Goal: Information Seeking & Learning: Learn about a topic

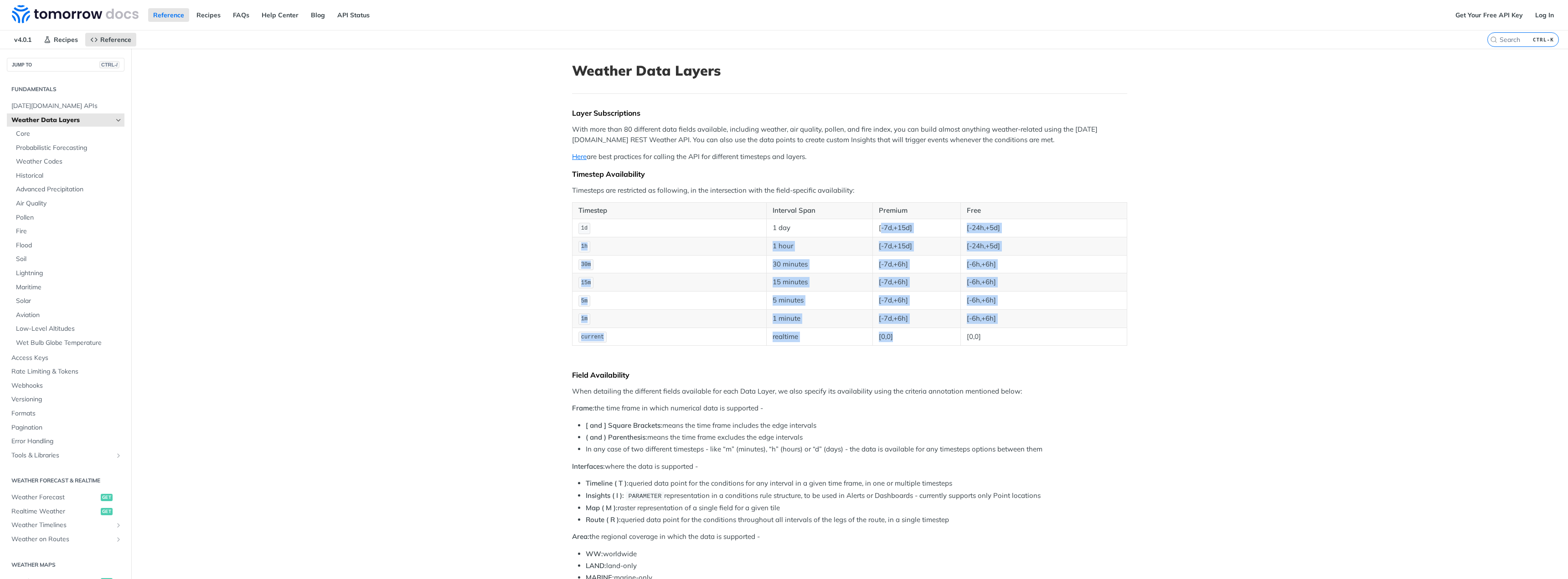
drag, startPoint x: 877, startPoint y: 229, endPoint x: 891, endPoint y: 331, distance: 103.0
click at [891, 331] on tbody "1d 1 day [-7d,+15d] [-24h,+5d] 1h 1 hour [-7d,+15d] [-24h,+5d] 30m 30 minutes […" at bounding box center [849, 282] width 555 height 127
click at [891, 331] on td "[0,0]" at bounding box center [917, 336] width 88 height 18
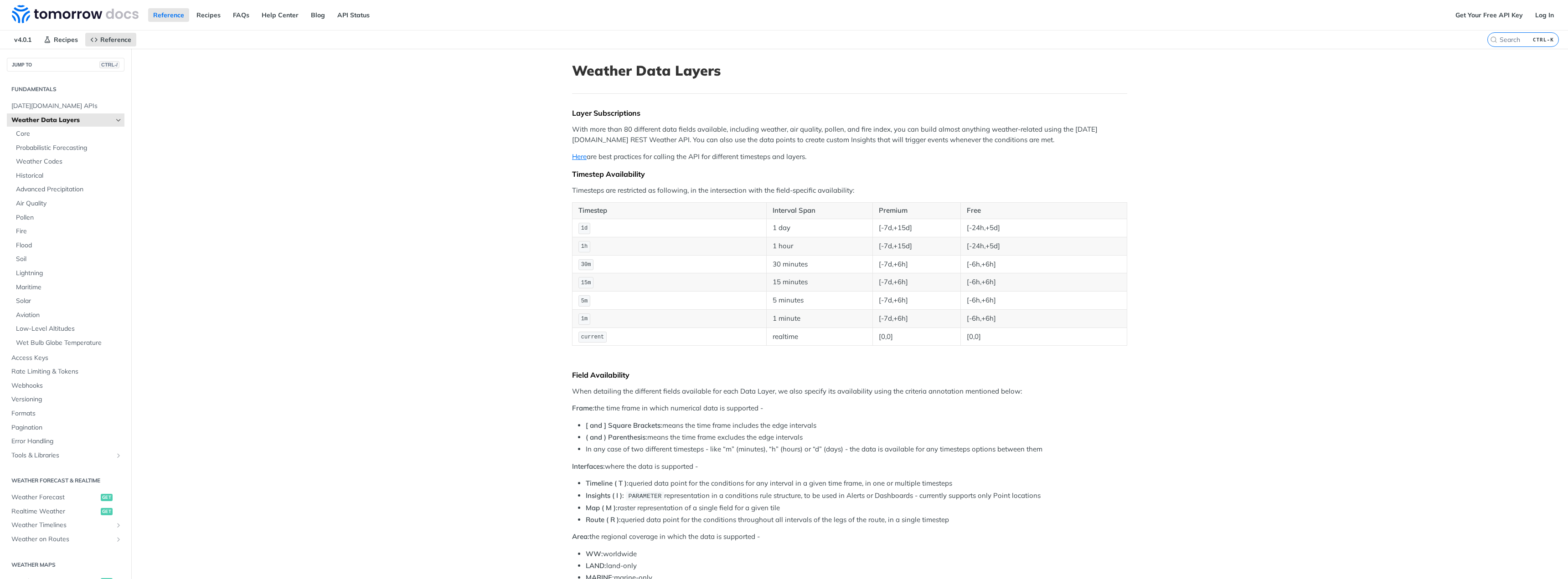
click at [821, 268] on td "30 minutes" at bounding box center [819, 264] width 106 height 18
click at [821, 281] on td "15 minutes" at bounding box center [819, 282] width 106 height 18
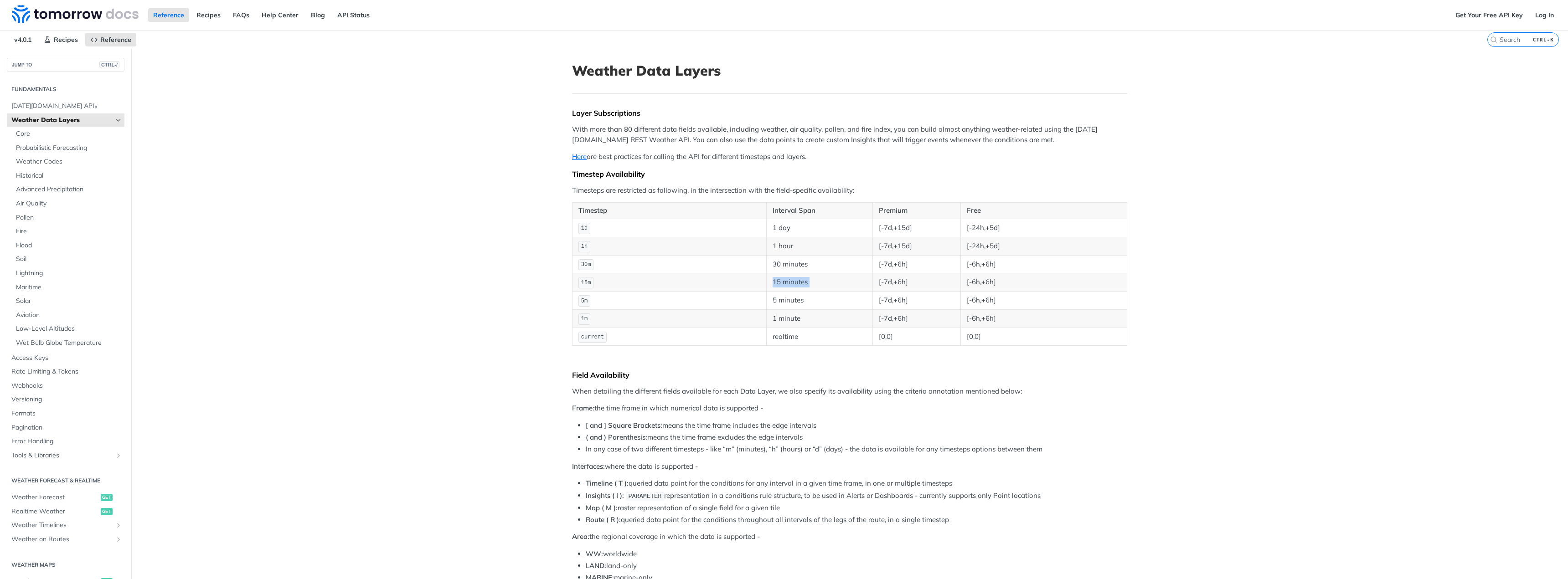
click at [821, 281] on td "15 minutes" at bounding box center [819, 282] width 106 height 18
click at [844, 284] on td "15 minutes" at bounding box center [819, 282] width 106 height 18
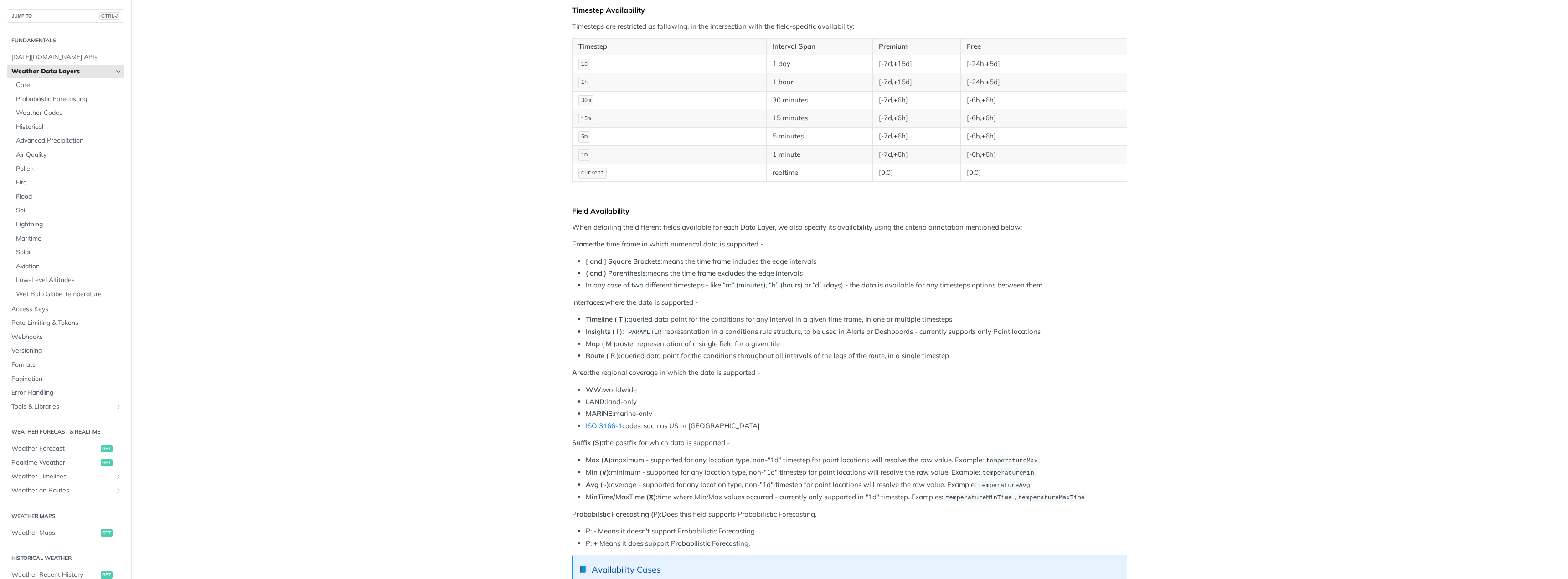
scroll to position [228, 0]
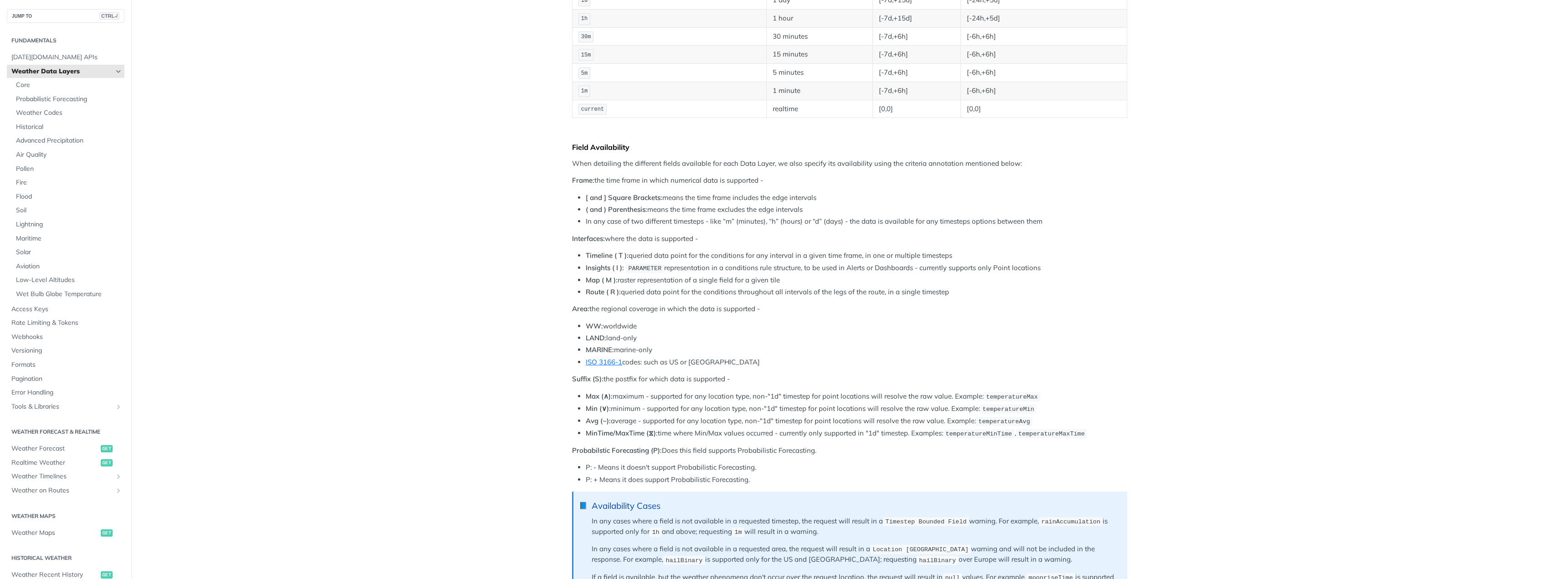
click at [750, 211] on li "( and ) Parenthesis: means the time frame excludes the edge intervals" at bounding box center [856, 209] width 541 height 10
click at [755, 247] on div "Layer Subscriptions With more than 80 different data fields available, includin…" at bounding box center [849, 551] width 555 height 1340
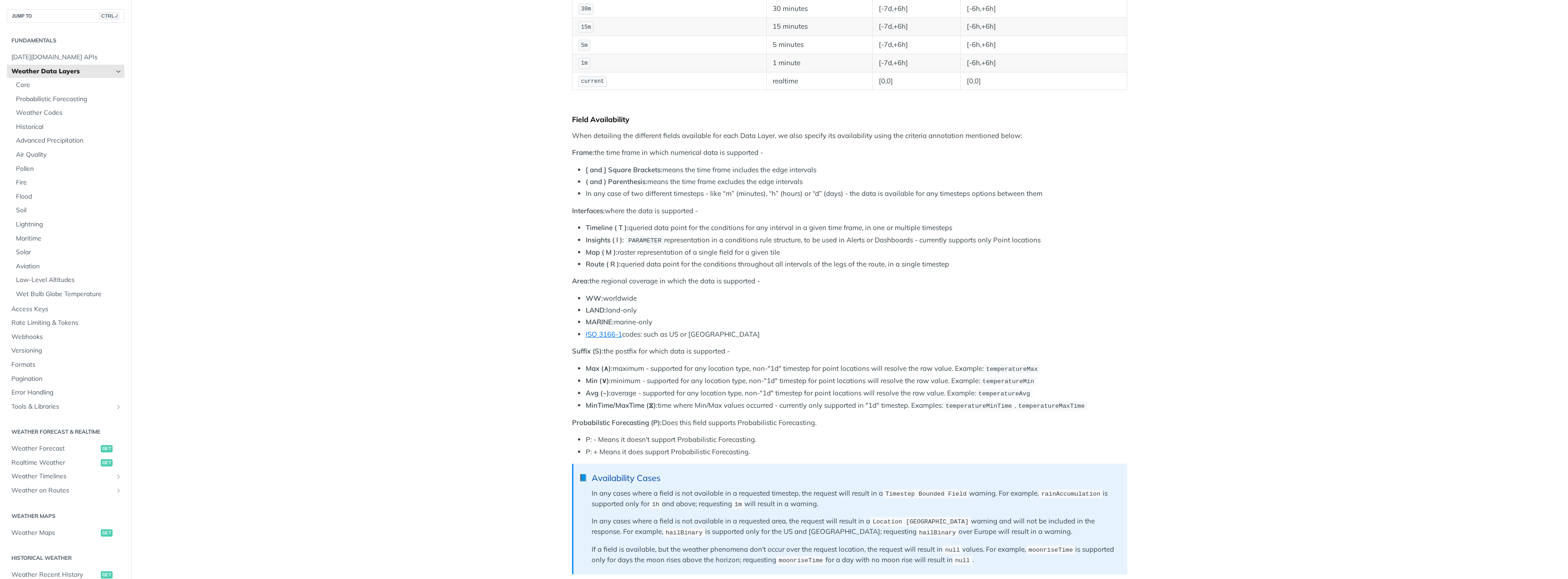
scroll to position [319, 0]
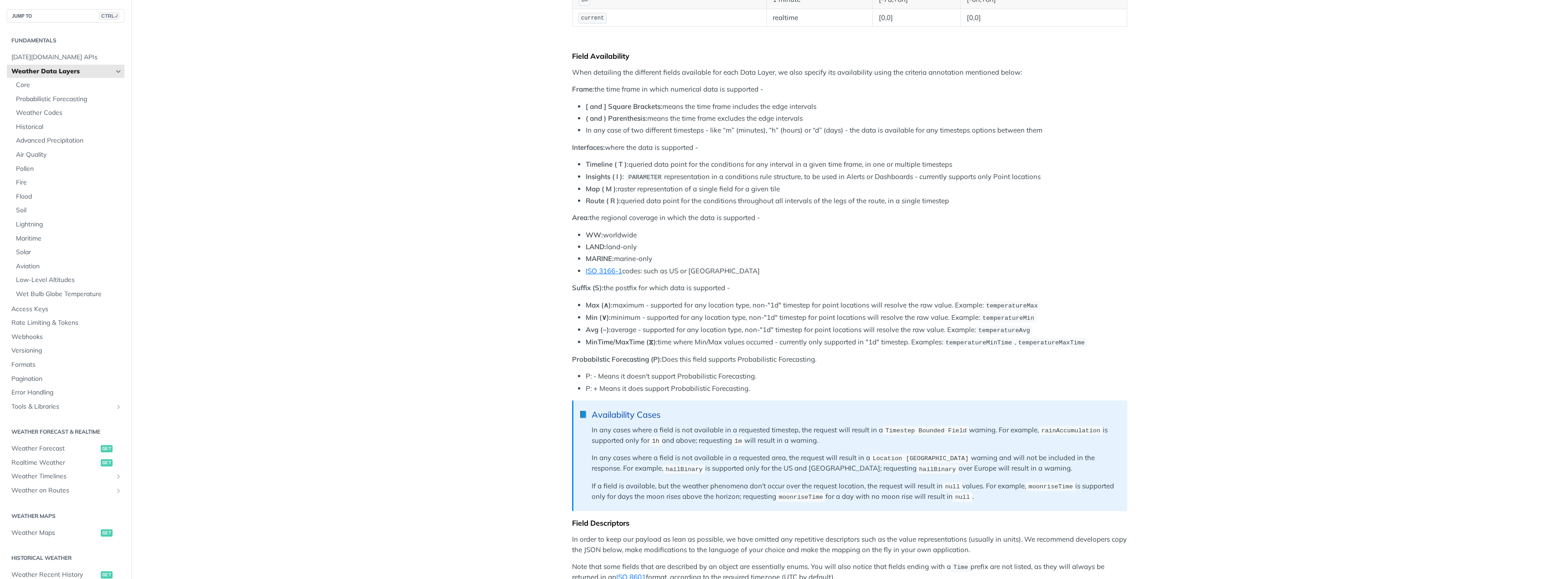
click at [760, 263] on li "MARINE: marine-only" at bounding box center [856, 259] width 541 height 10
drag, startPoint x: 756, startPoint y: 276, endPoint x: 517, endPoint y: 216, distance: 246.4
click at [517, 216] on main "JUMP TO CTRL-/ Fundamentals Tomorrow.io APIs Weather Data Layers Core Probabili…" at bounding box center [784, 495] width 1568 height 1531
drag, startPoint x: 566, startPoint y: 244, endPoint x: 701, endPoint y: 259, distance: 135.8
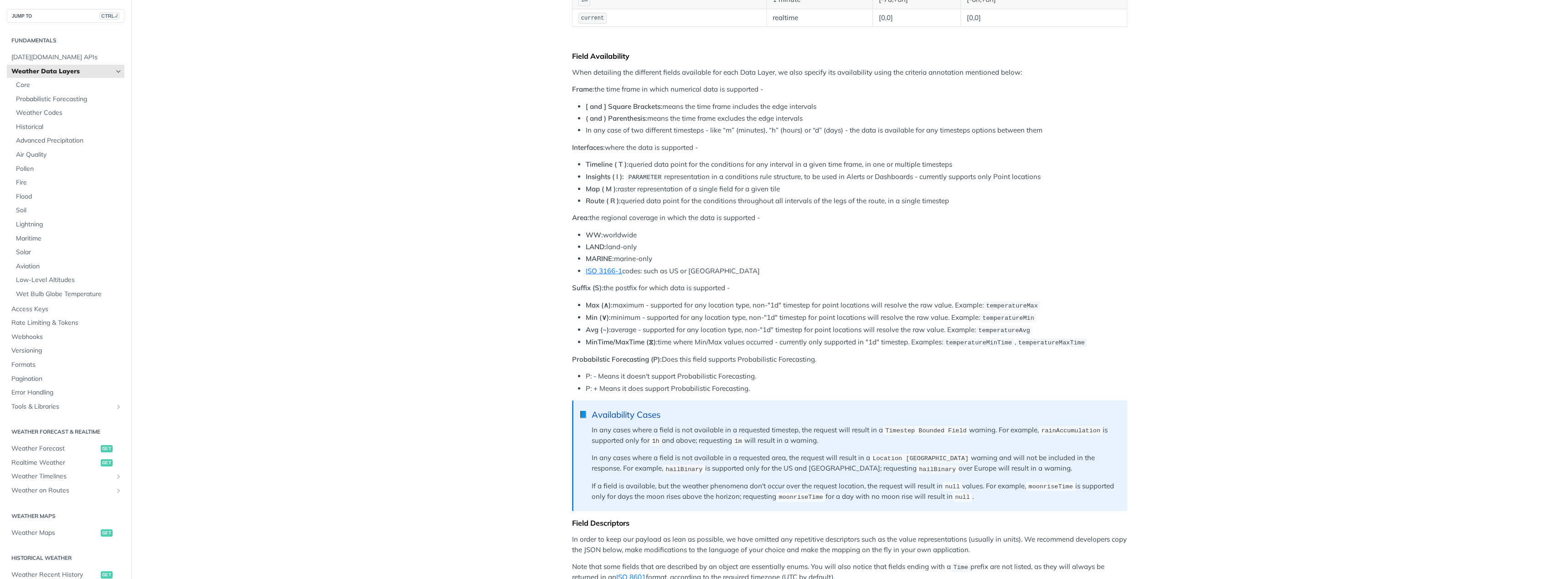
click at [701, 259] on article "Weather Data Layers Layer Subscriptions With more than 80 different data fields…" at bounding box center [849, 495] width 583 height 1531
click at [701, 259] on li "MARINE: marine-only" at bounding box center [856, 259] width 541 height 10
drag, startPoint x: 740, startPoint y: 272, endPoint x: 544, endPoint y: 226, distance: 201.3
click at [544, 226] on main "JUMP TO CTRL-/ Fundamentals Tomorrow.io APIs Weather Data Layers Core Probabili…" at bounding box center [784, 495] width 1568 height 1531
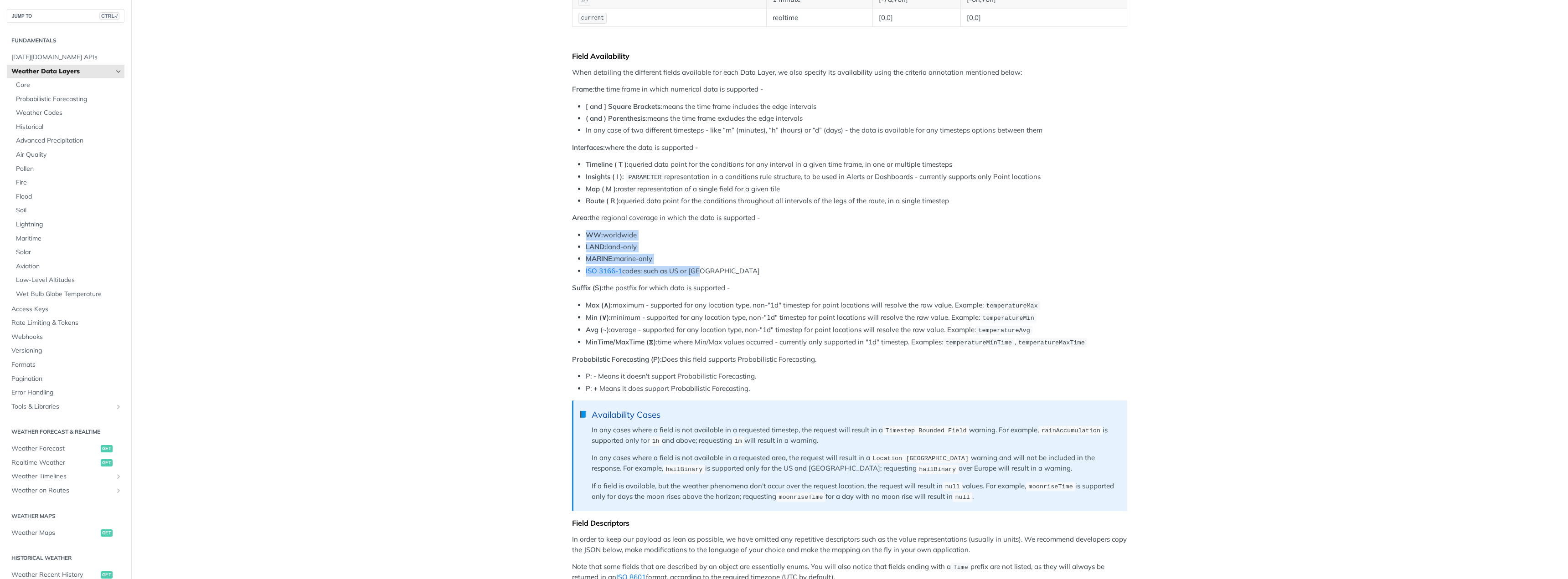
drag, startPoint x: 564, startPoint y: 231, endPoint x: 751, endPoint y: 274, distance: 191.9
click at [751, 274] on main "JUMP TO CTRL-/ Fundamentals Tomorrow.io APIs Weather Data Layers Core Probabili…" at bounding box center [784, 495] width 1568 height 1531
click at [751, 274] on li "ISO 3166-1 codes: such as US or GB" at bounding box center [856, 270] width 541 height 10
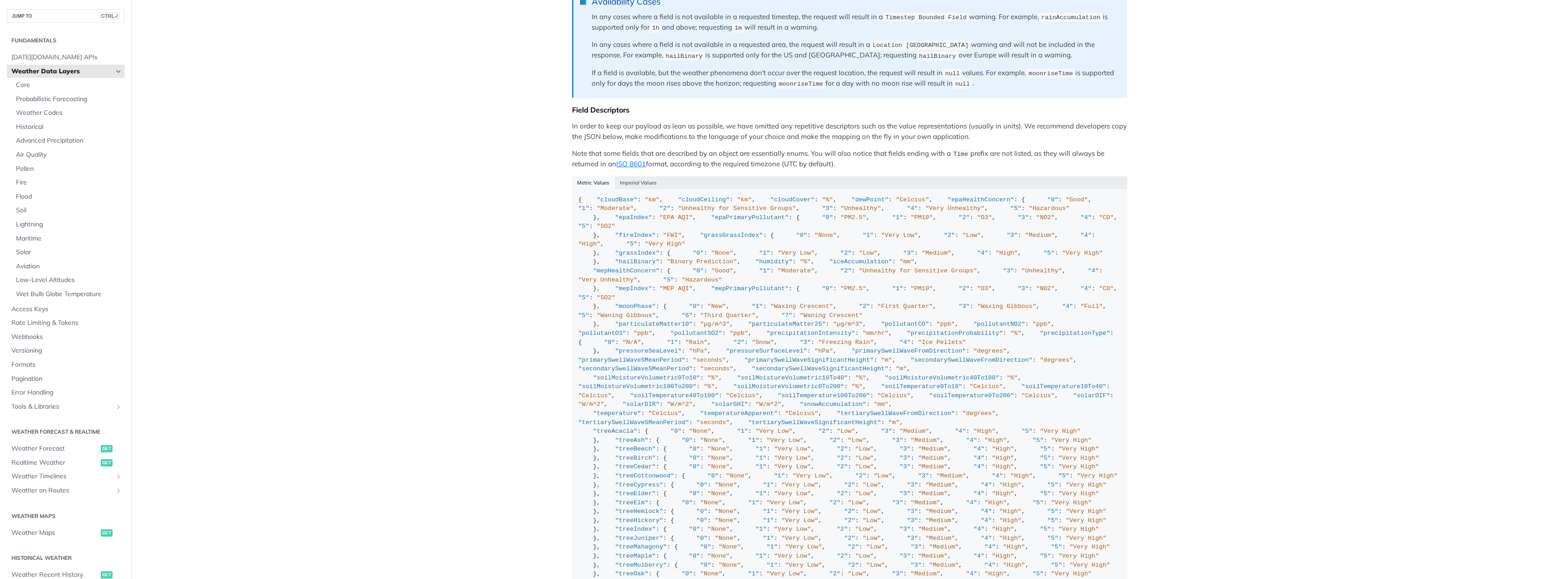
scroll to position [774, 0]
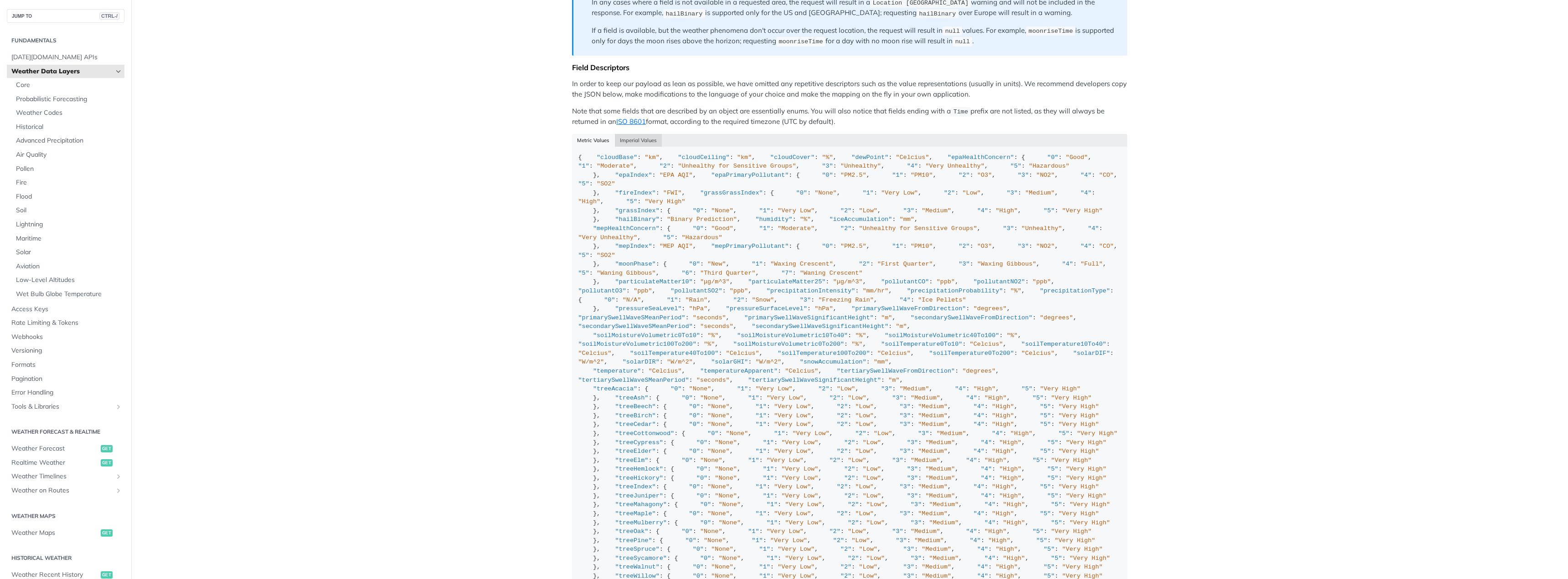
click at [633, 134] on button "Imperial Values" at bounding box center [639, 140] width 48 height 13
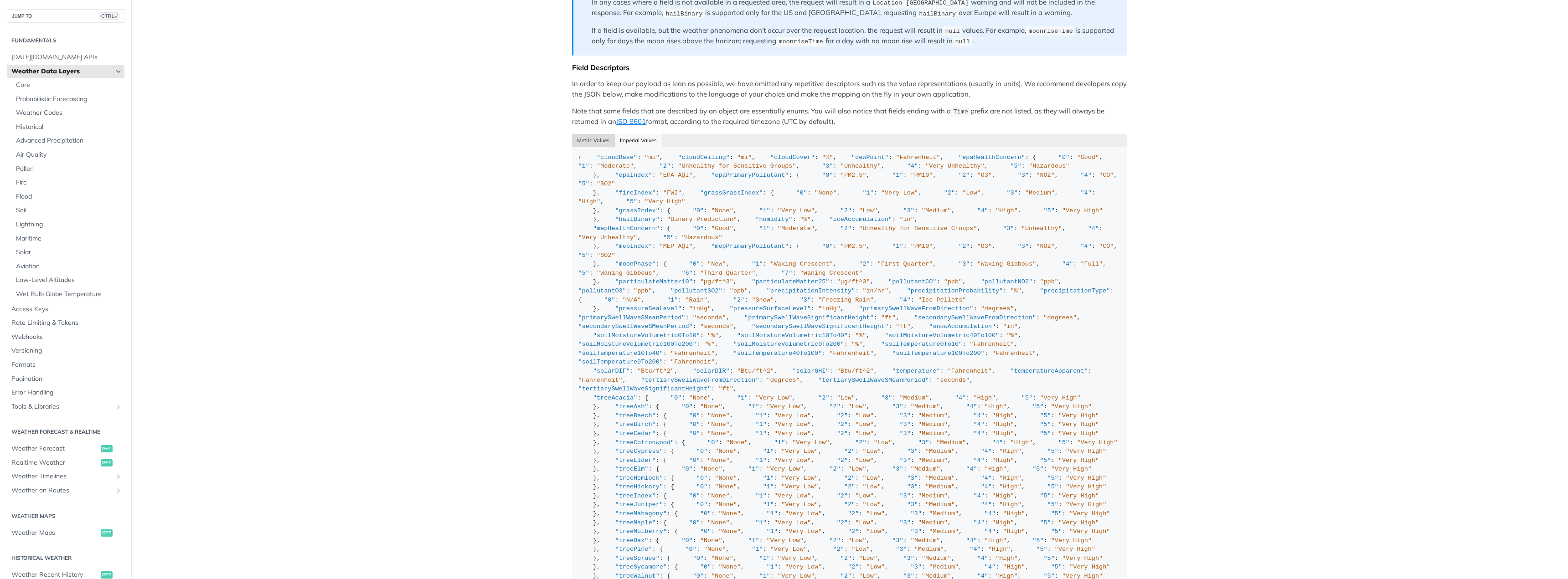
click at [602, 136] on button "Metric Values" at bounding box center [594, 140] width 43 height 13
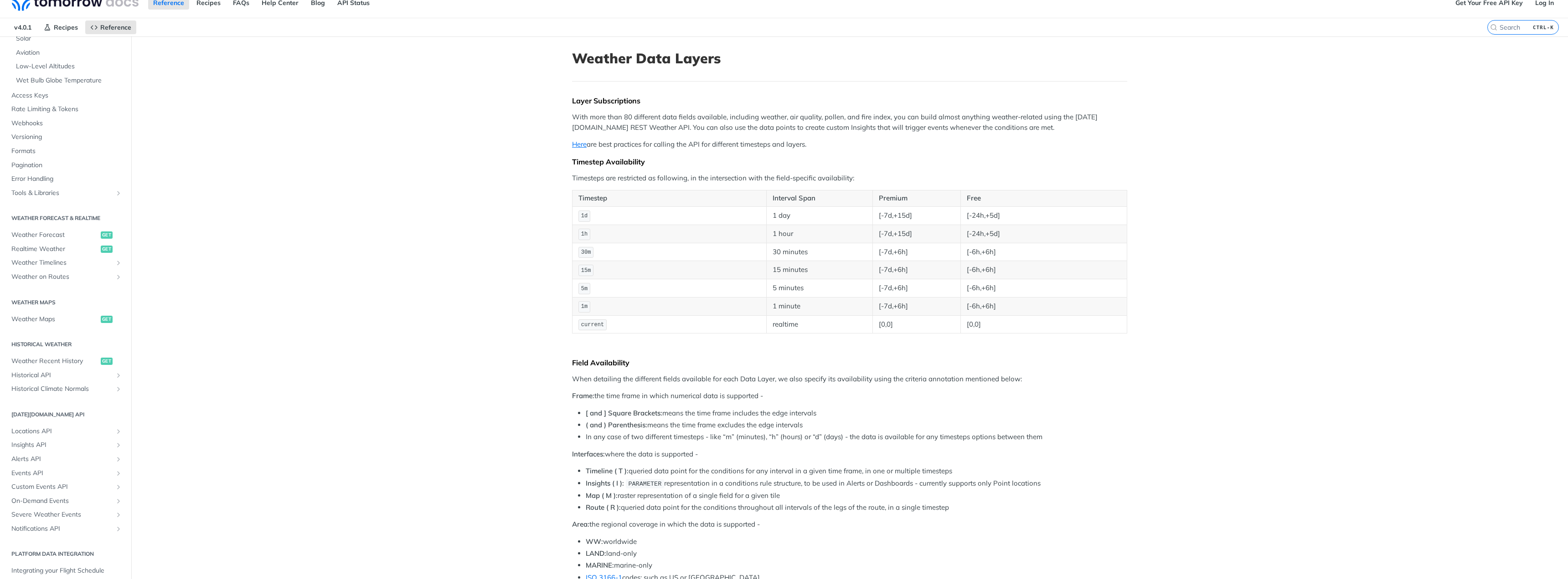
scroll to position [0, 0]
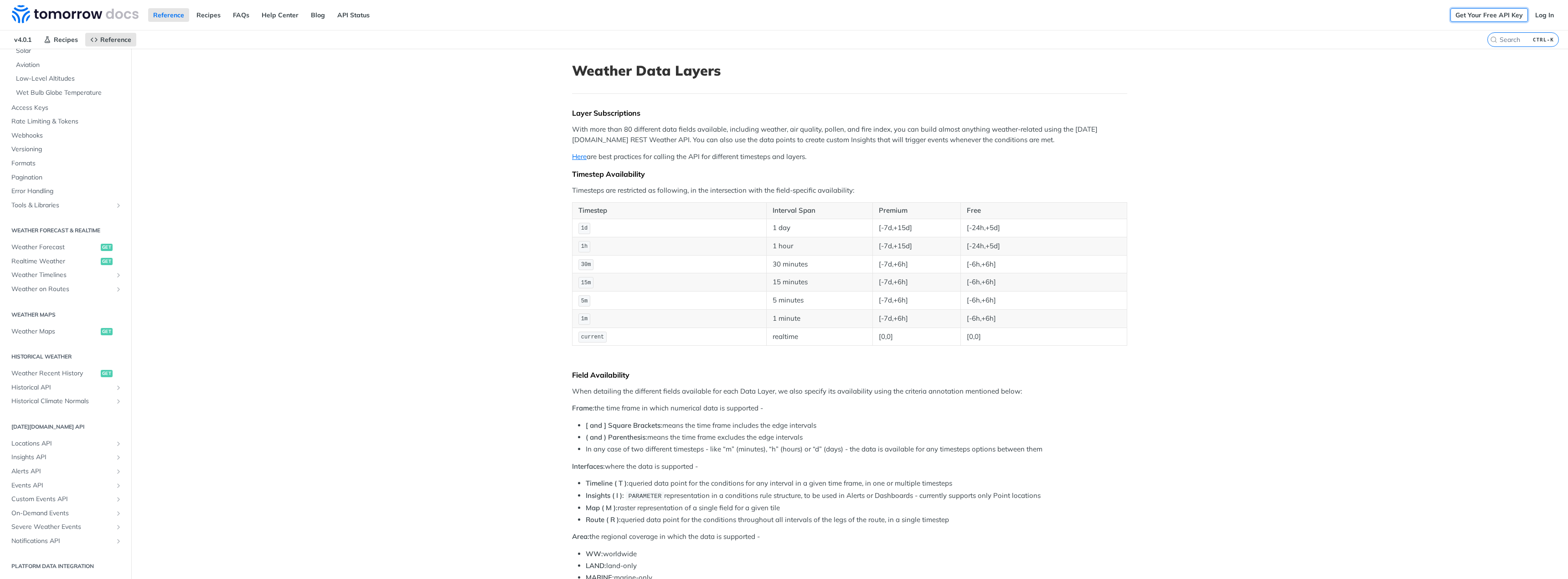
click at [1493, 16] on link "Get Your Free API Key" at bounding box center [1489, 14] width 78 height 13
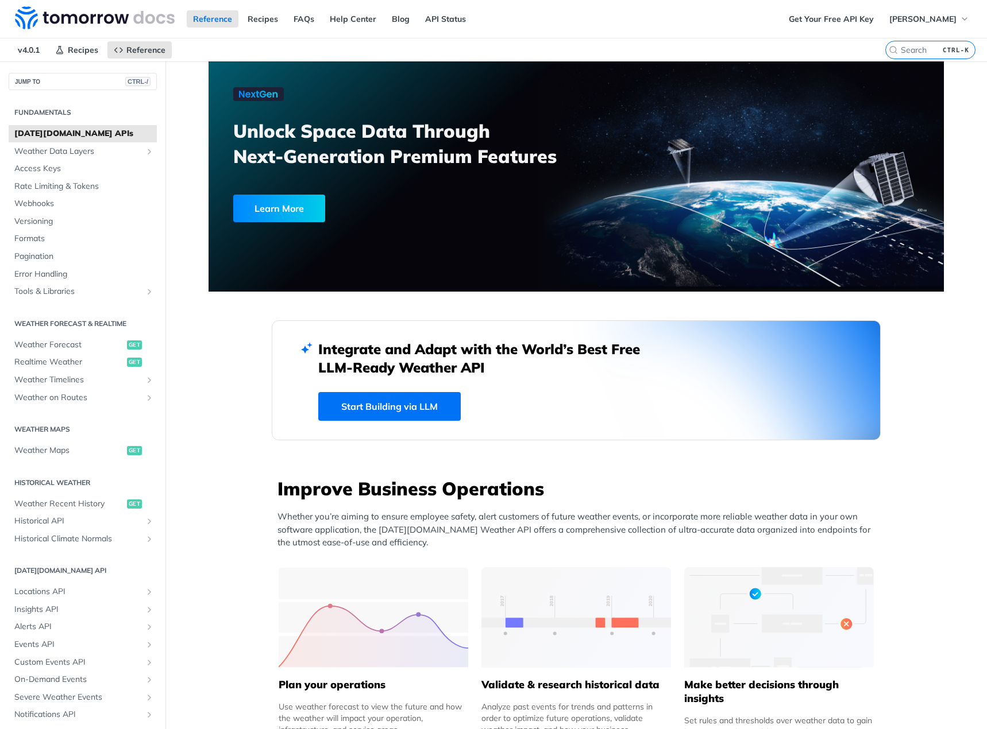
click at [395, 355] on h2 "Integrate and Adapt with the World’s Best Free LLM-Ready Weather API" at bounding box center [487, 358] width 339 height 37
click at [380, 413] on link "Start Building via LLM" at bounding box center [389, 406] width 142 height 29
click at [56, 235] on span "Formats" at bounding box center [84, 238] width 140 height 11
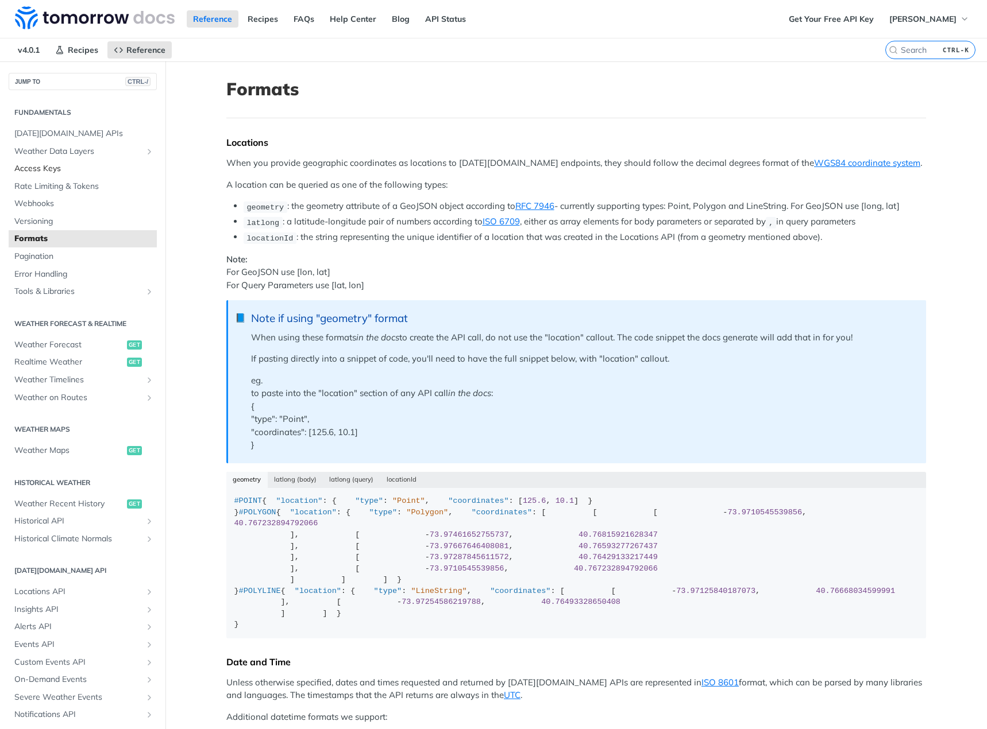
click at [78, 172] on span "Access Keys" at bounding box center [84, 168] width 140 height 11
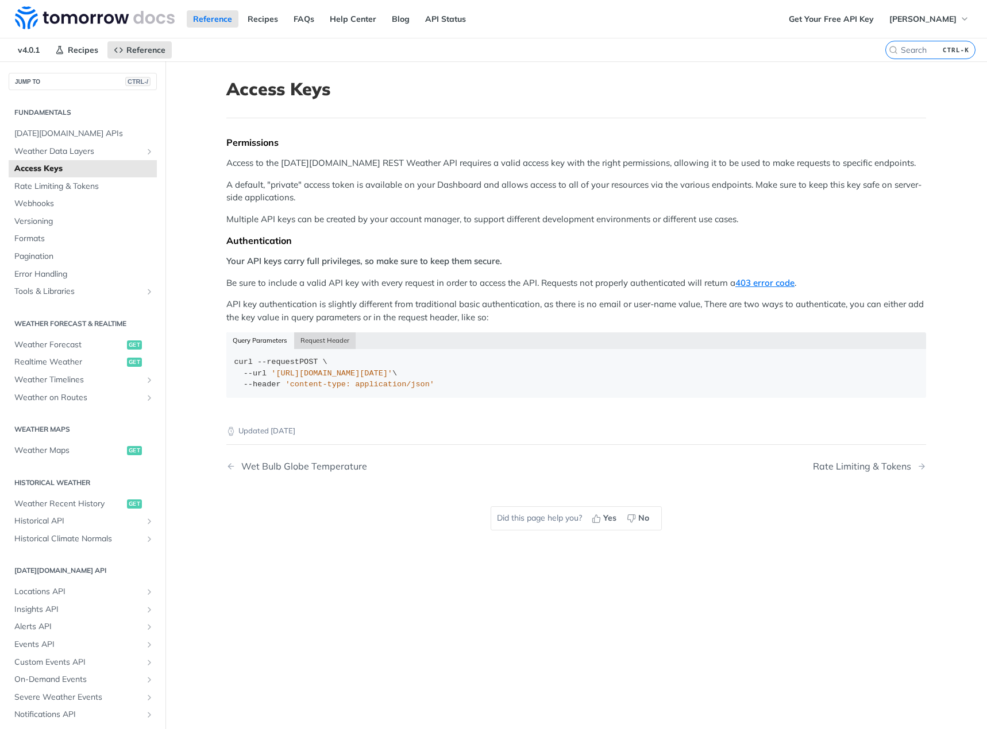
click at [316, 344] on button "Request Header" at bounding box center [325, 341] width 62 height 16
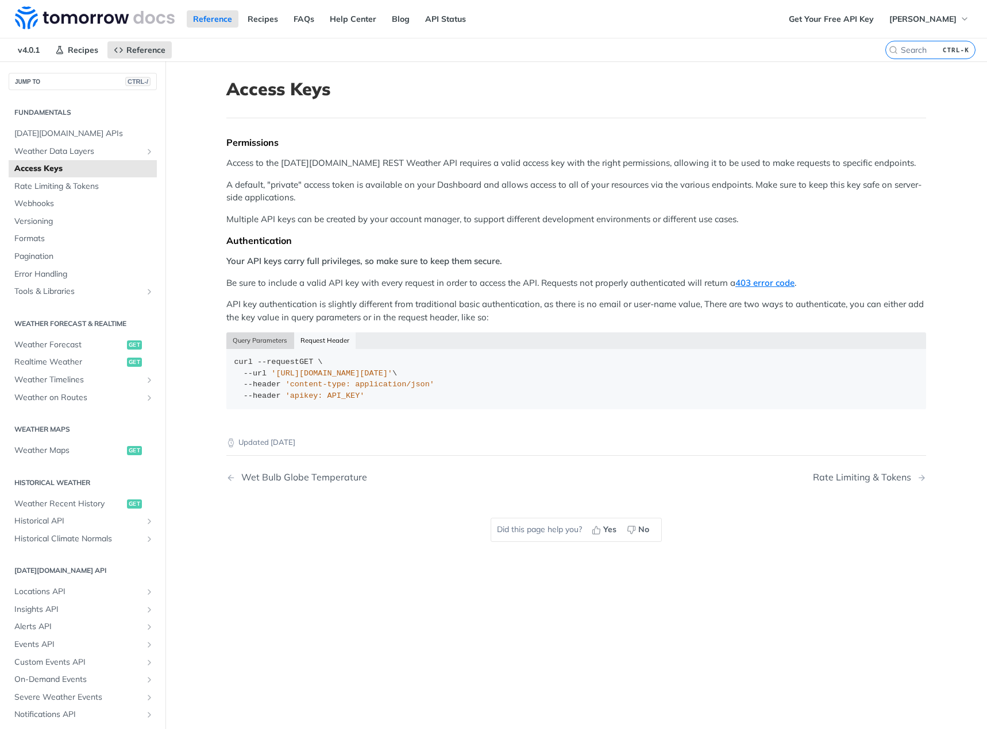
click at [268, 335] on button "Query Parameters" at bounding box center [260, 341] width 68 height 16
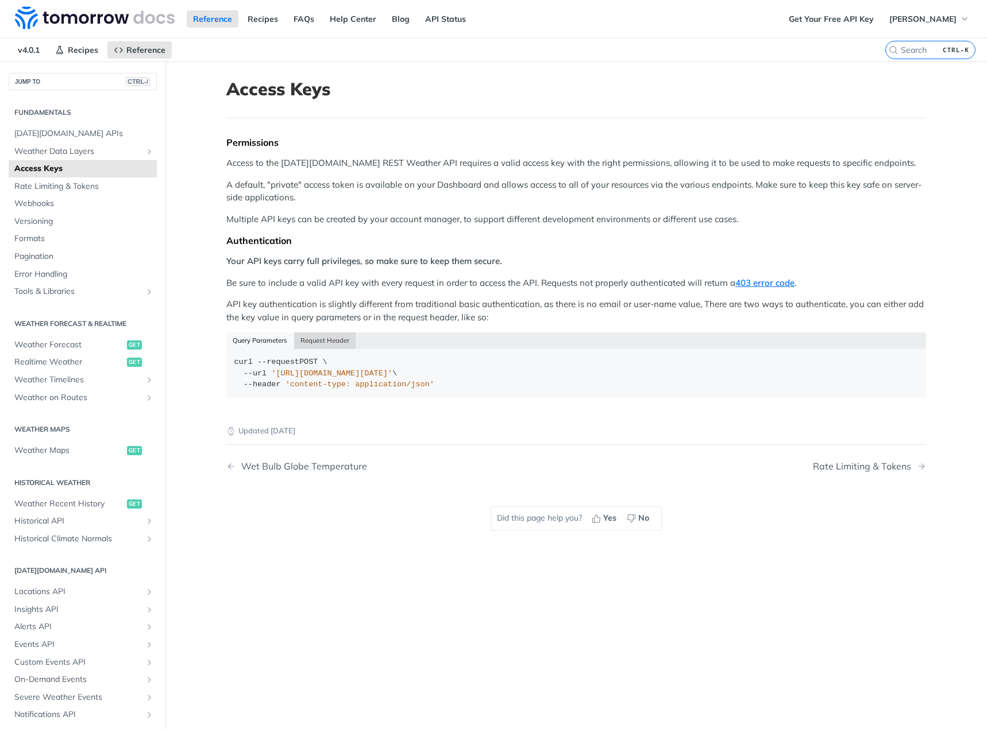
click at [333, 342] on button "Request Header" at bounding box center [325, 341] width 62 height 16
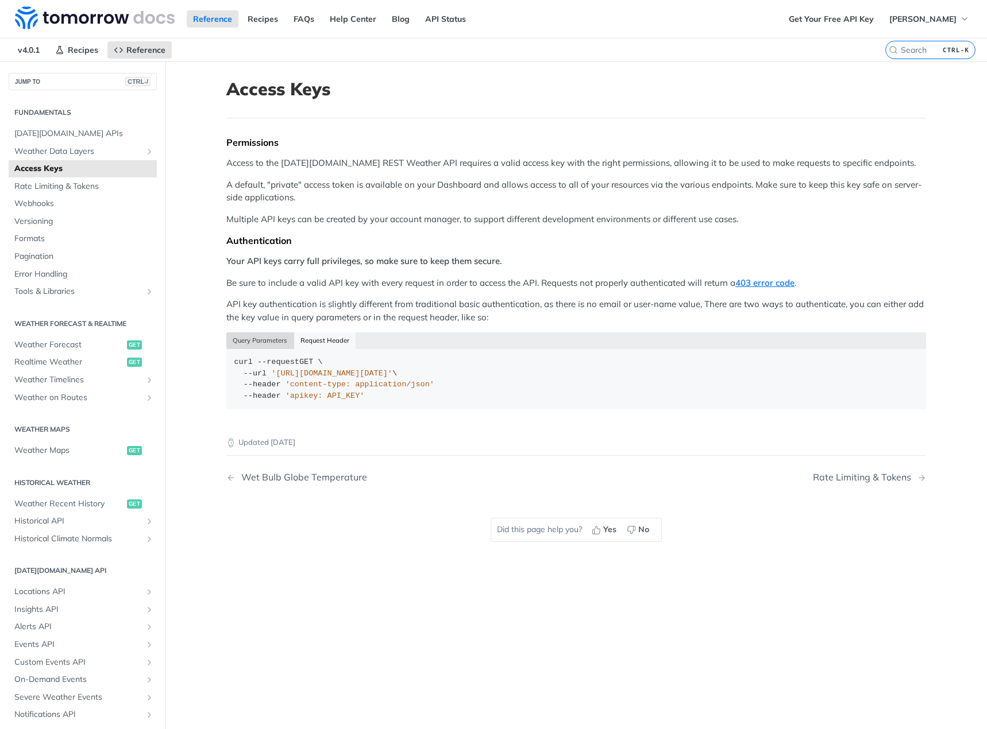
click at [272, 337] on button "Query Parameters" at bounding box center [260, 341] width 68 height 16
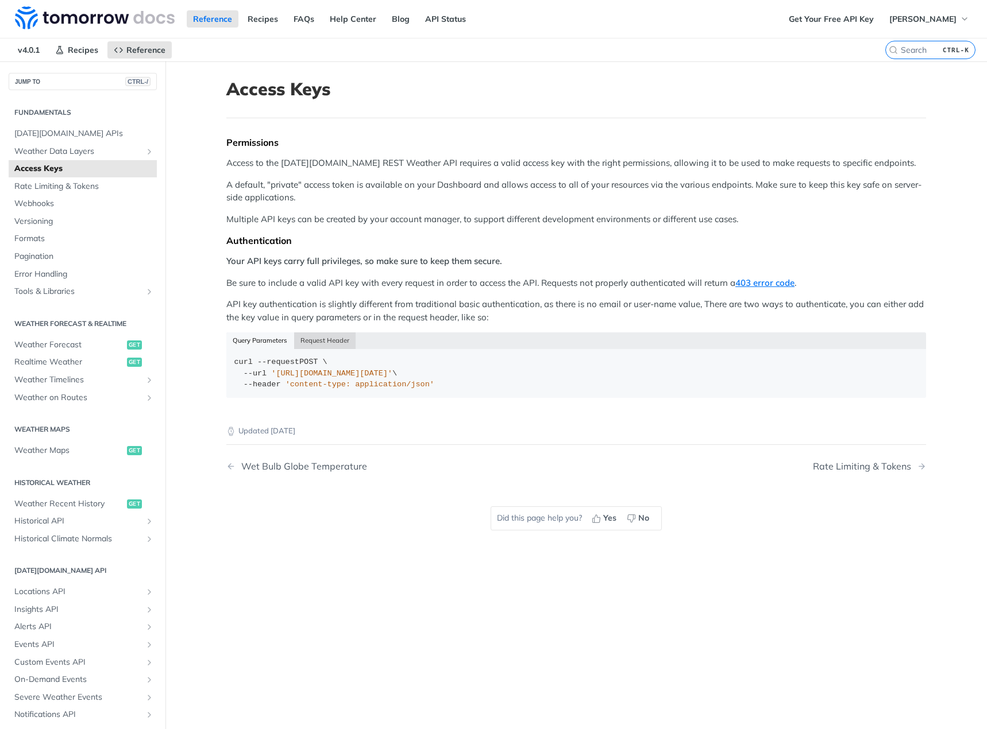
click at [330, 339] on button "Request Header" at bounding box center [325, 341] width 62 height 16
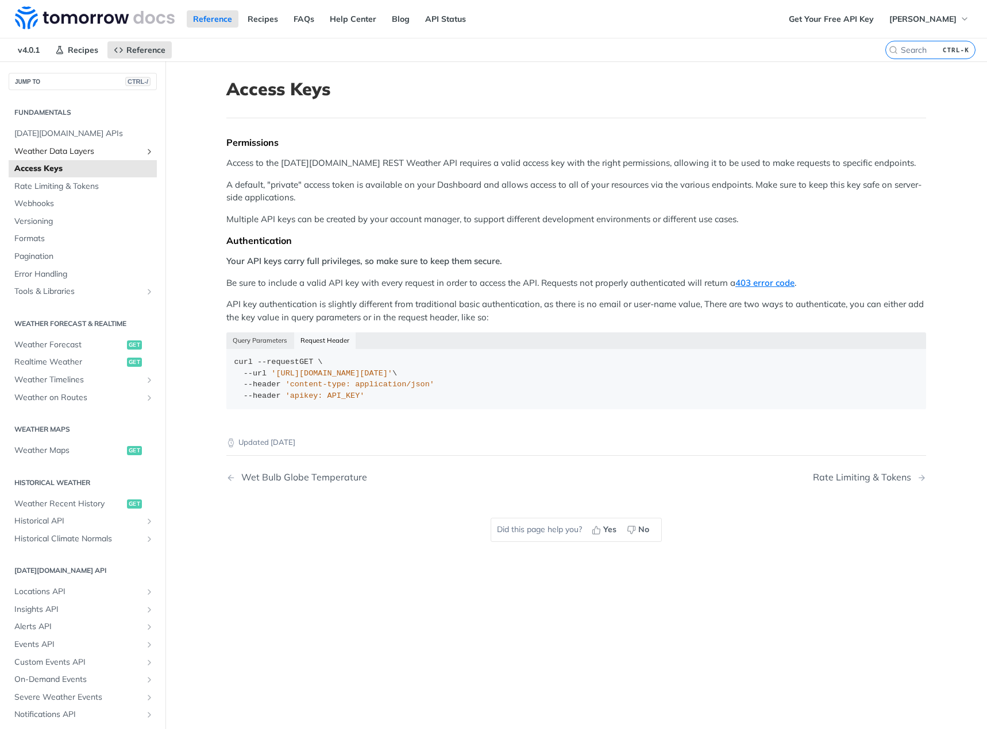
click at [115, 156] on span "Weather Data Layers" at bounding box center [77, 151] width 127 height 11
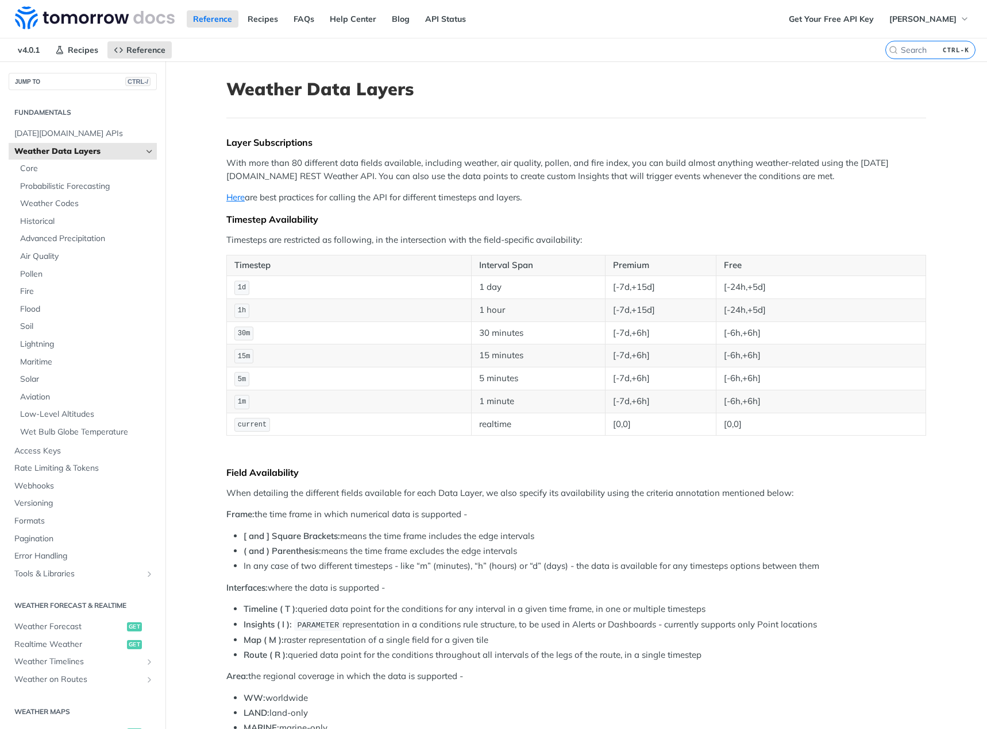
click at [115, 156] on span "Weather Data Layers" at bounding box center [77, 151] width 127 height 11
click at [85, 135] on span "[DATE][DOMAIN_NAME] APIs" at bounding box center [84, 133] width 140 height 11
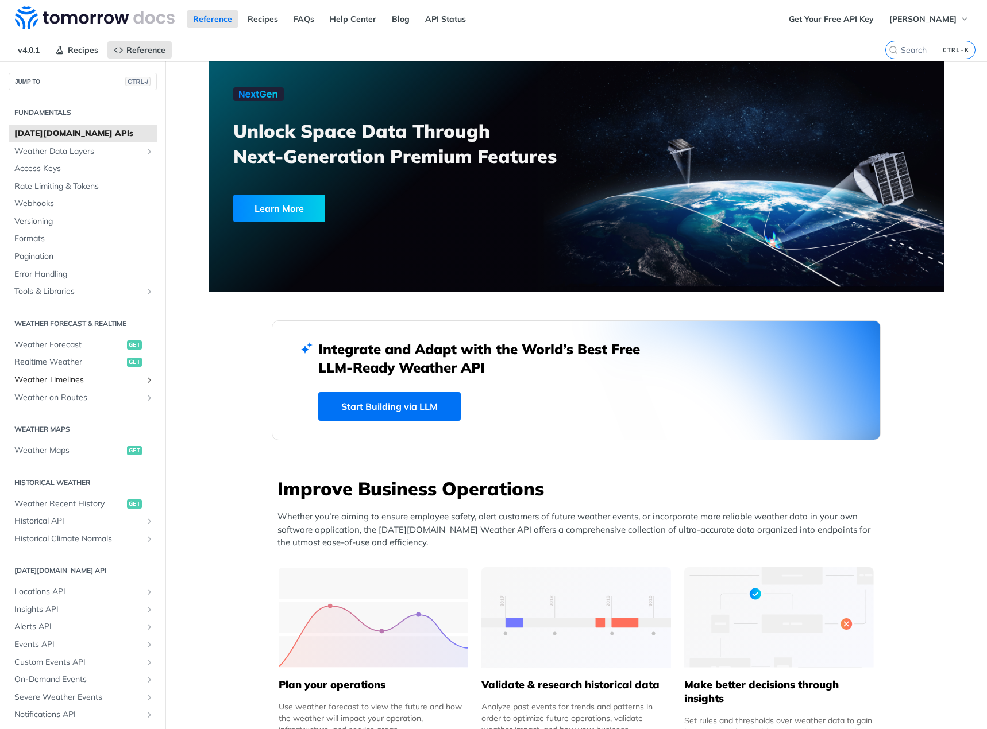
scroll to position [34, 0]
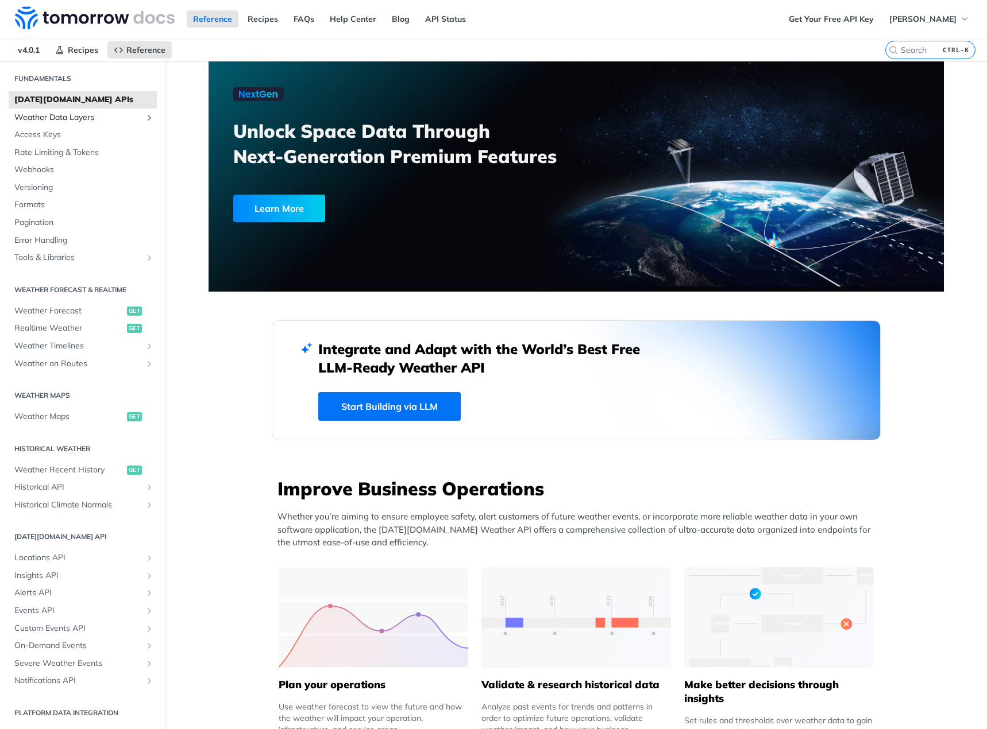
click at [83, 117] on span "Weather Data Layers" at bounding box center [77, 117] width 127 height 11
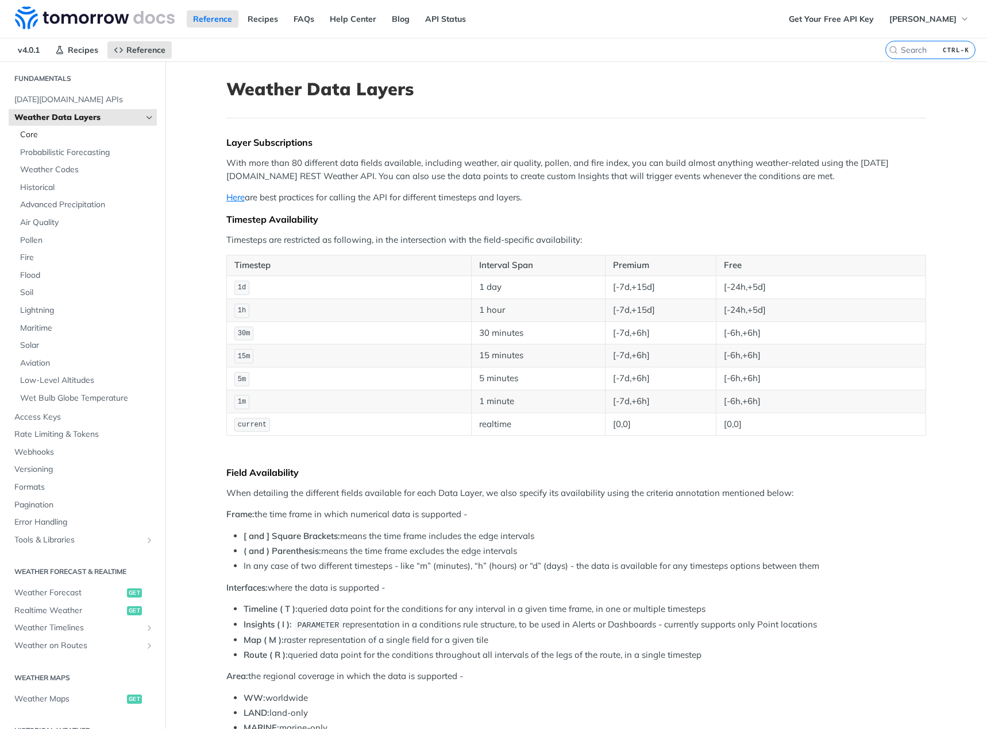
click at [75, 140] on span "Core" at bounding box center [87, 134] width 134 height 11
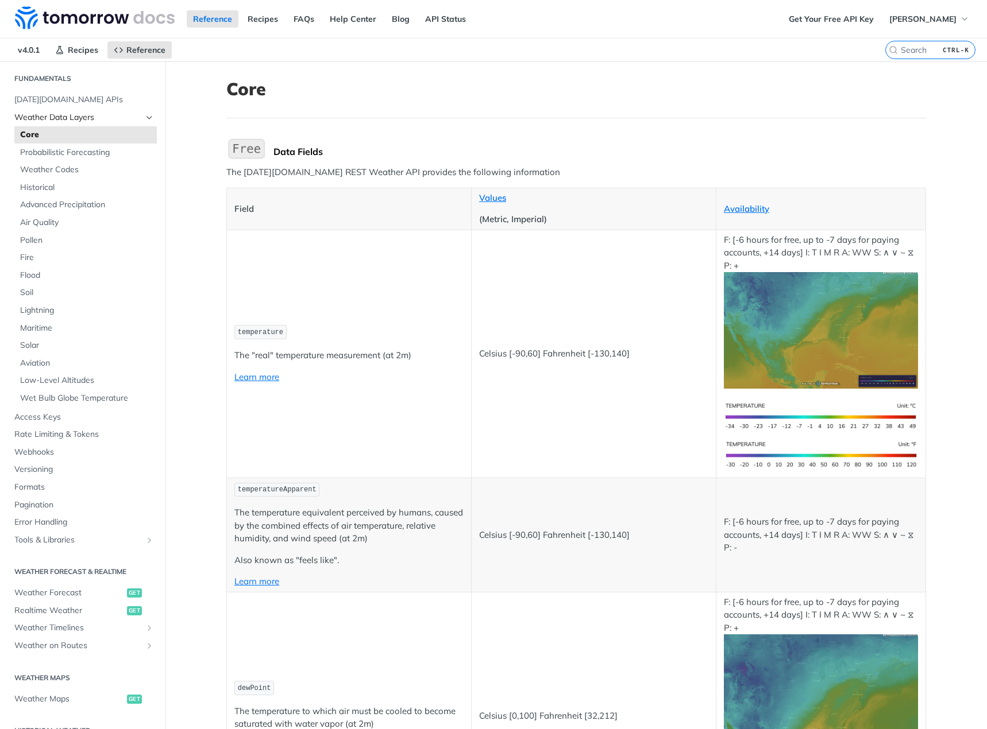
click at [146, 119] on link "Weather Data Layers" at bounding box center [83, 117] width 148 height 17
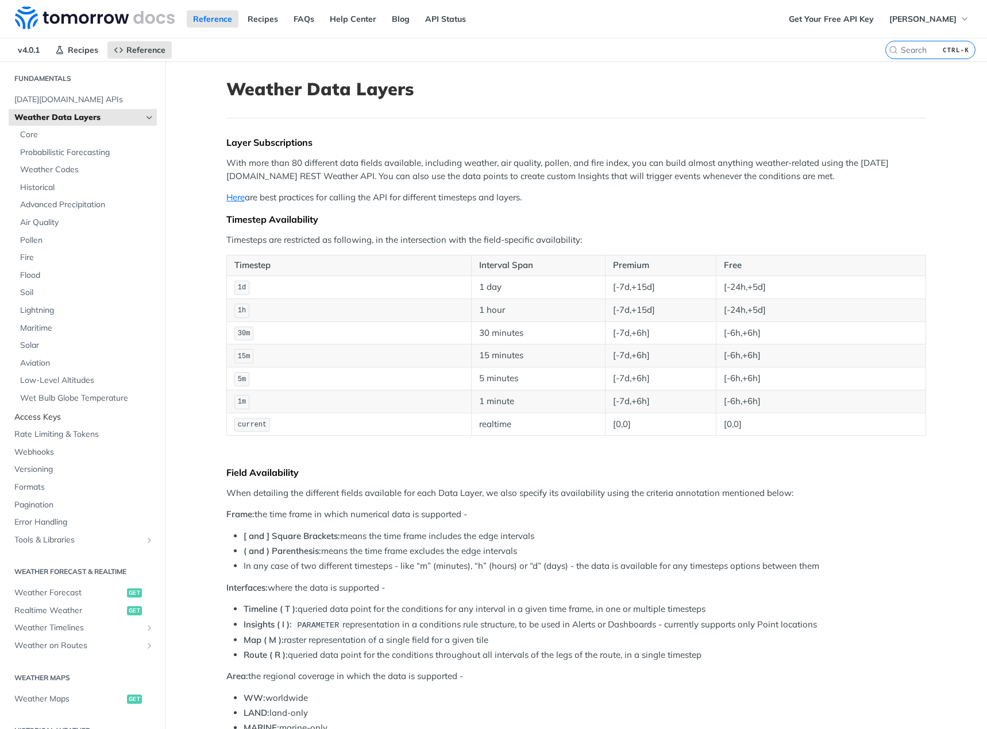
click at [92, 423] on link "Access Keys" at bounding box center [83, 417] width 148 height 17
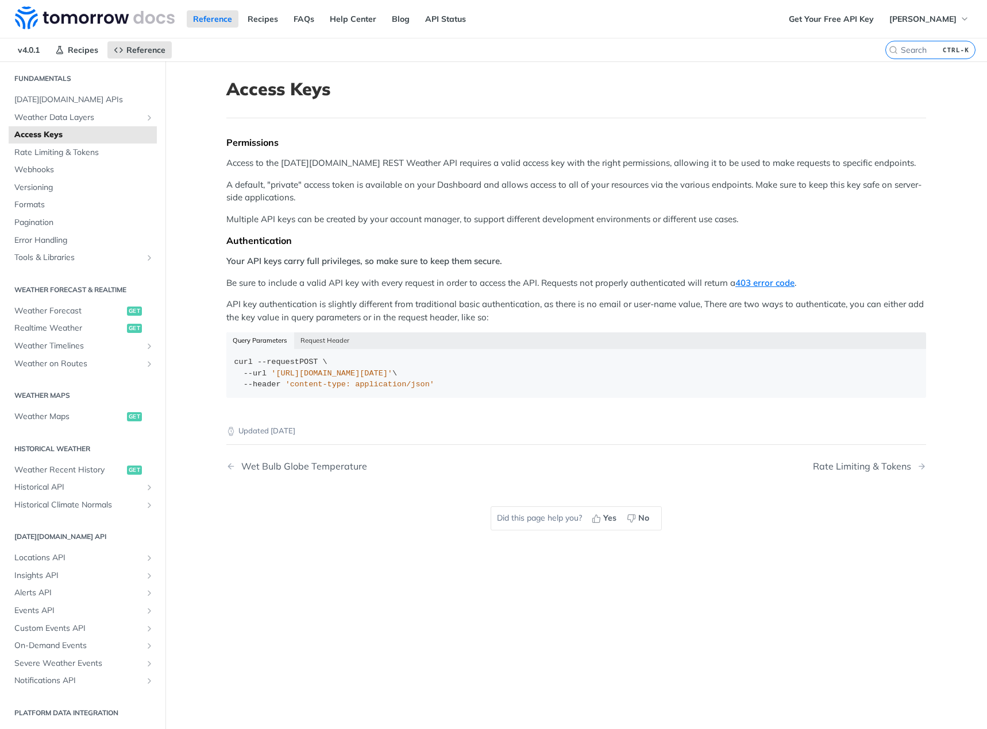
click at [346, 223] on p "Multiple API keys can be created by your account manager, to support different …" at bounding box center [575, 219] width 699 height 13
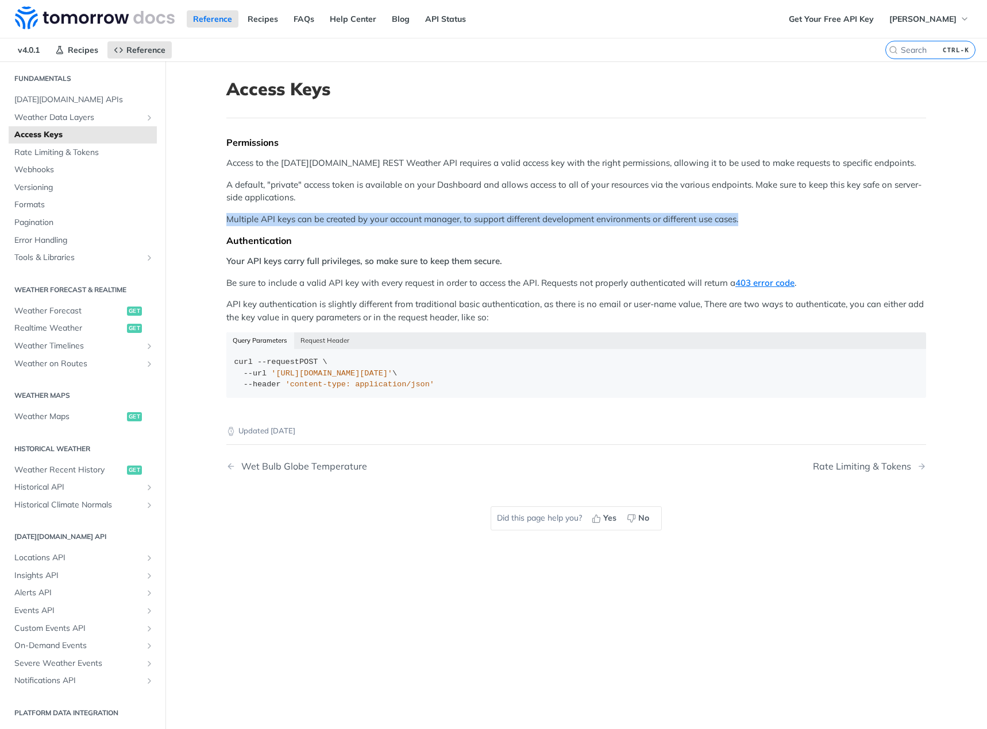
click at [346, 223] on p "Multiple API keys can be created by your account manager, to support different …" at bounding box center [575, 219] width 699 height 13
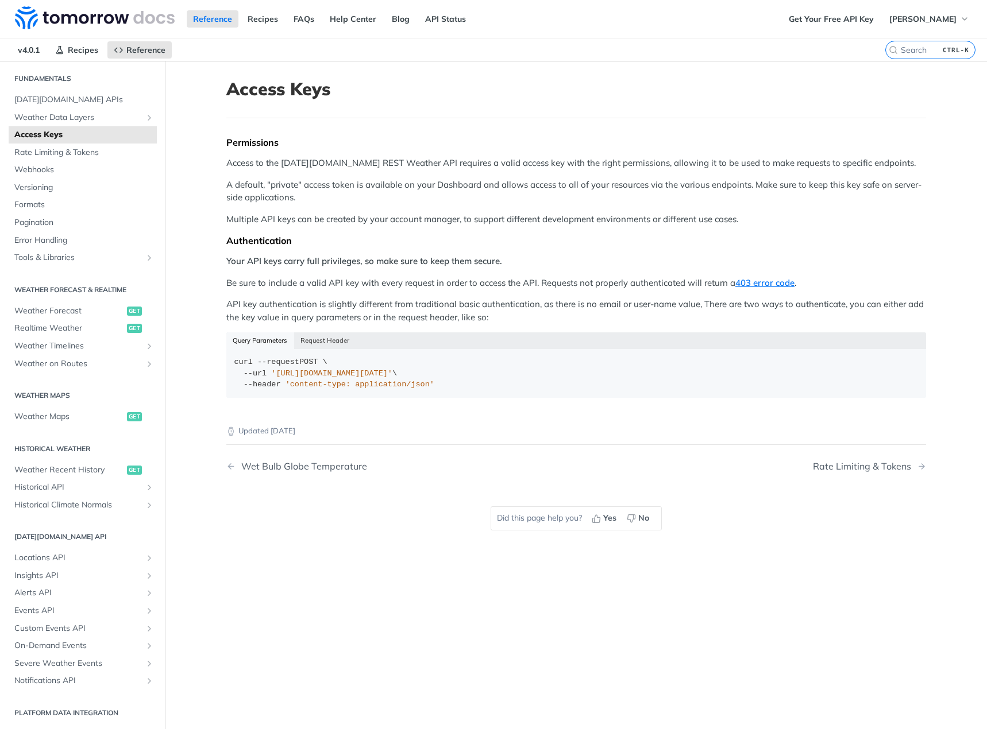
click at [385, 258] on strong "Your API keys carry full privileges, so make sure to keep them secure." at bounding box center [364, 261] width 276 height 11
click at [385, 268] on div "Permissions Access to the Tomorrow.io REST Weather API requires a valid access …" at bounding box center [575, 272] width 699 height 270
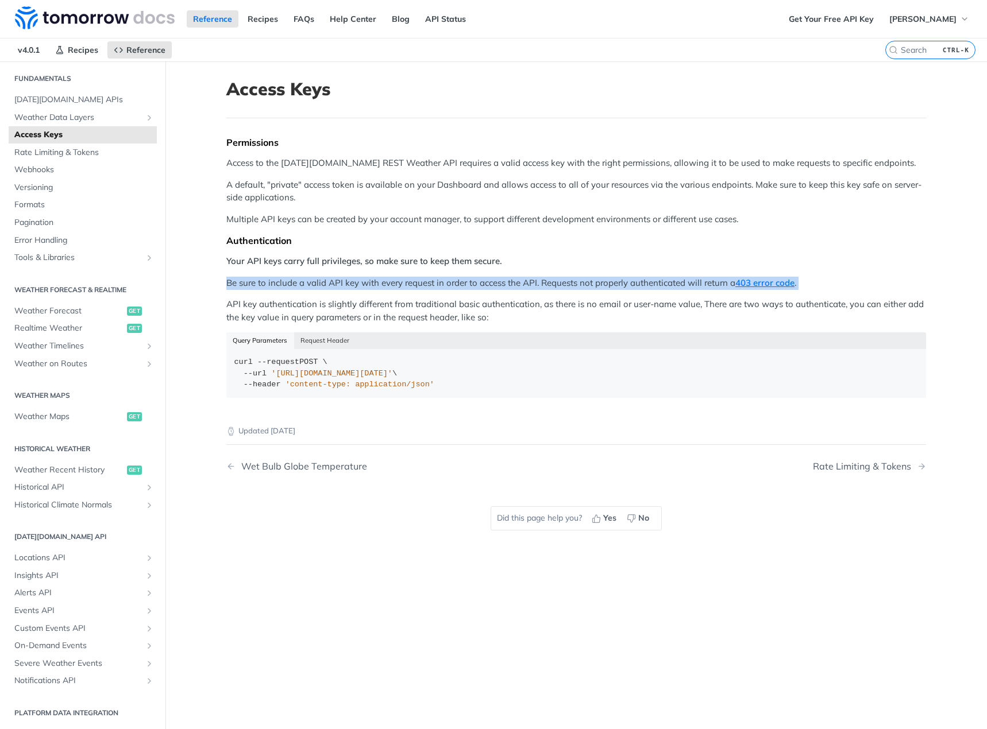
click at [385, 268] on div "Permissions Access to the Tomorrow.io REST Weather API requires a valid access …" at bounding box center [575, 272] width 699 height 270
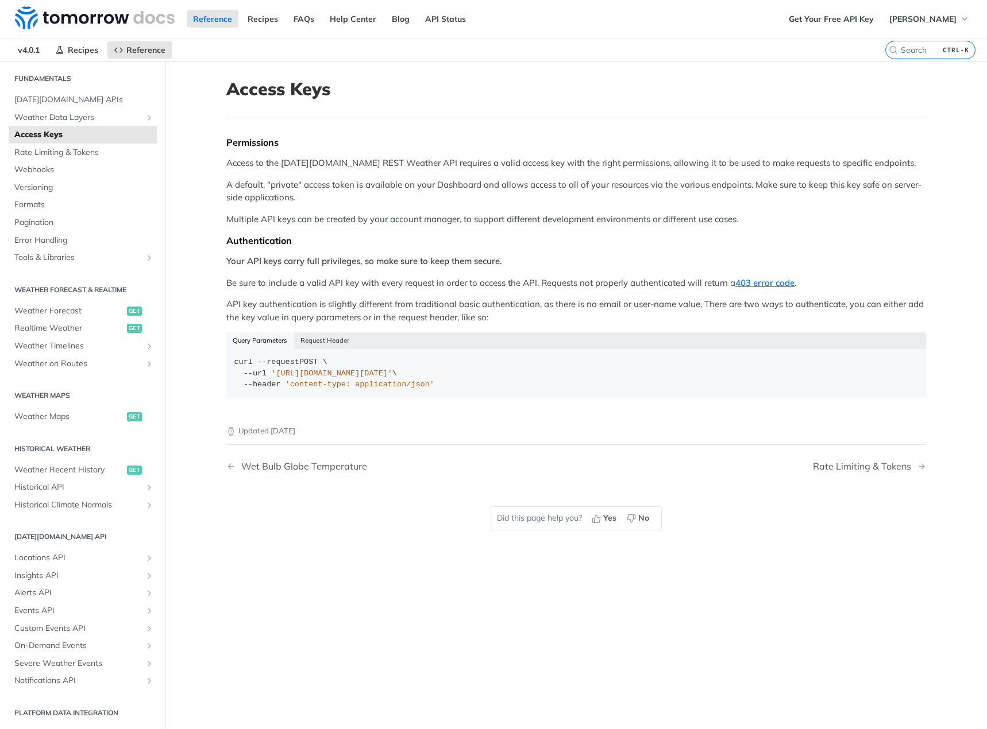
click at [386, 302] on p "API key authentication is slightly different from traditional basic authenticat…" at bounding box center [575, 311] width 699 height 26
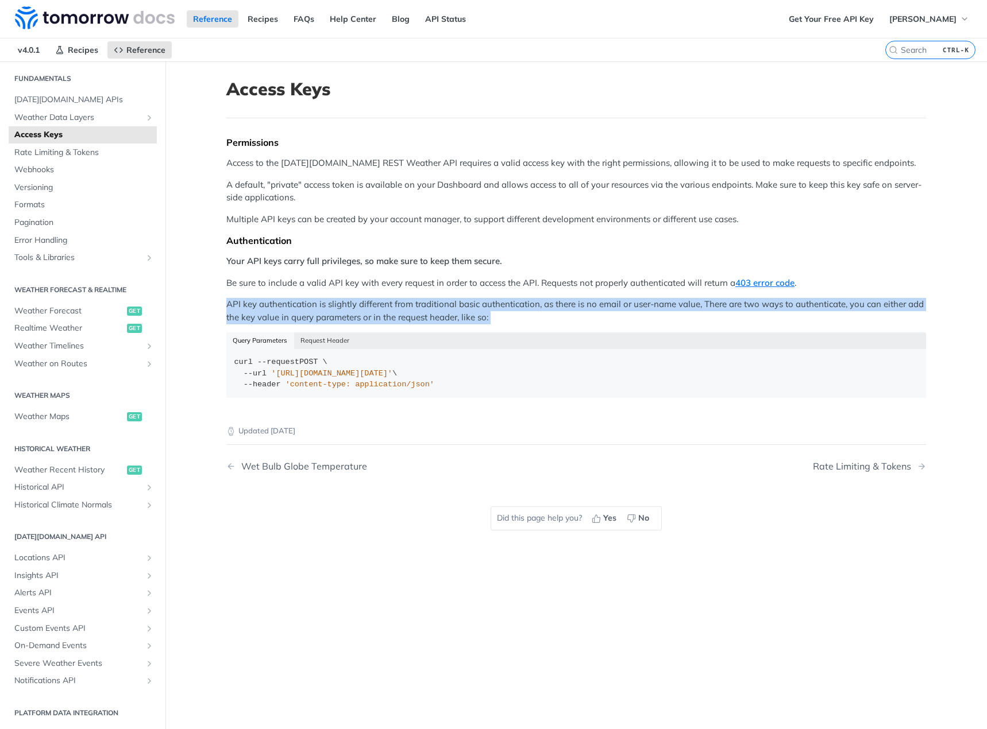
click at [386, 302] on p "API key authentication is slightly different from traditional basic authenticat…" at bounding box center [575, 311] width 699 height 26
click at [397, 302] on p "API key authentication is slightly different from traditional basic authenticat…" at bounding box center [575, 311] width 699 height 26
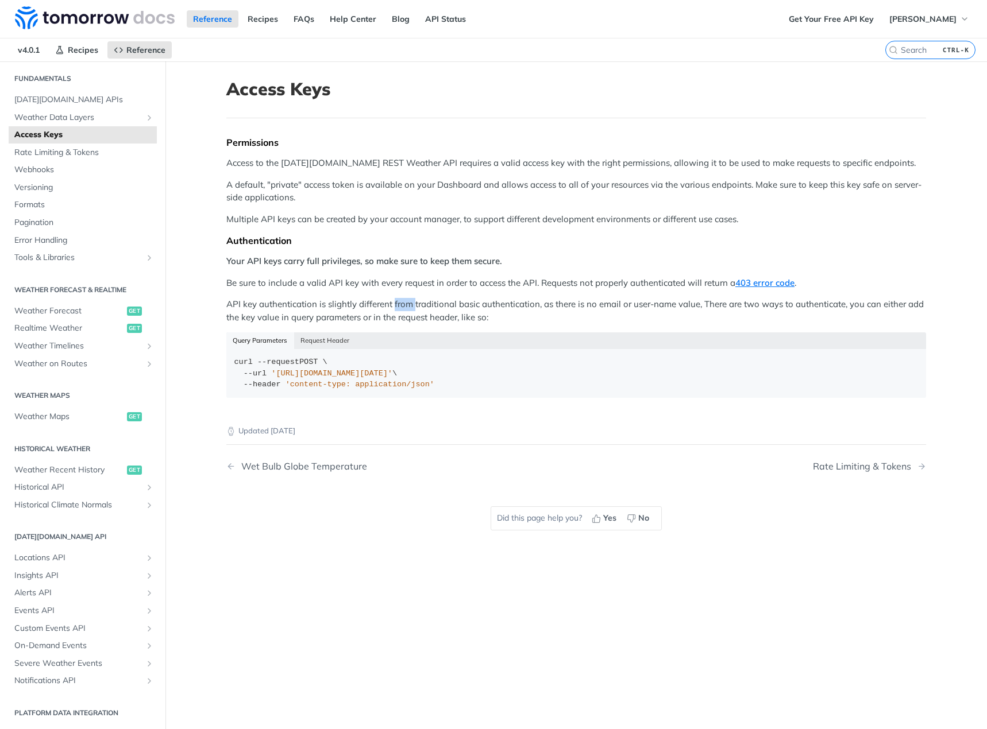
click at [397, 302] on p "API key authentication is slightly different from traditional basic authenticat…" at bounding box center [575, 311] width 699 height 26
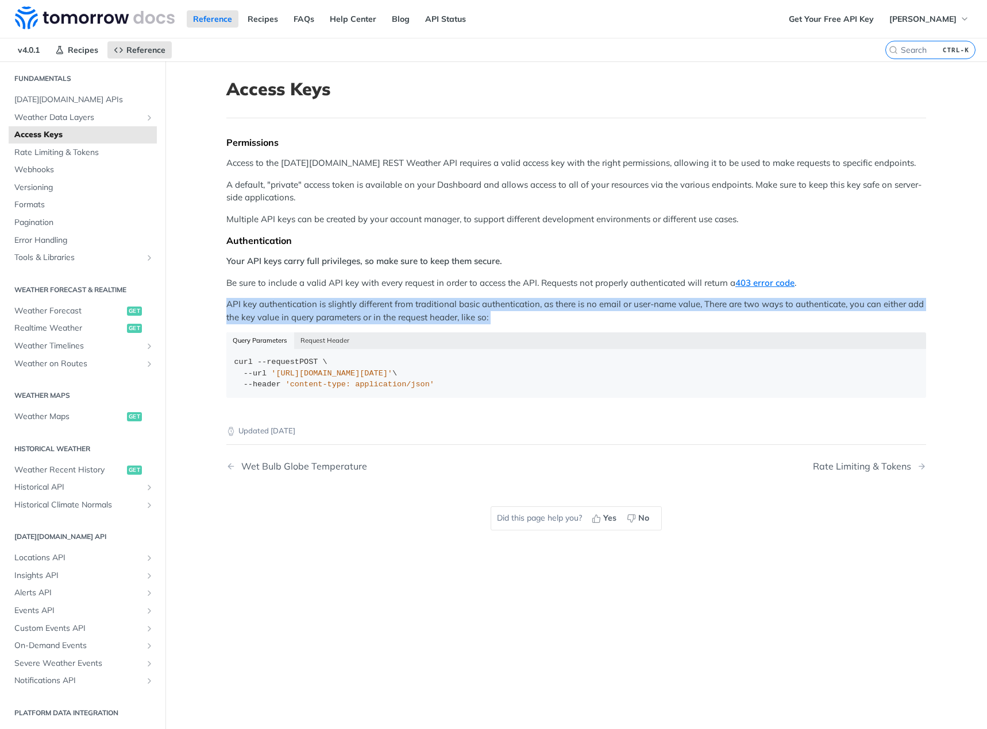
click at [397, 302] on p "API key authentication is slightly different from traditional basic authenticat…" at bounding box center [575, 311] width 699 height 26
click at [390, 302] on p "API key authentication is slightly different from traditional basic authenticat…" at bounding box center [575, 311] width 699 height 26
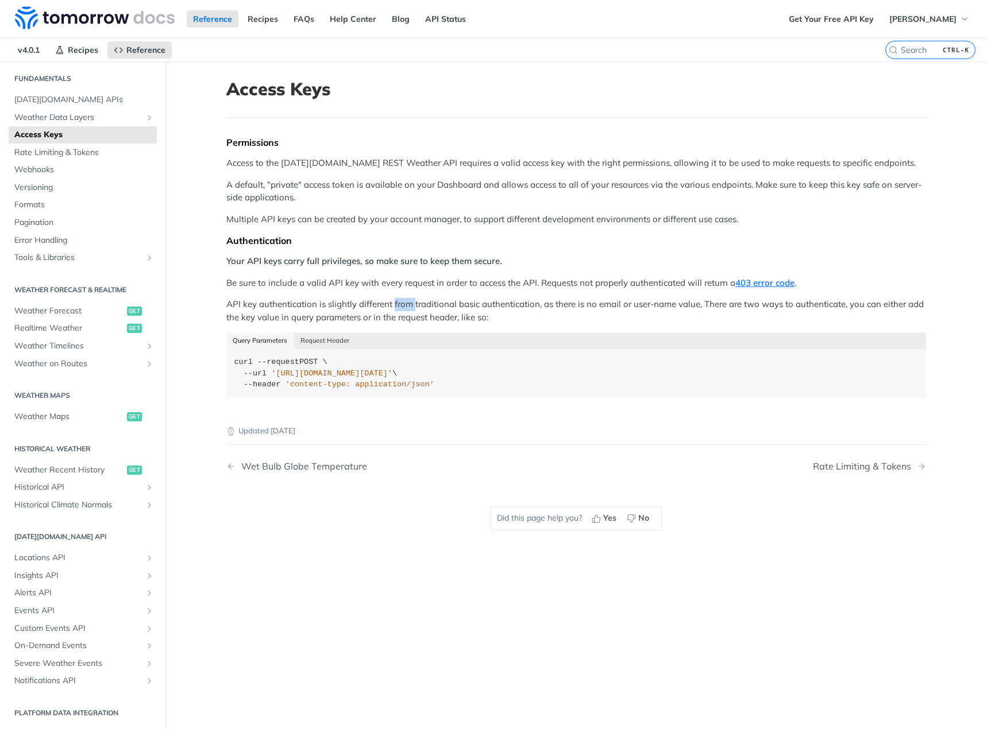
click at [390, 302] on p "API key authentication is slightly different from traditional basic authenticat…" at bounding box center [575, 311] width 699 height 26
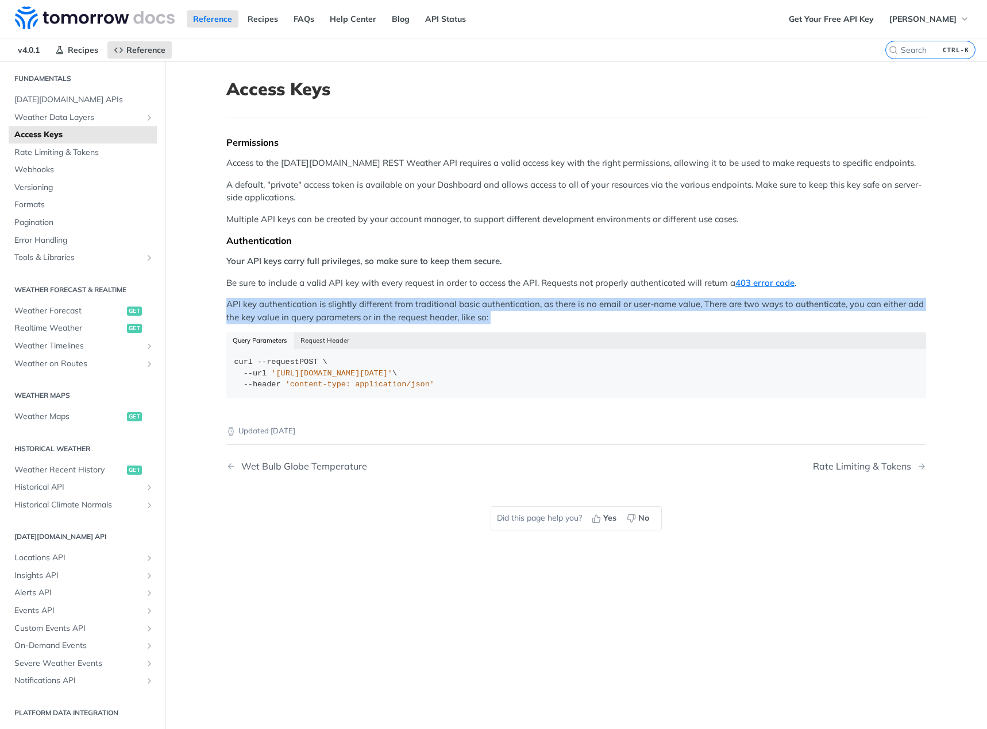
click at [390, 302] on p "API key authentication is slightly different from traditional basic authenticat…" at bounding box center [575, 311] width 699 height 26
click at [550, 319] on p "API key authentication is slightly different from traditional basic authenticat…" at bounding box center [575, 311] width 699 height 26
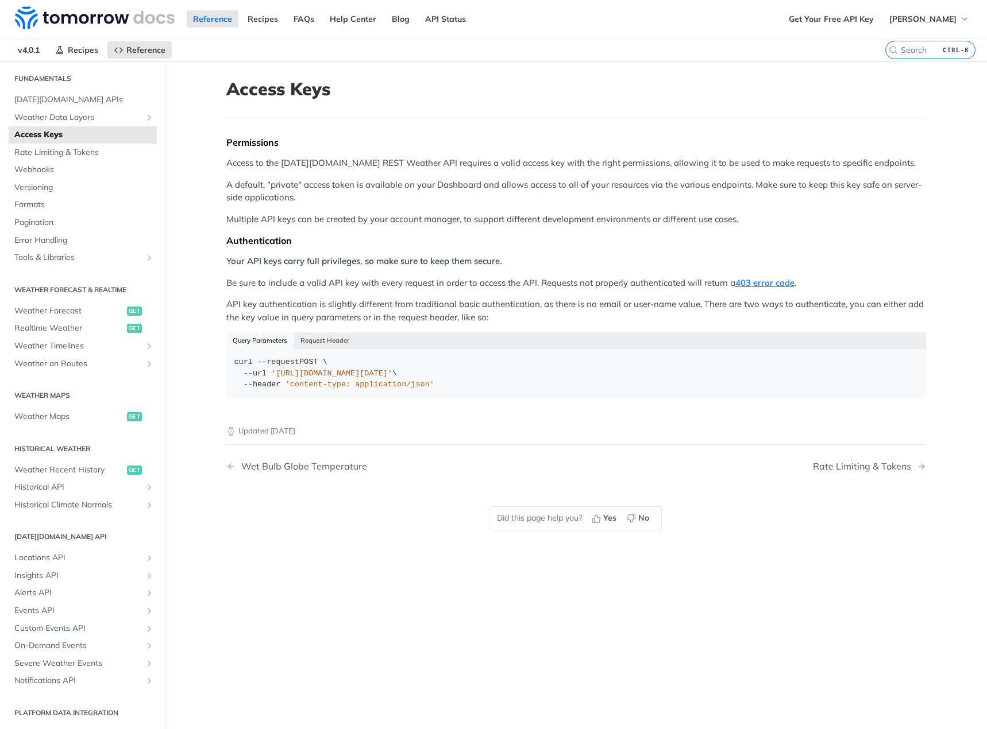
click at [550, 319] on p "API key authentication is slightly different from traditional basic authenticat…" at bounding box center [575, 311] width 699 height 26
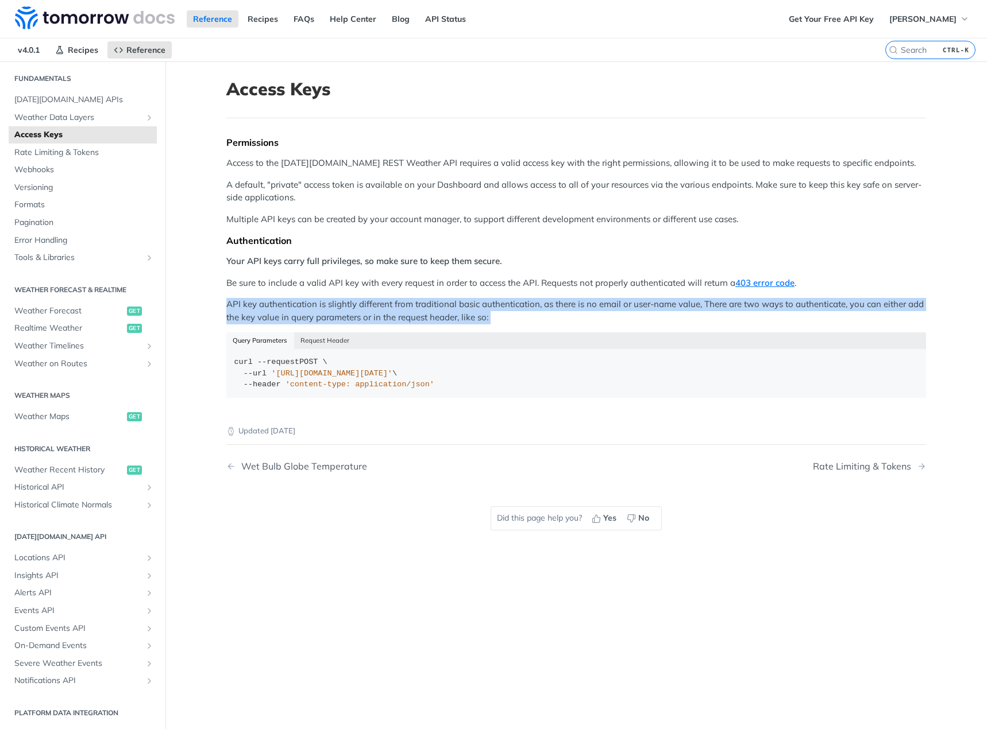
click at [550, 319] on p "API key authentication is slightly different from traditional basic authenticat…" at bounding box center [575, 311] width 699 height 26
click at [562, 319] on p "API key authentication is slightly different from traditional basic authenticat…" at bounding box center [575, 311] width 699 height 26
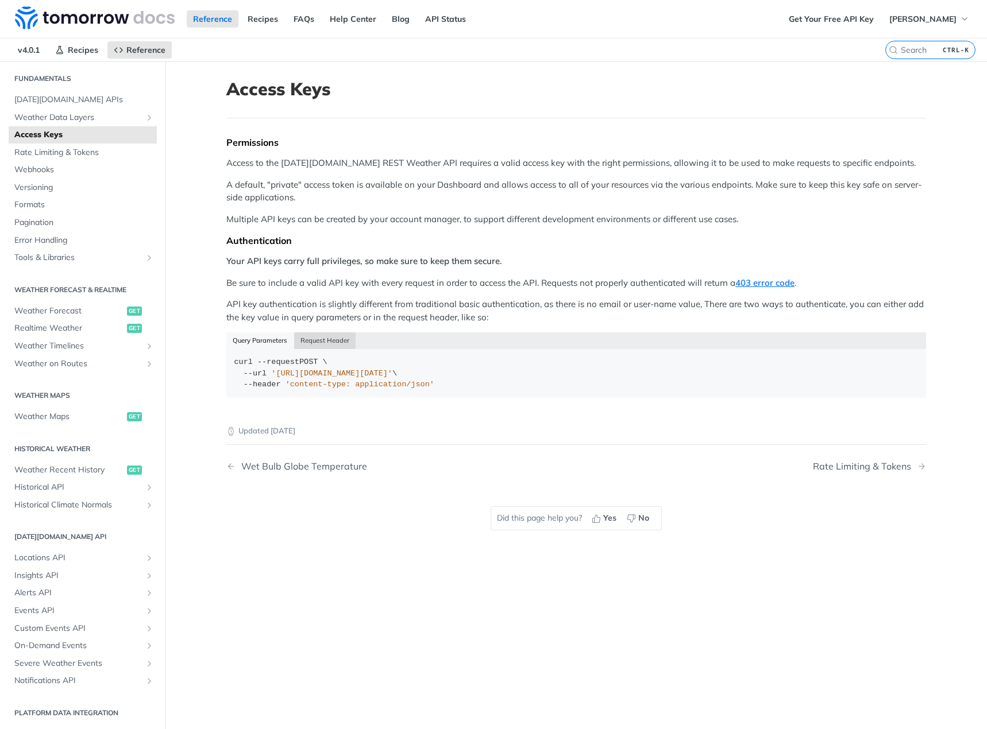
click at [337, 333] on button "Request Header" at bounding box center [325, 341] width 62 height 16
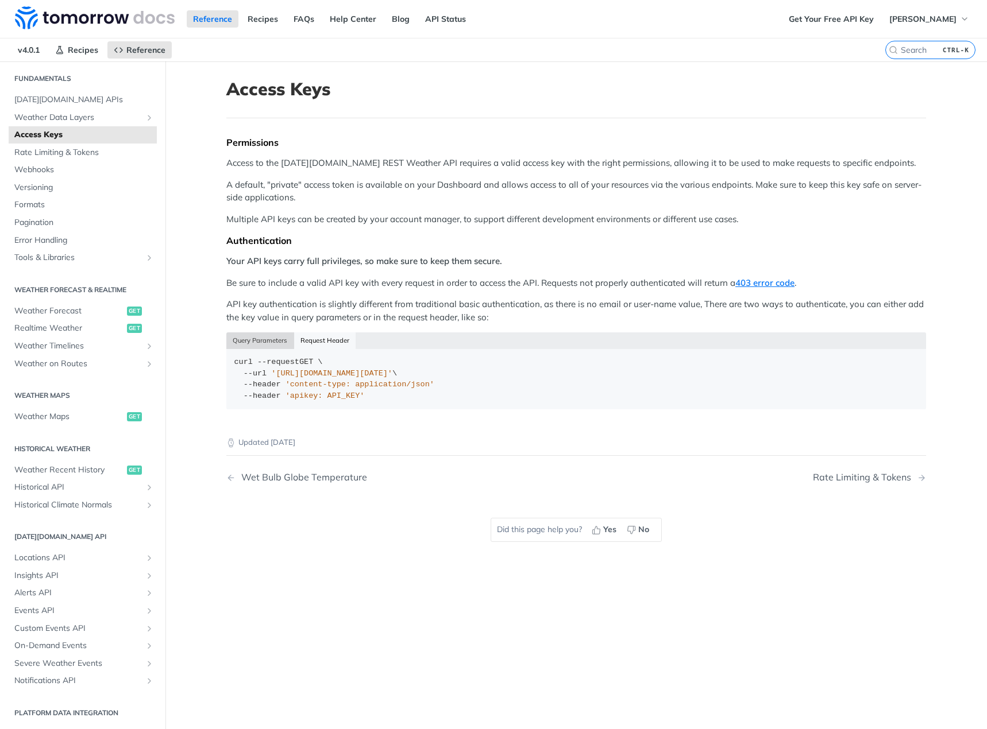
click at [276, 339] on button "Query Parameters" at bounding box center [260, 341] width 68 height 16
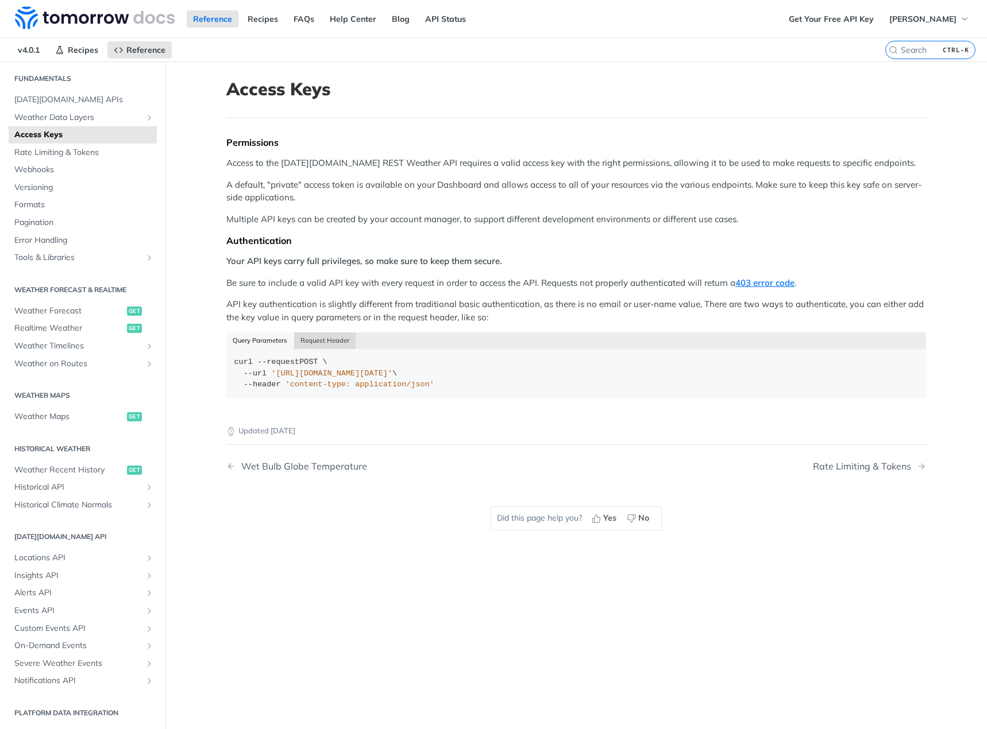
click at [306, 339] on button "Request Header" at bounding box center [325, 341] width 62 height 16
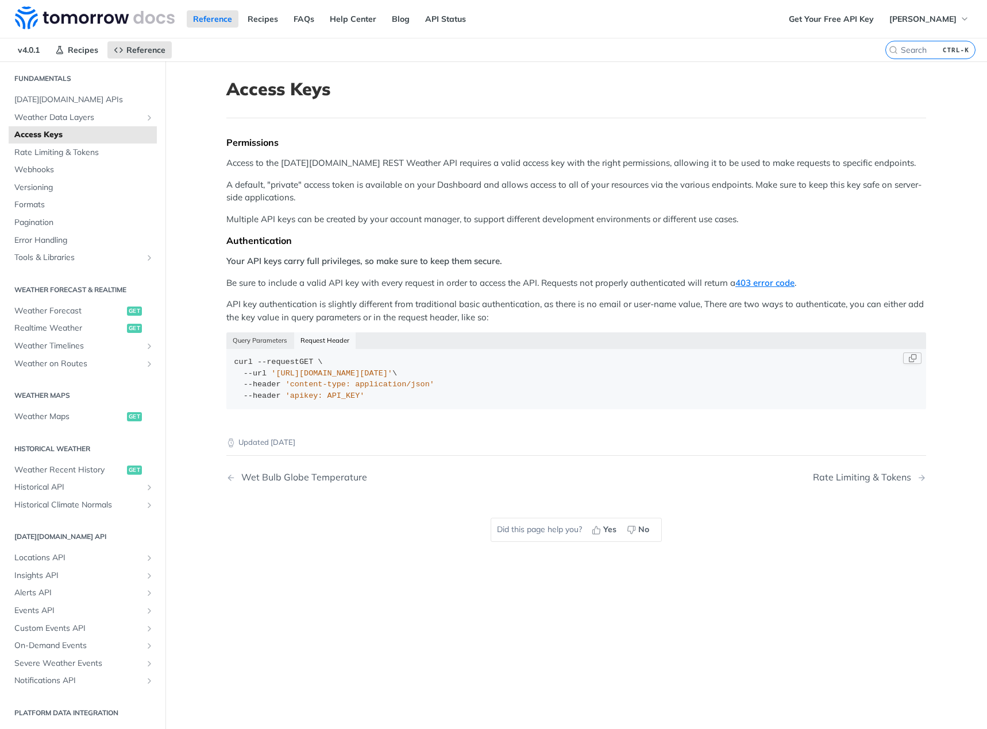
click at [493, 367] on div "curl --request GET \ --url 'https://api.tomorrow.io/v4/locations' \ --header 'c…" at bounding box center [576, 379] width 684 height 45
click at [459, 406] on code "curl --request GET \ --url 'https://api.tomorrow.io/v4/locations' \ --header 'c…" at bounding box center [575, 379] width 699 height 60
click at [82, 419] on span "Weather Maps" at bounding box center [69, 416] width 110 height 11
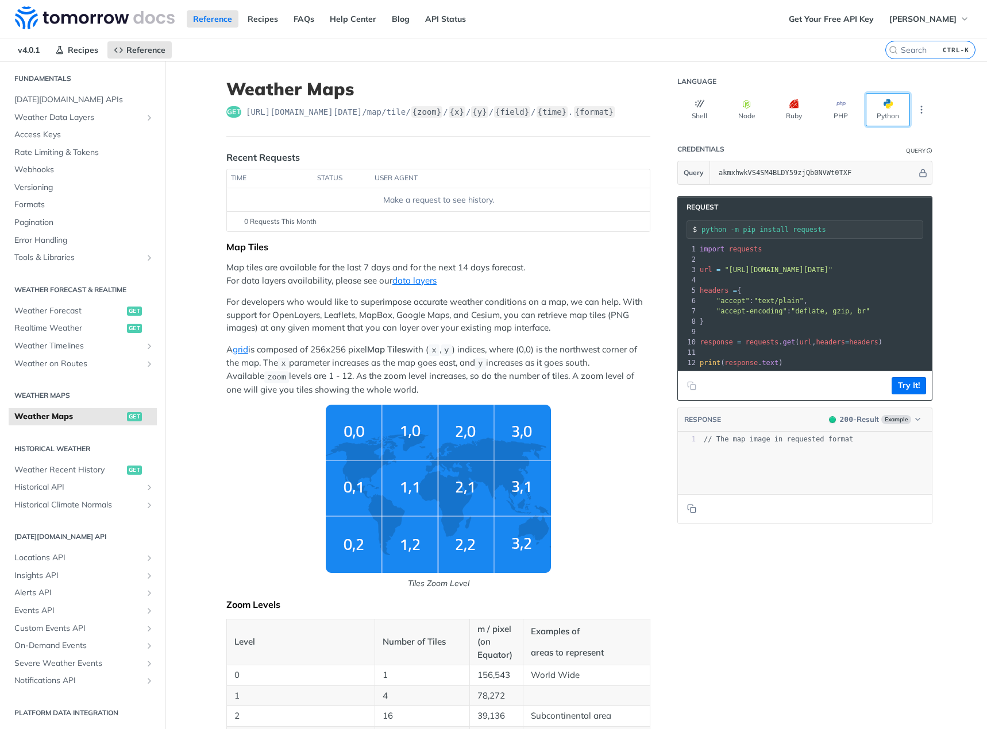
click at [886, 115] on button "Python" at bounding box center [887, 109] width 44 height 33
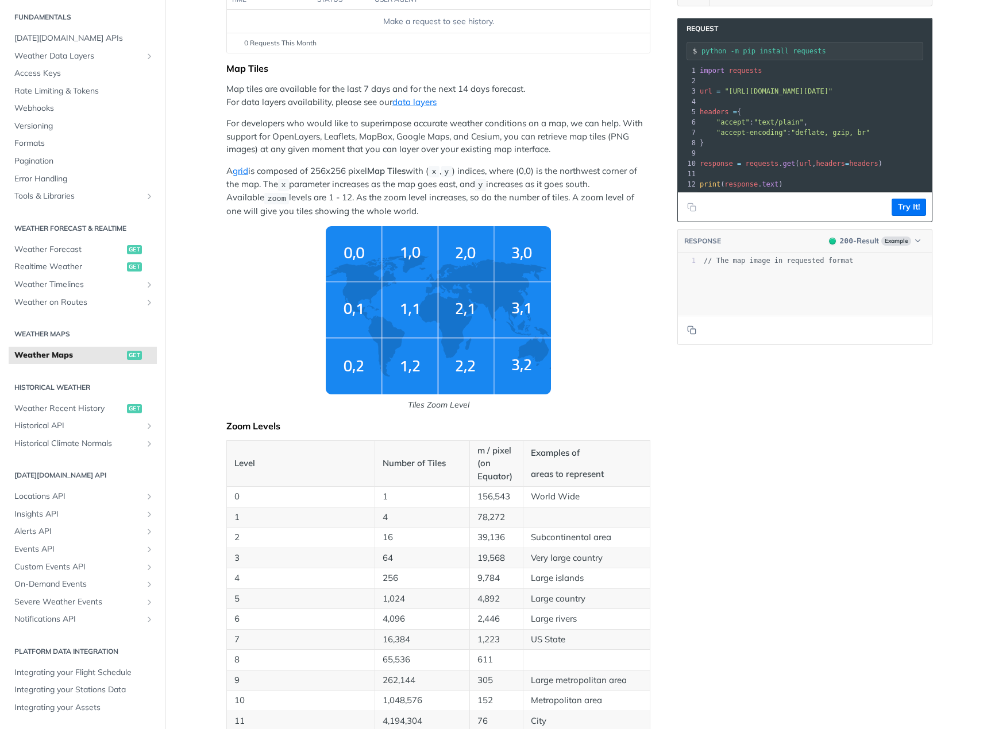
scroll to position [172, 0]
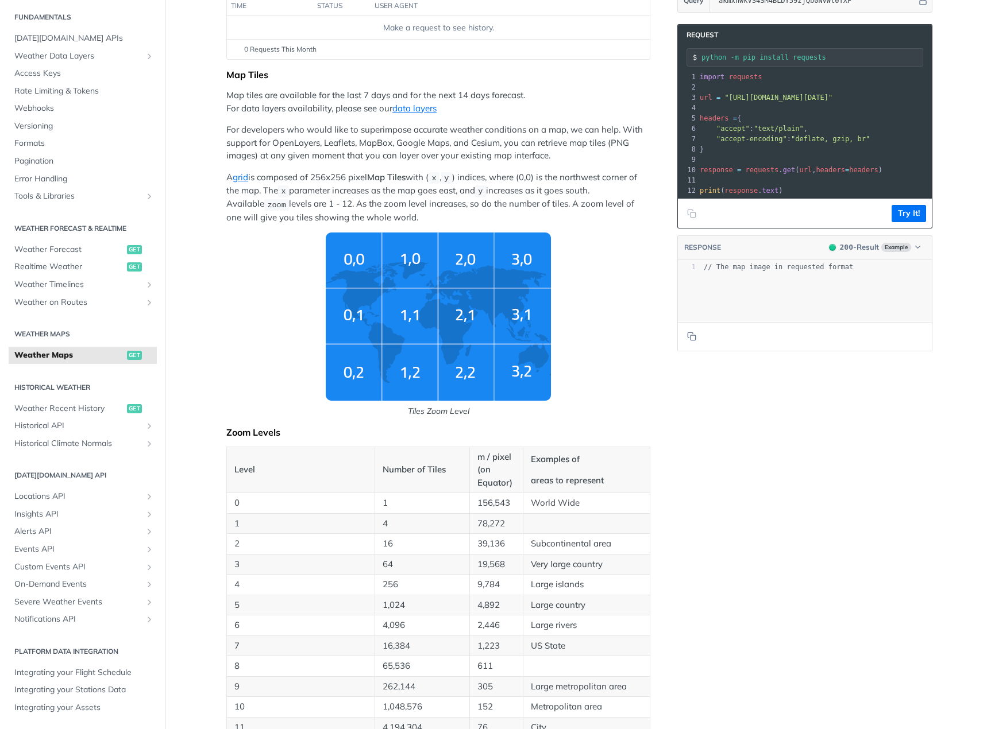
click at [453, 304] on img "Tiles Zoom Level" at bounding box center [438, 317] width 225 height 168
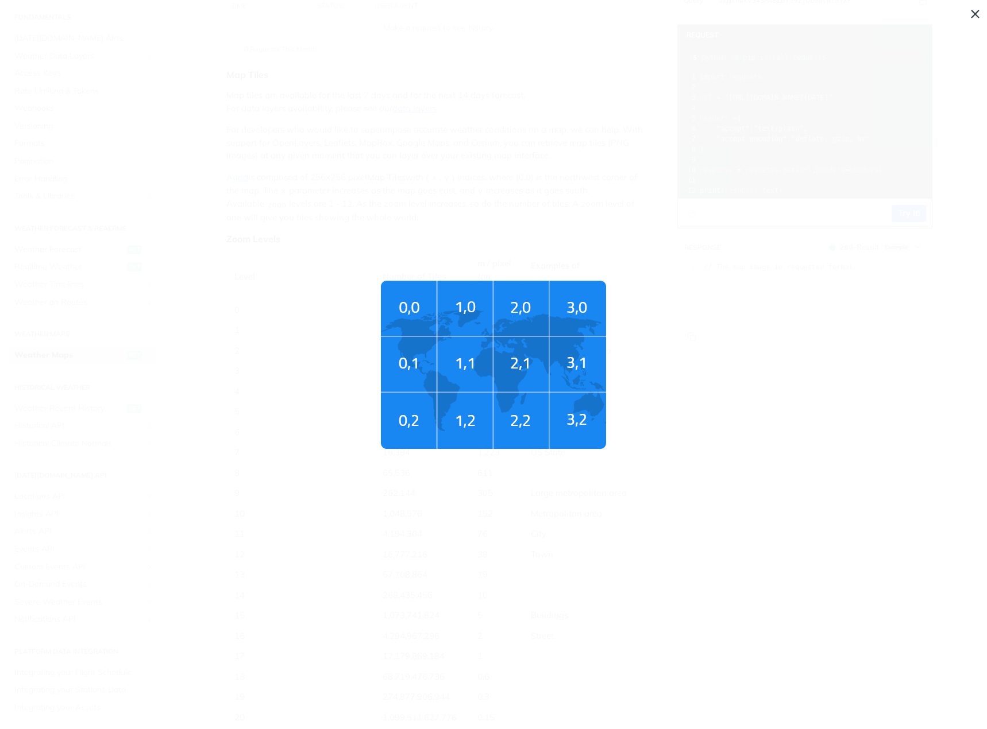
click at [636, 358] on span "Tiles Zoom Level" at bounding box center [493, 364] width 987 height 729
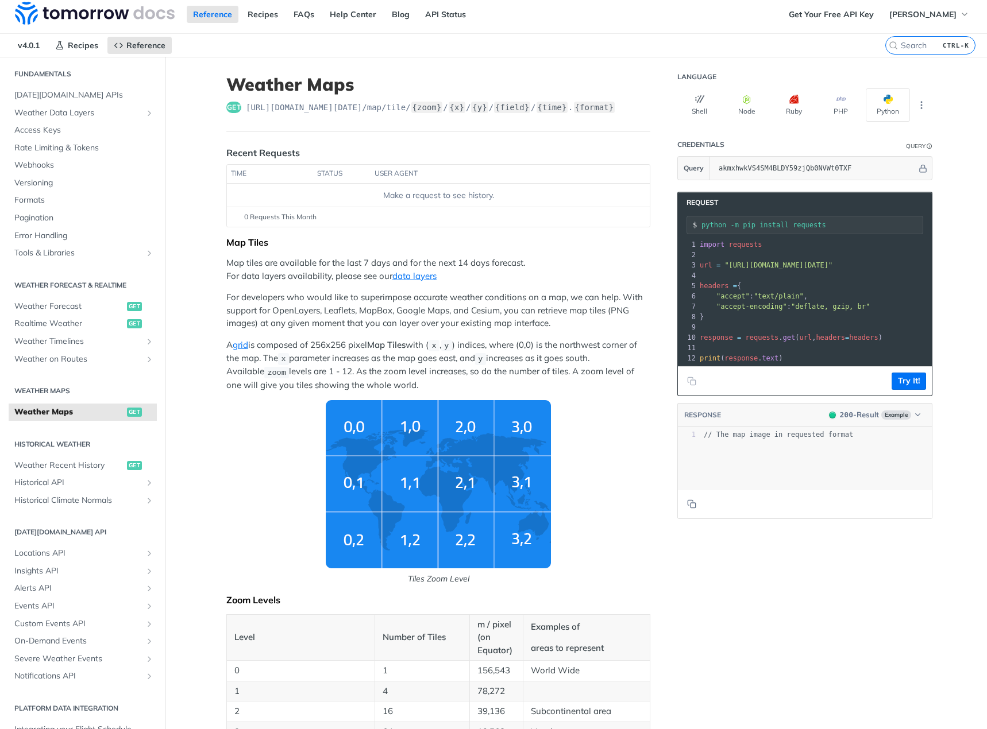
scroll to position [0, 0]
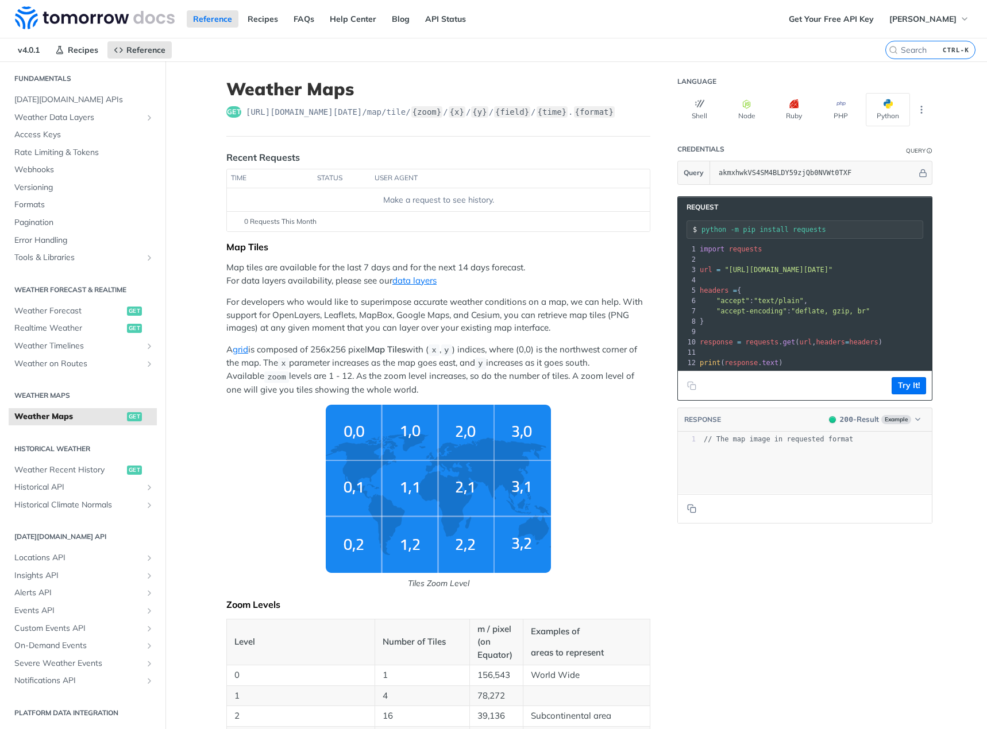
click at [405, 329] on p "For developers who would like to superimpose accurate weather conditions on a m…" at bounding box center [438, 315] width 424 height 39
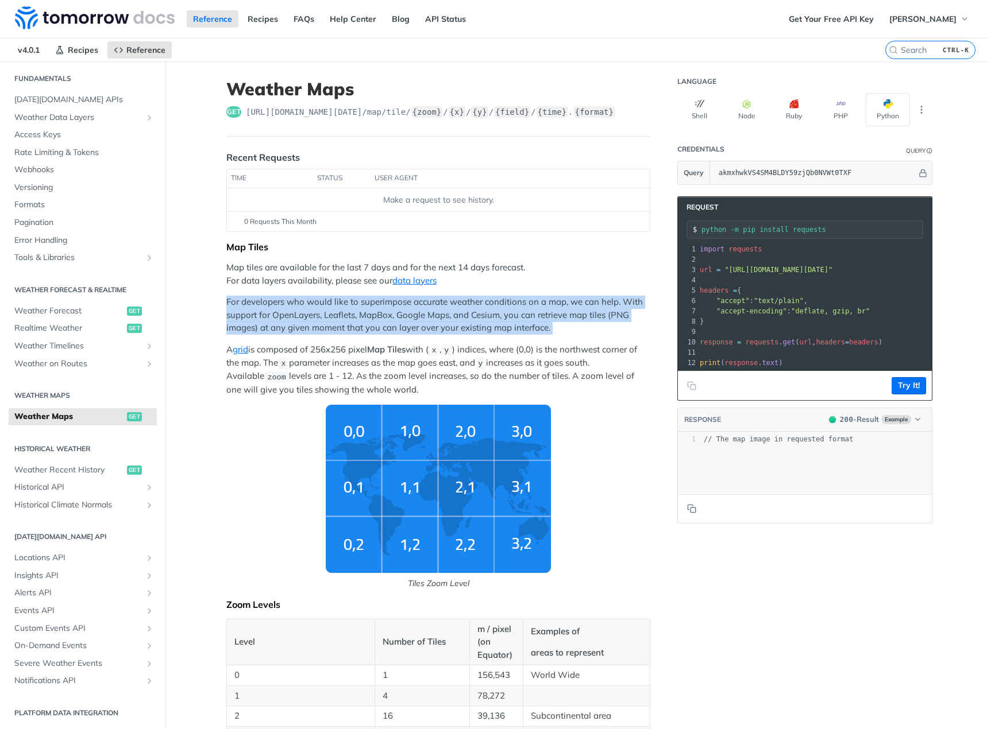
click at [405, 329] on p "For developers who would like to superimpose accurate weather conditions on a m…" at bounding box center [438, 315] width 424 height 39
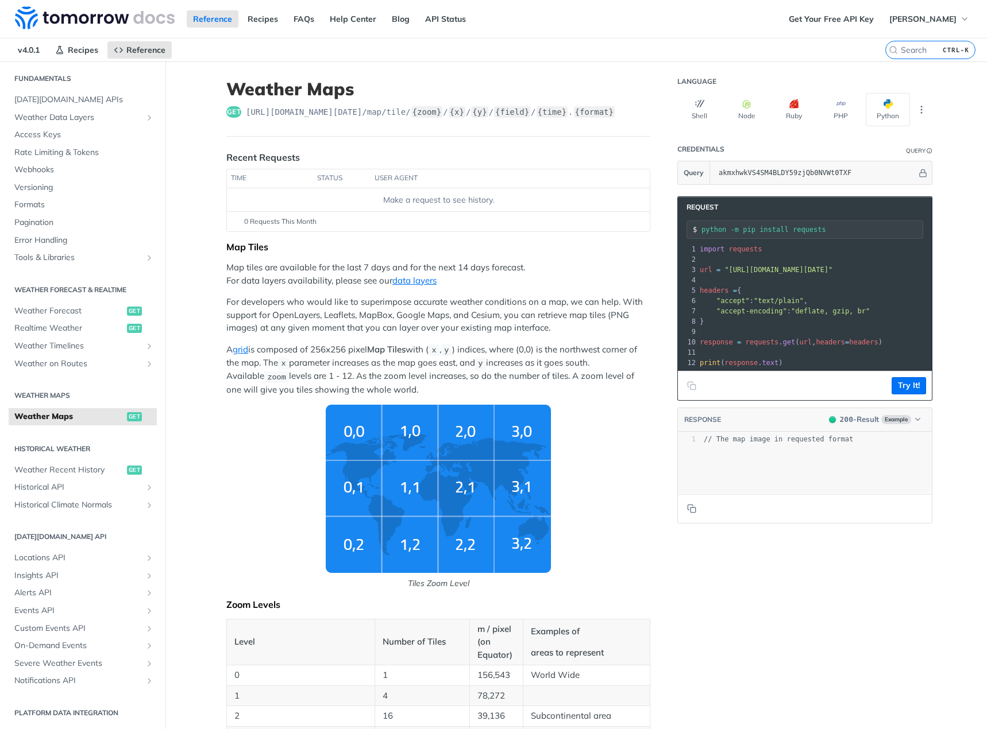
click at [392, 358] on p "A grid is composed of 256x256 pixel Map Tiles with ( x , y ) indices, where (0,…" at bounding box center [438, 369] width 424 height 53
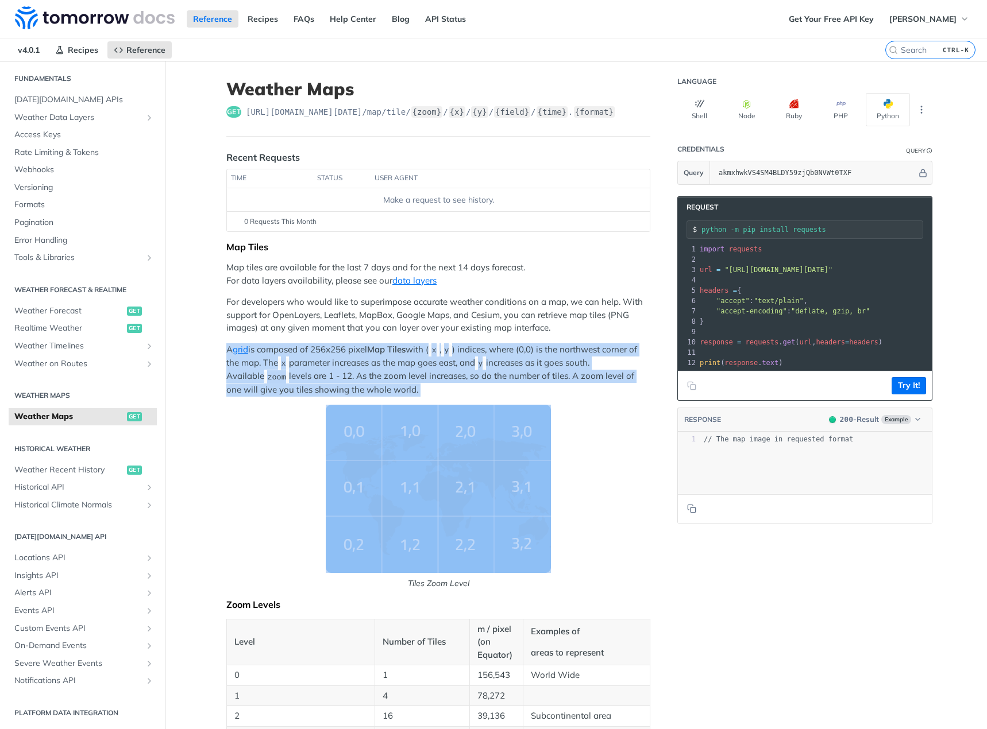
click at [392, 358] on p "A grid is composed of 256x256 pixel Map Tiles with ( x , y ) indices, where (0,…" at bounding box center [438, 369] width 424 height 53
click at [386, 372] on p "A grid is composed of 256x256 pixel Map Tiles with ( x , y ) indices, where (0,…" at bounding box center [438, 369] width 424 height 53
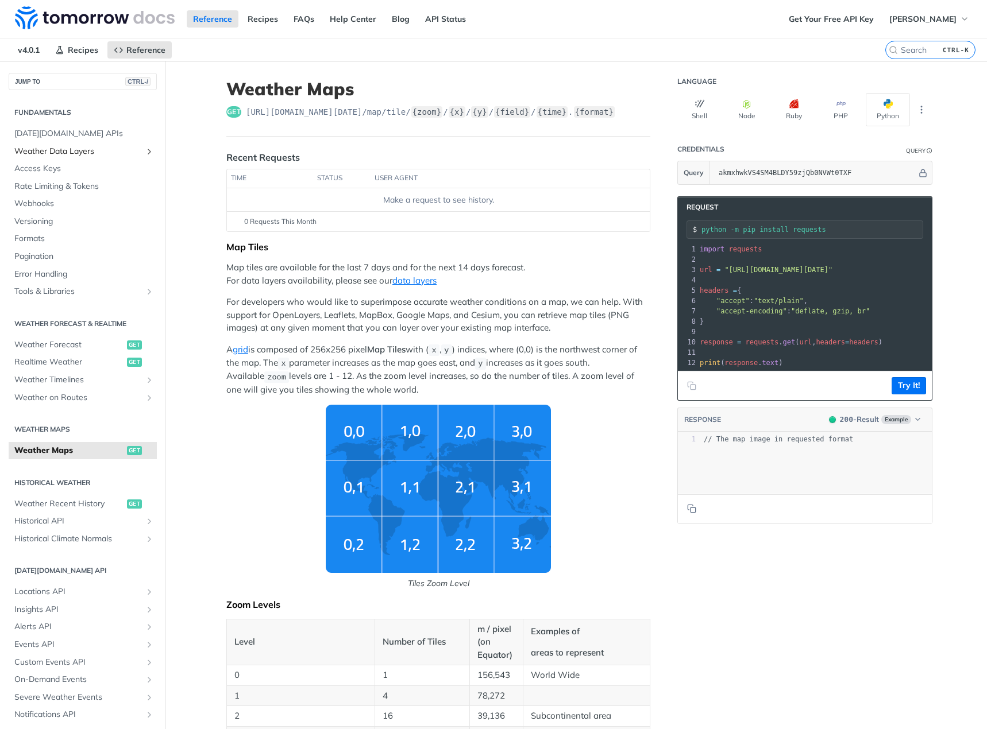
click at [113, 149] on span "Weather Data Layers" at bounding box center [77, 151] width 127 height 11
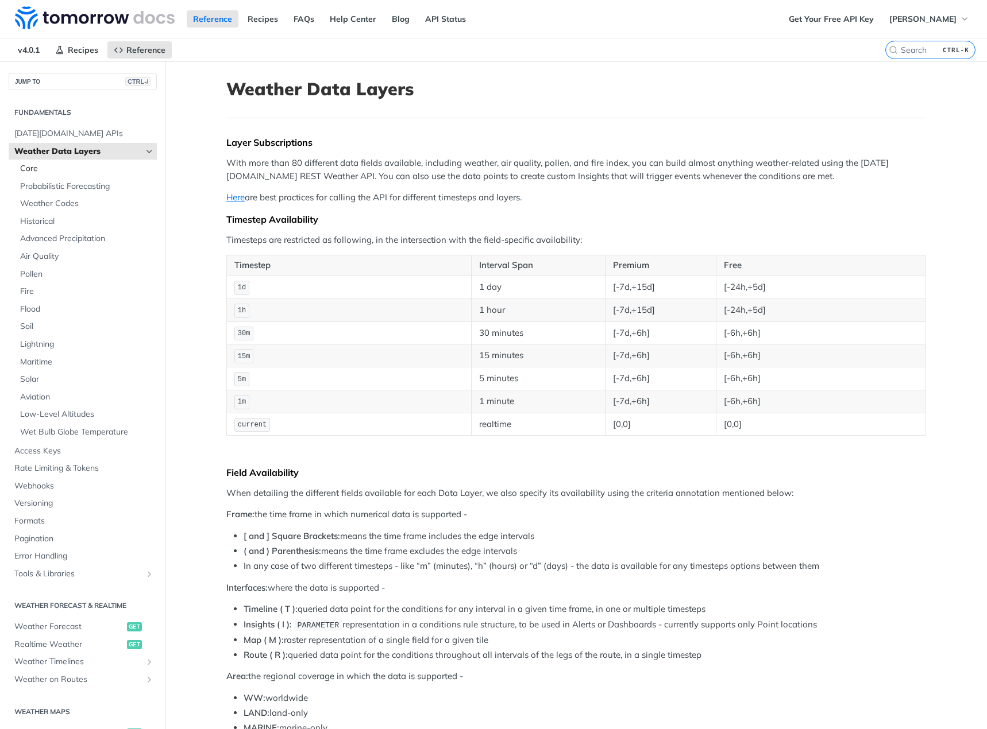
click at [103, 174] on span "Core" at bounding box center [87, 168] width 134 height 11
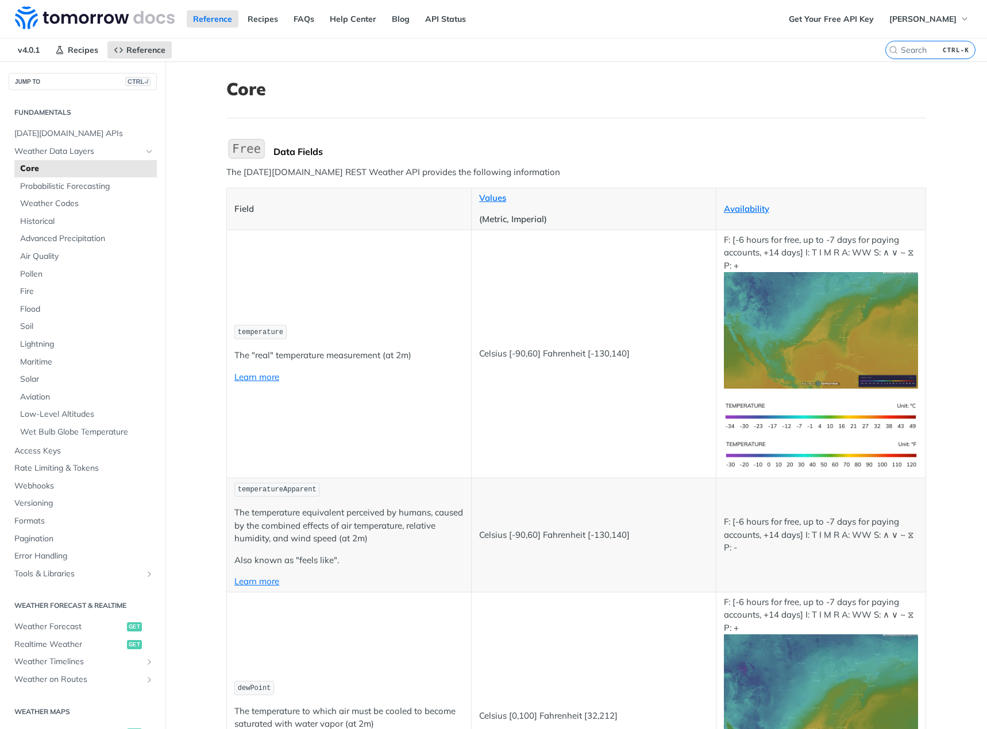
click at [270, 339] on code "temperature" at bounding box center [260, 332] width 52 height 14
click at [259, 375] on link "Learn more" at bounding box center [256, 377] width 45 height 11
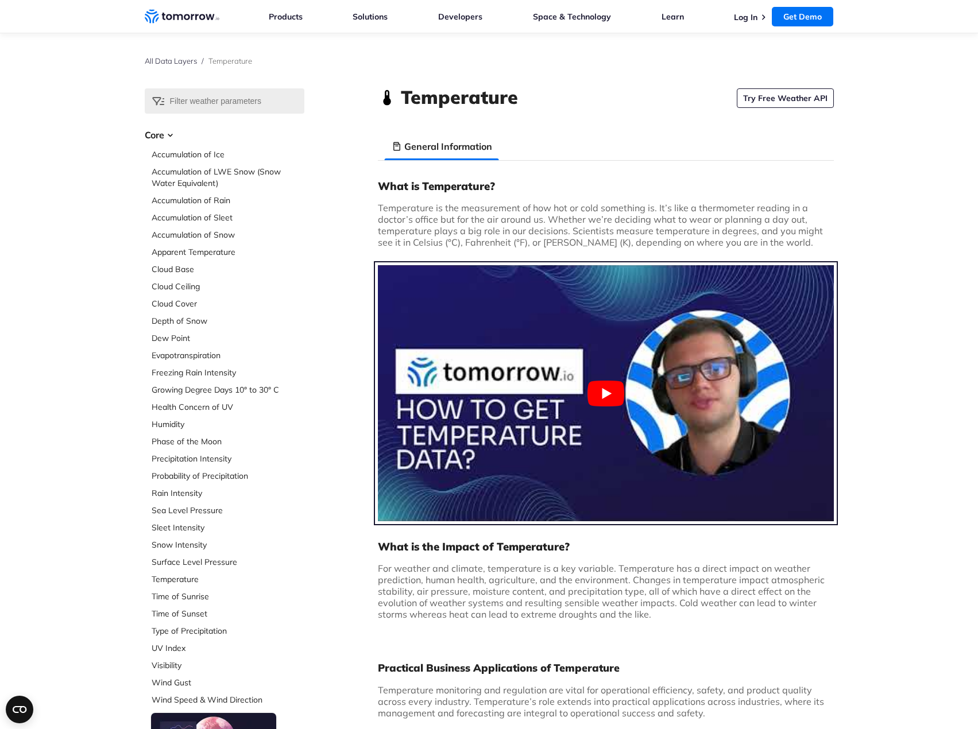
click at [619, 434] on button "Play Youtube video" at bounding box center [606, 393] width 456 height 256
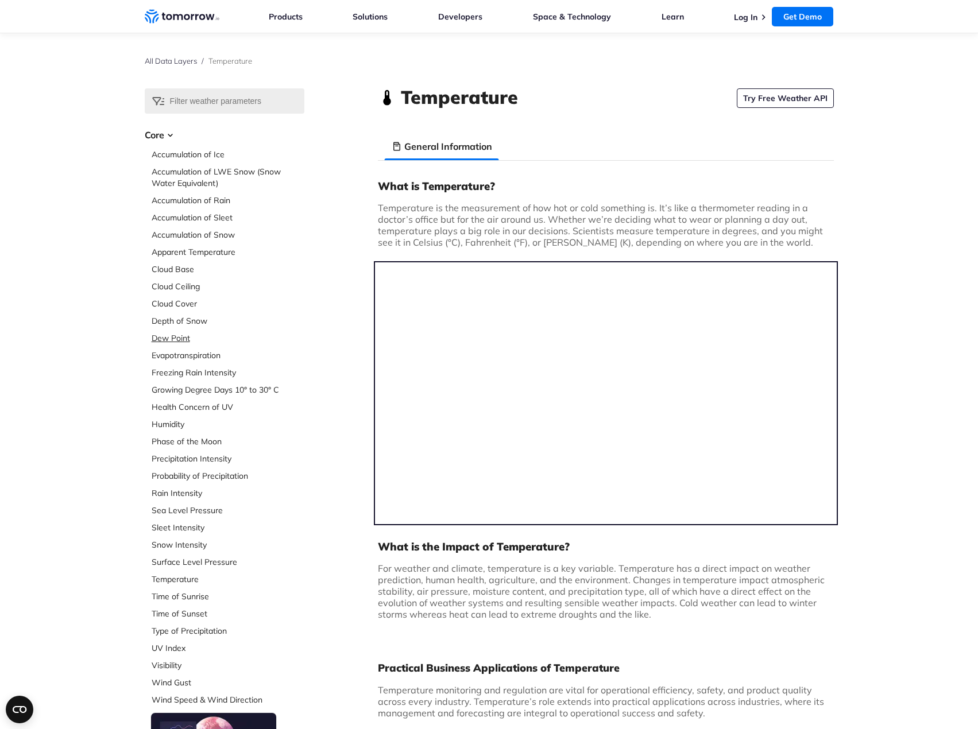
scroll to position [345, 0]
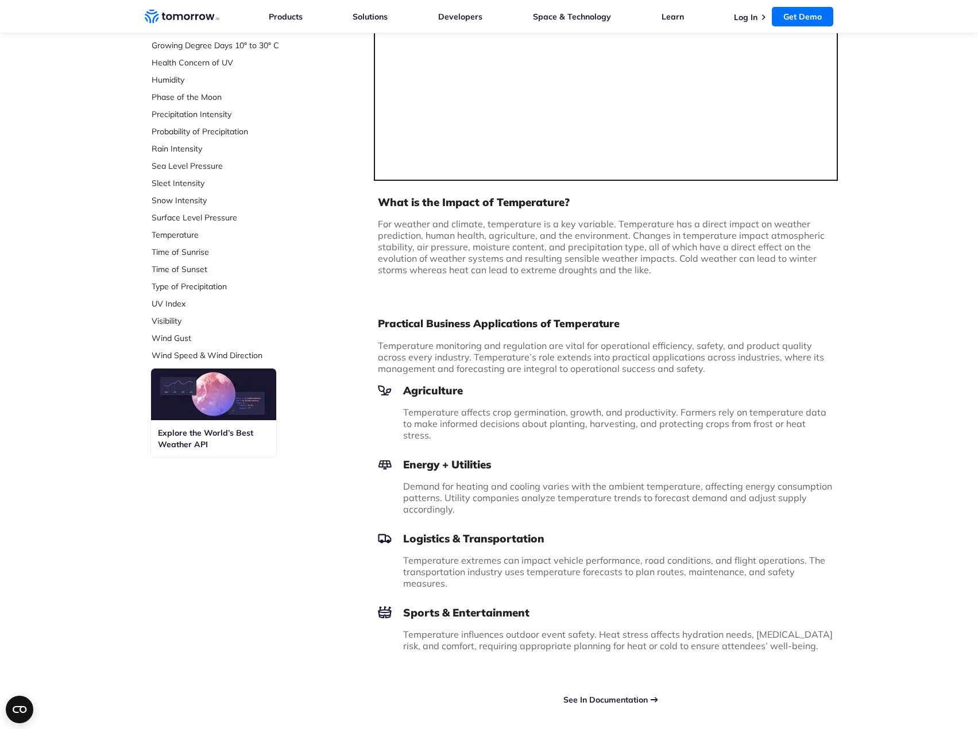
click at [593, 695] on link "See In Documentation" at bounding box center [605, 700] width 84 height 10
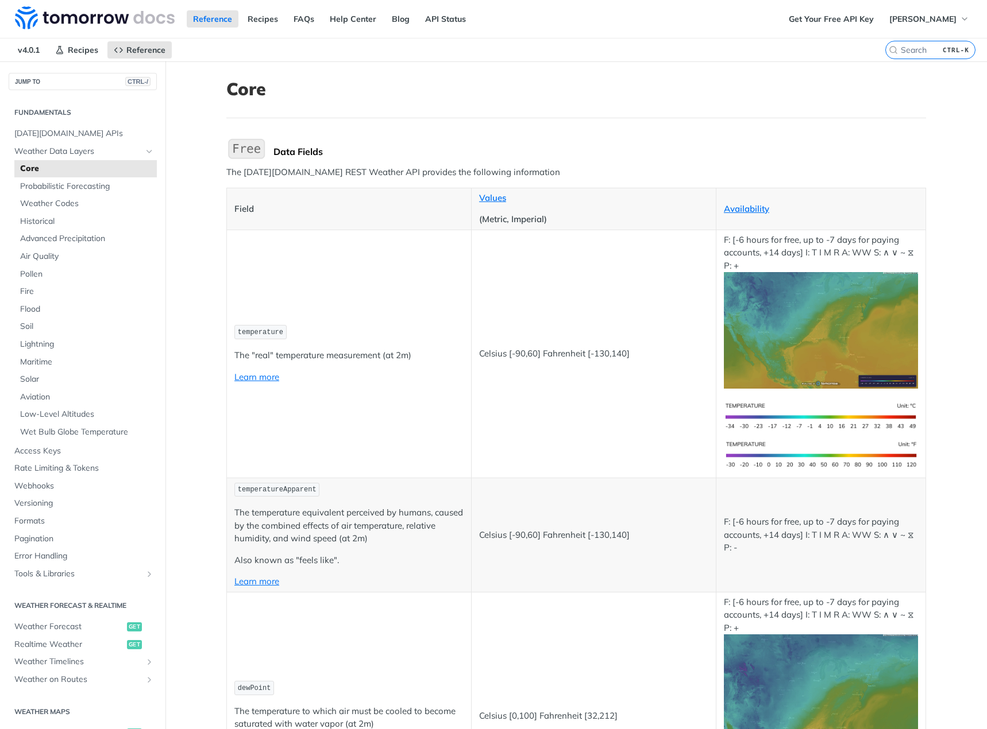
click at [275, 360] on p "The "real" temperature measurement (at 2m)" at bounding box center [348, 355] width 229 height 13
click at [238, 147] on img "Expand image" at bounding box center [246, 149] width 40 height 24
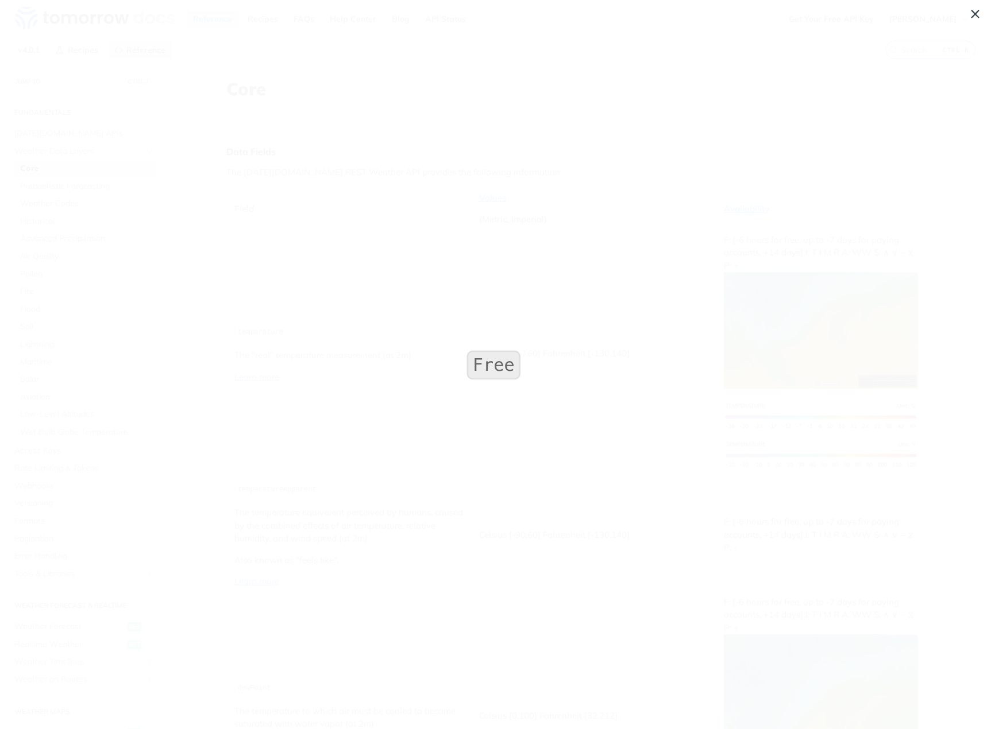
click at [366, 163] on span "Collapse image" at bounding box center [493, 364] width 987 height 729
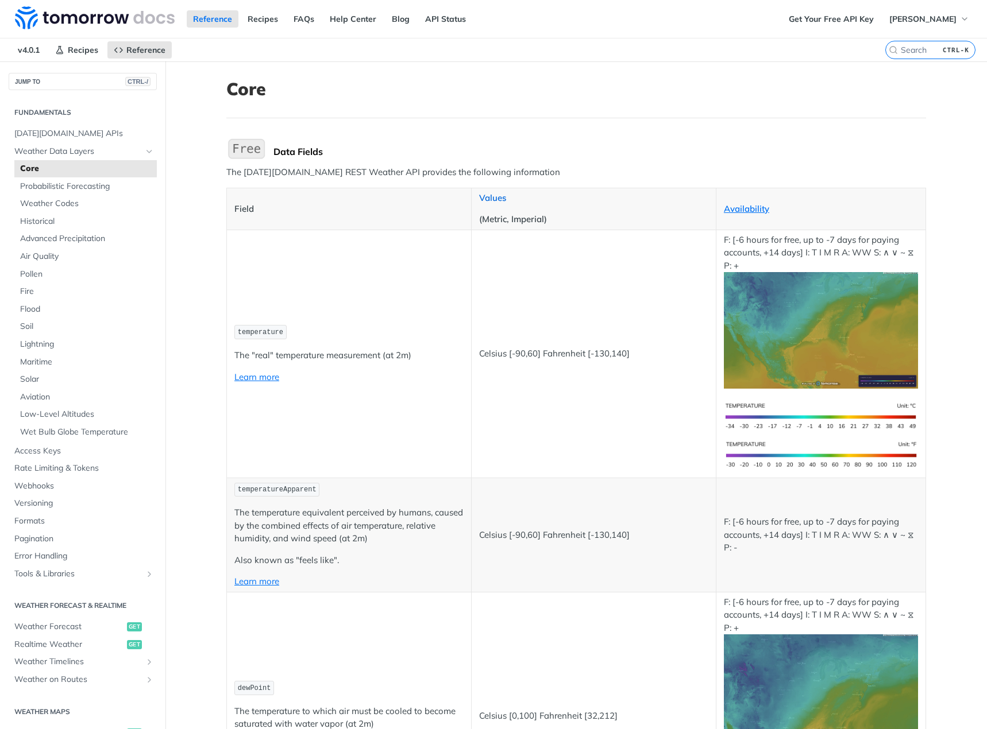
click at [498, 195] on link "Values" at bounding box center [492, 197] width 27 height 11
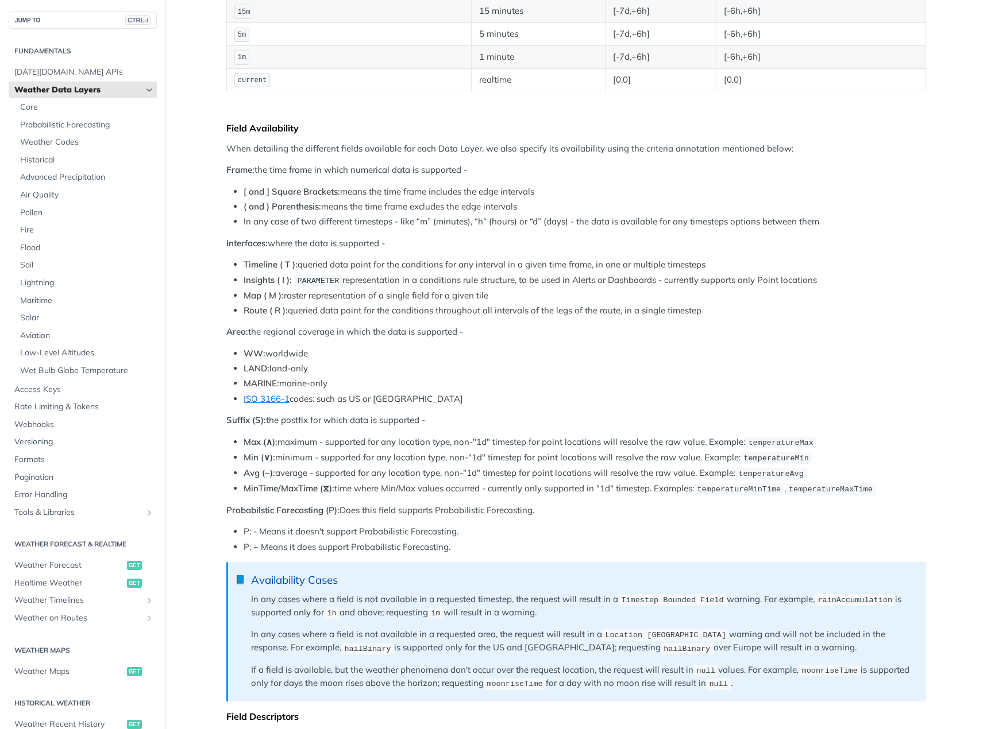
scroll to position [747, 0]
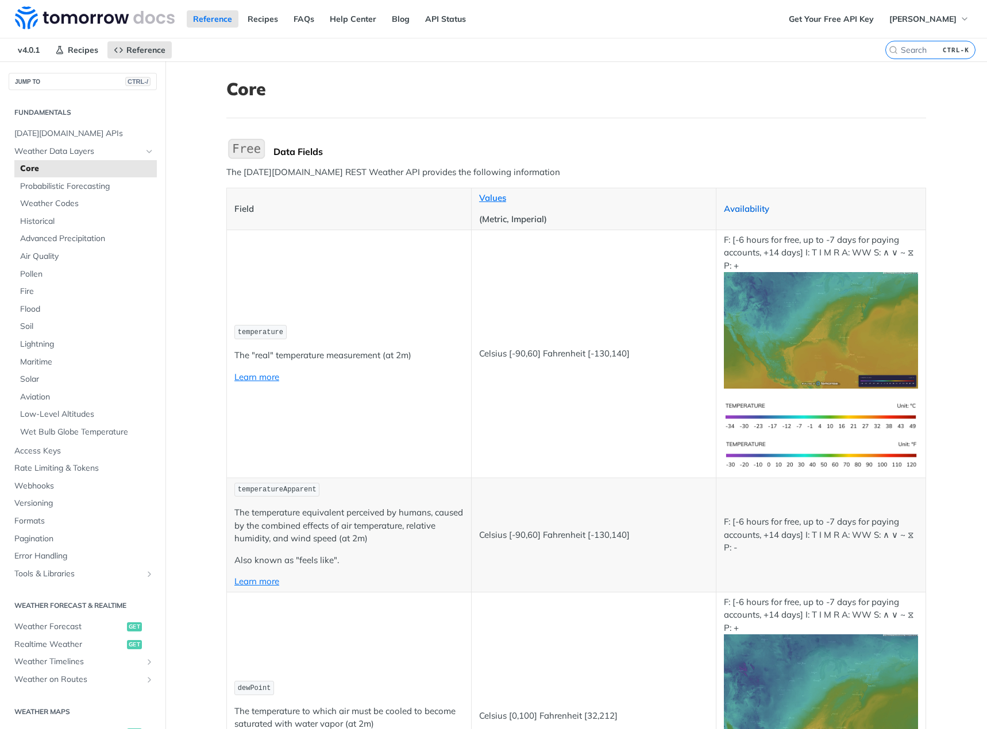
click at [762, 213] on link "Availability" at bounding box center [746, 208] width 45 height 11
click at [103, 326] on span "Soil" at bounding box center [87, 326] width 134 height 11
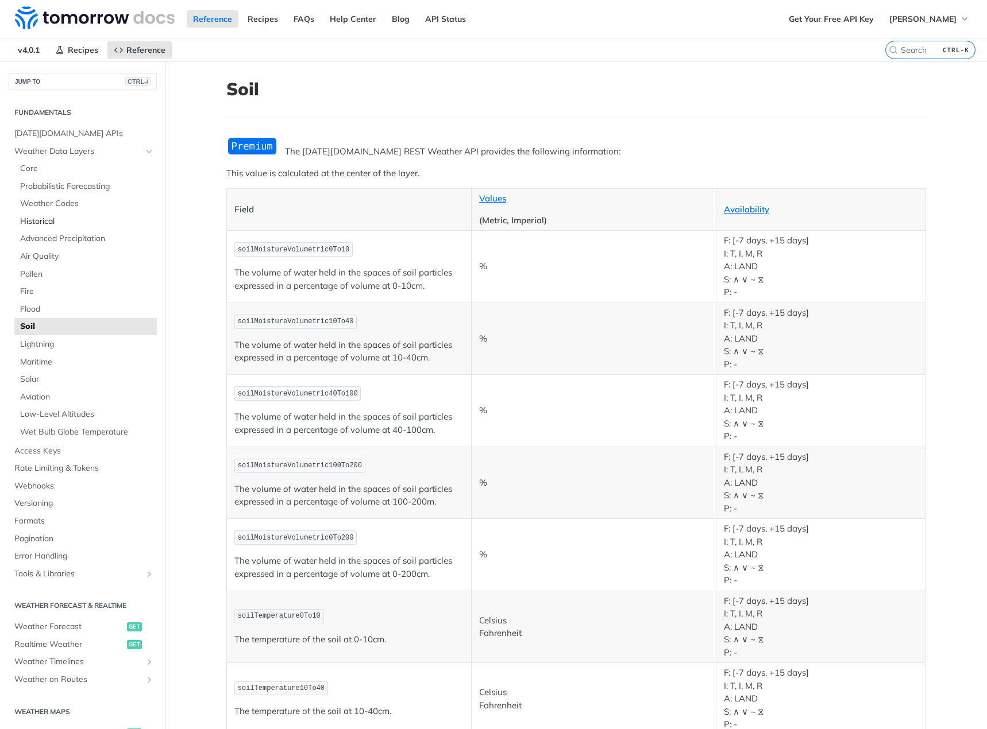
click at [80, 222] on span "Historical" at bounding box center [87, 221] width 134 height 11
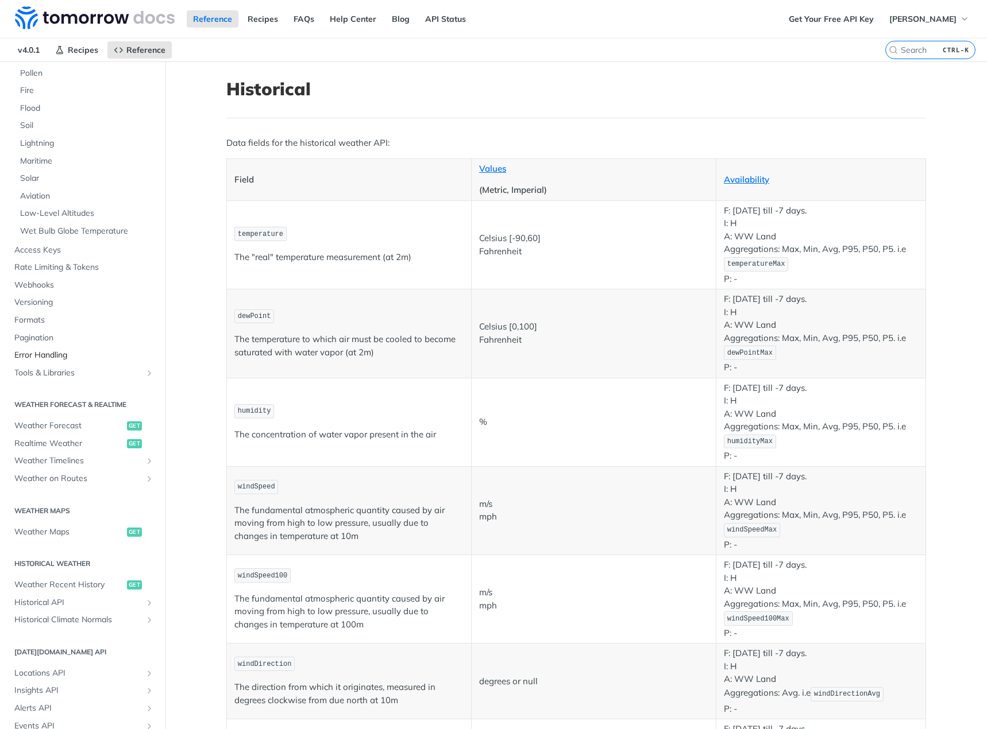
scroll to position [230, 0]
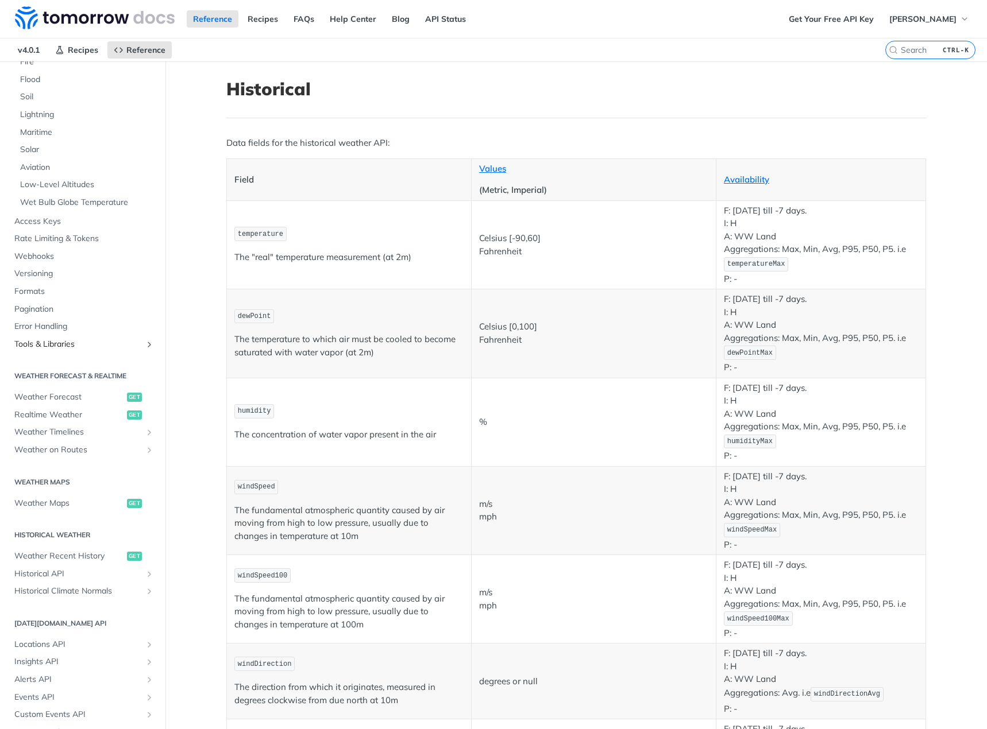
click at [104, 347] on span "Tools & Libraries" at bounding box center [77, 344] width 127 height 11
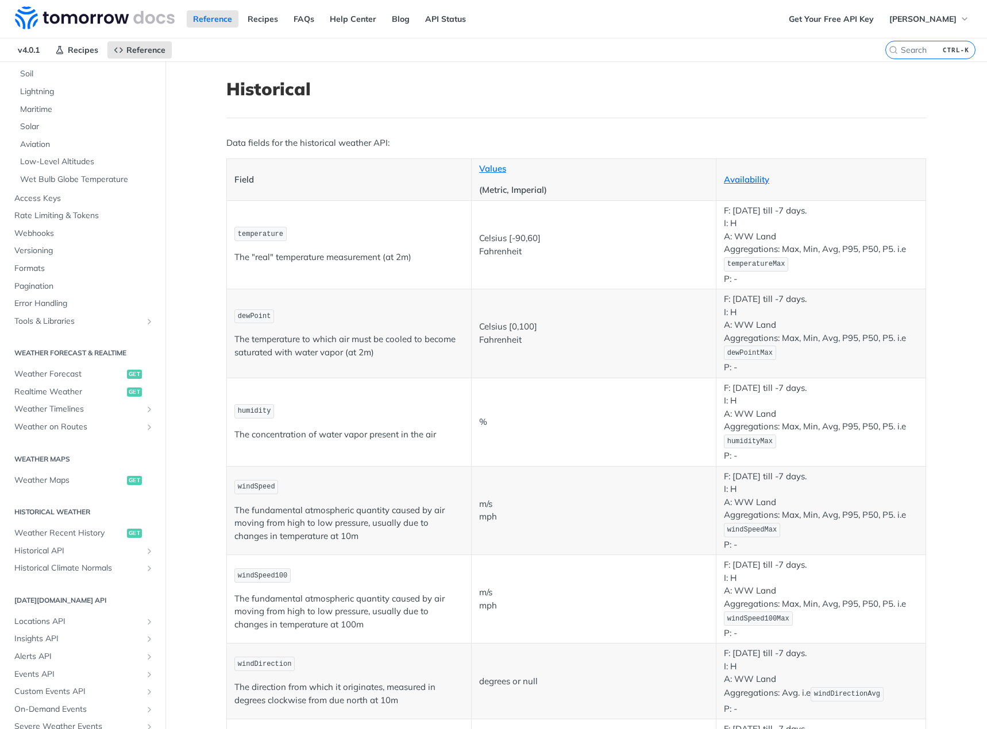
scroll to position [316, 0]
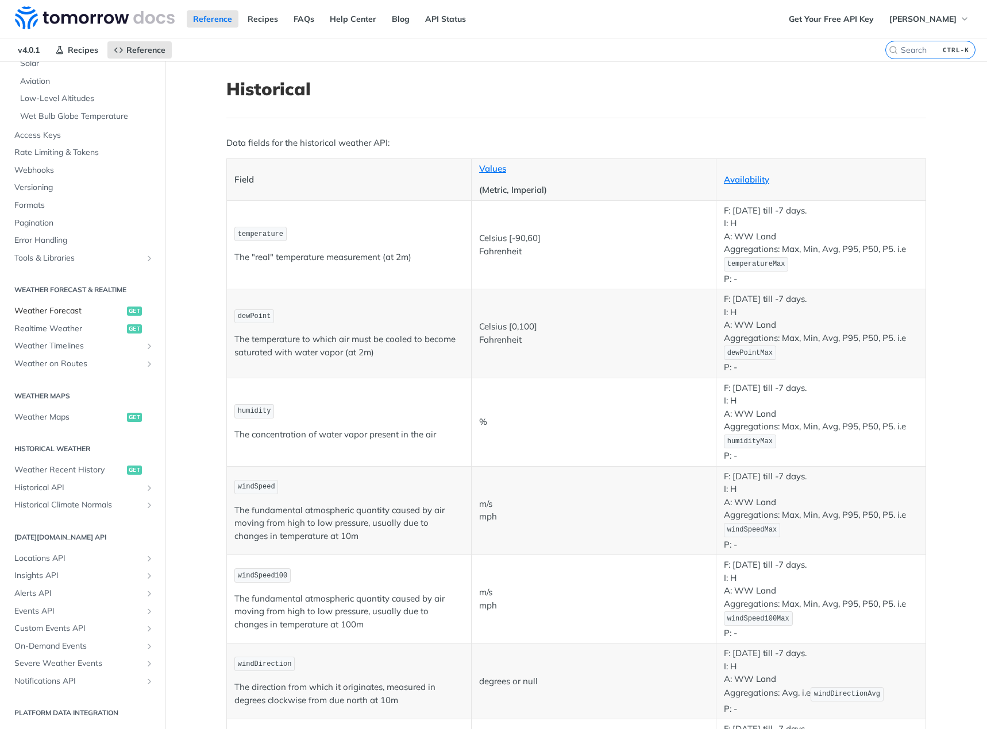
click at [69, 307] on span "Weather Forecast" at bounding box center [69, 311] width 110 height 11
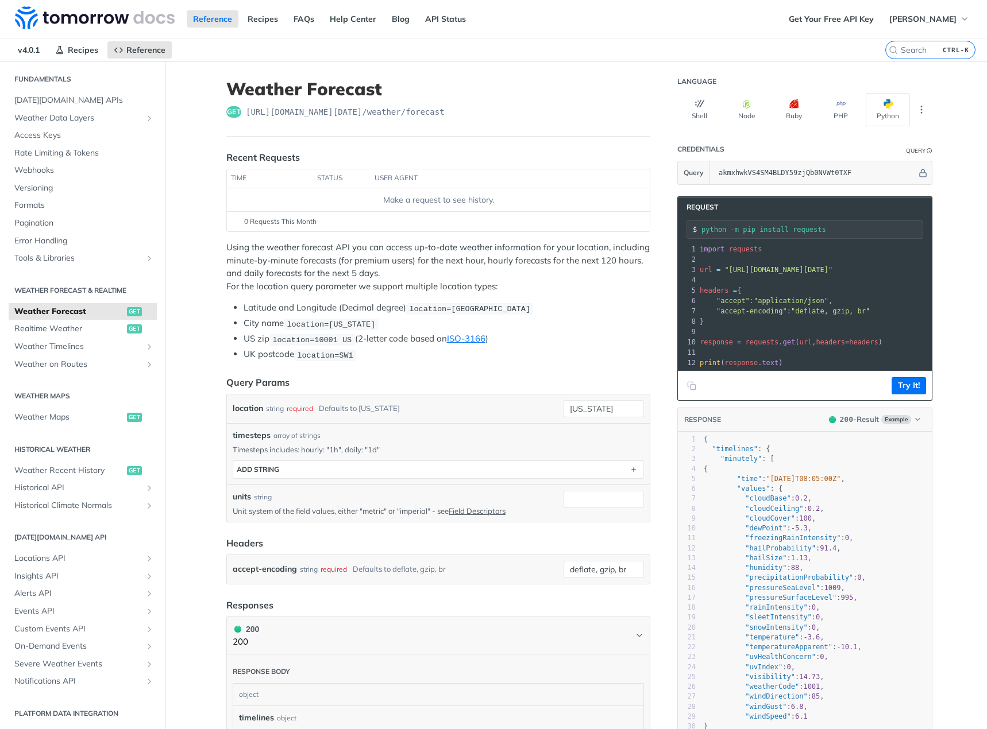
click at [840, 355] on pre "​" at bounding box center [909, 352] width 424 height 10
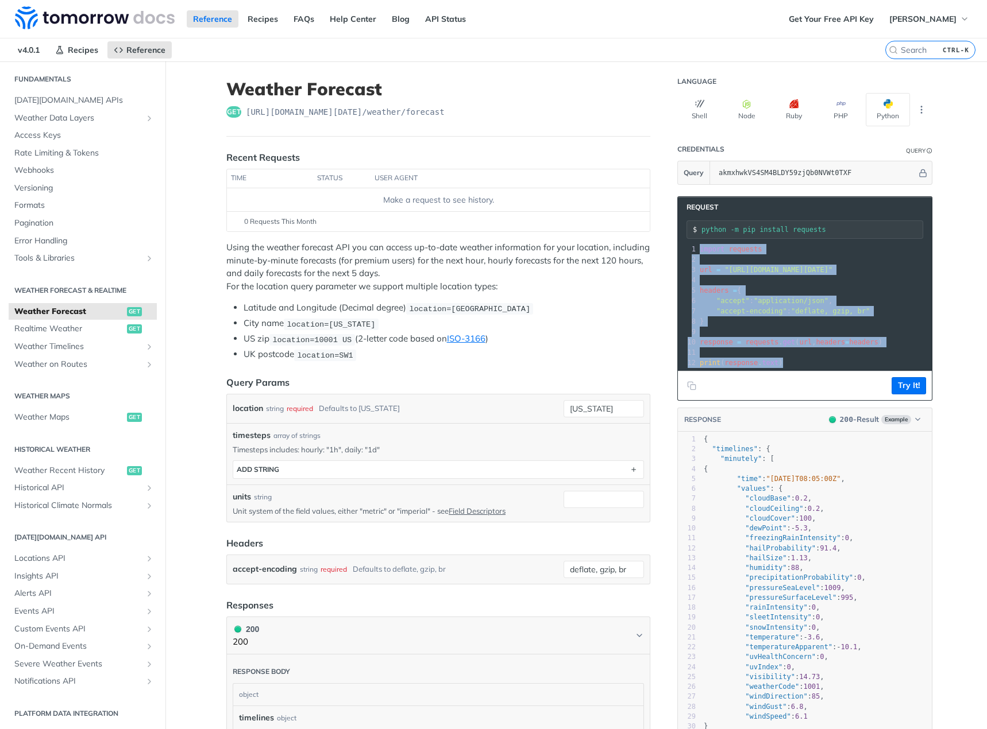
drag, startPoint x: 840, startPoint y: 363, endPoint x: 693, endPoint y: 248, distance: 186.9
click at [697, 248] on div "1 import requests 2 ​ 3 url = "[URL][DOMAIN_NAME][DATE]" 4 ​ 5 headers = { 6 "a…" at bounding box center [909, 306] width 424 height 124
copy div "import requests 2 ​ 3 url = "[URL][DOMAIN_NAME][DATE]" 4 ​ 5 headers = { 6 "acc…"
click at [737, 259] on pre "​" at bounding box center [909, 259] width 424 height 10
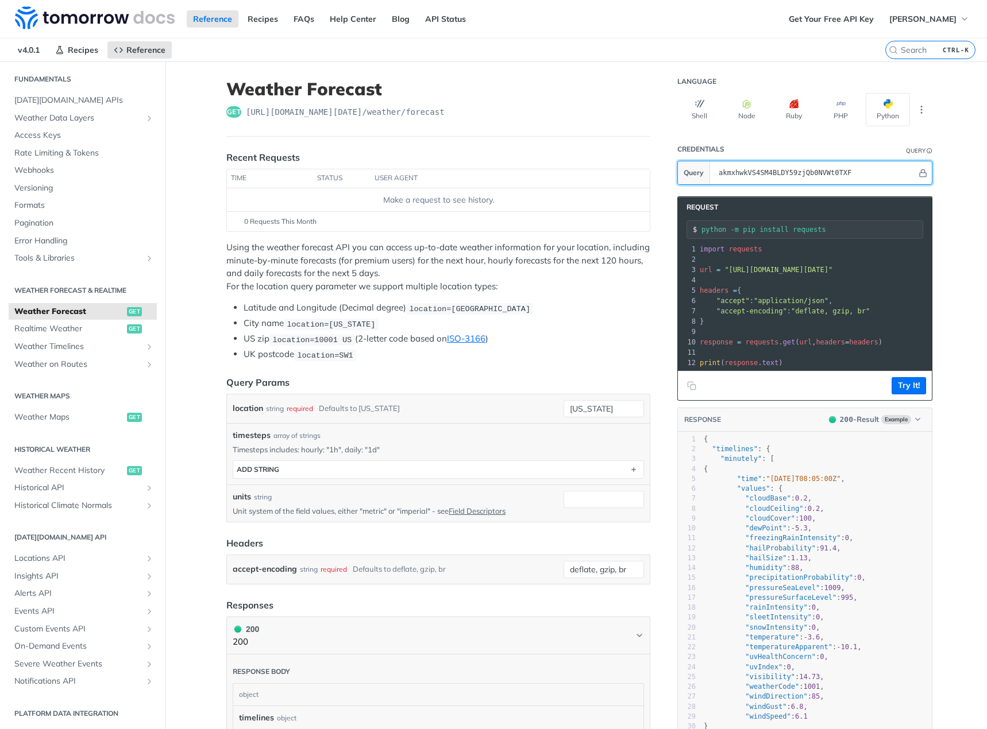
click at [813, 176] on input "akmxhwkVS4SM4BLDY59zjQb0NVWt0TXF" at bounding box center [815, 172] width 204 height 23
type input "akmxhwkVS4SM4BLDY59zjQb0NVWt0TXF"
click at [798, 187] on section "Request python -m pip install requests xxxxxxxxxx 12 1 import requests 2 ​ 3 ur…" at bounding box center [804, 561] width 255 height 752
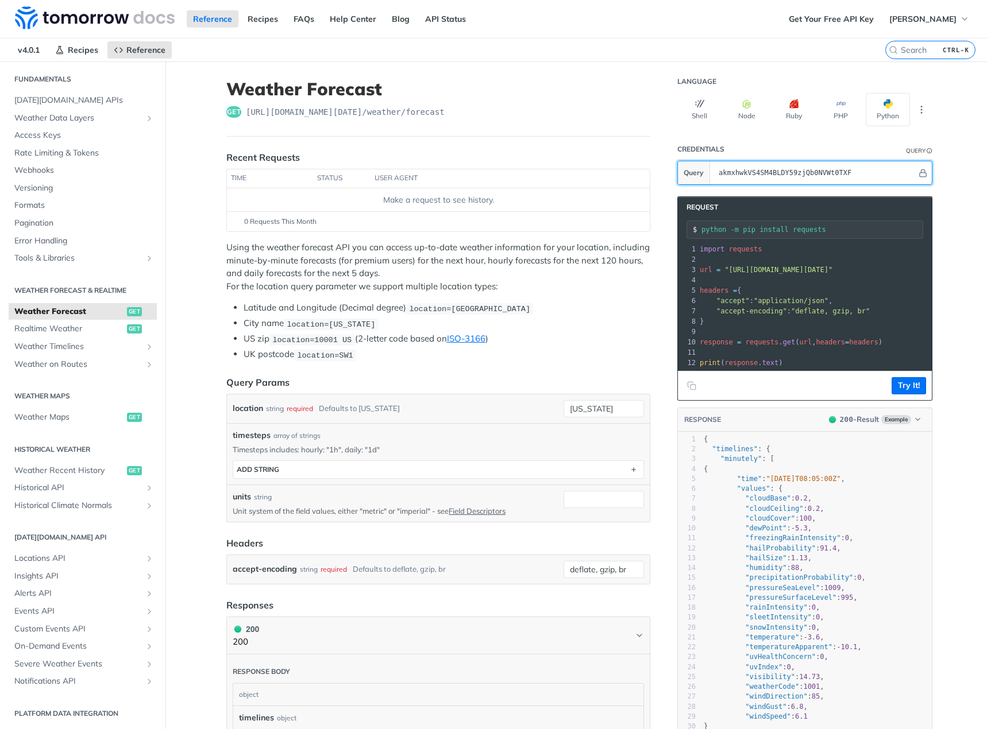
click at [787, 179] on input "akmxhwkVS4SM4BLDY59zjQb0NVWt0TXF" at bounding box center [815, 172] width 204 height 23
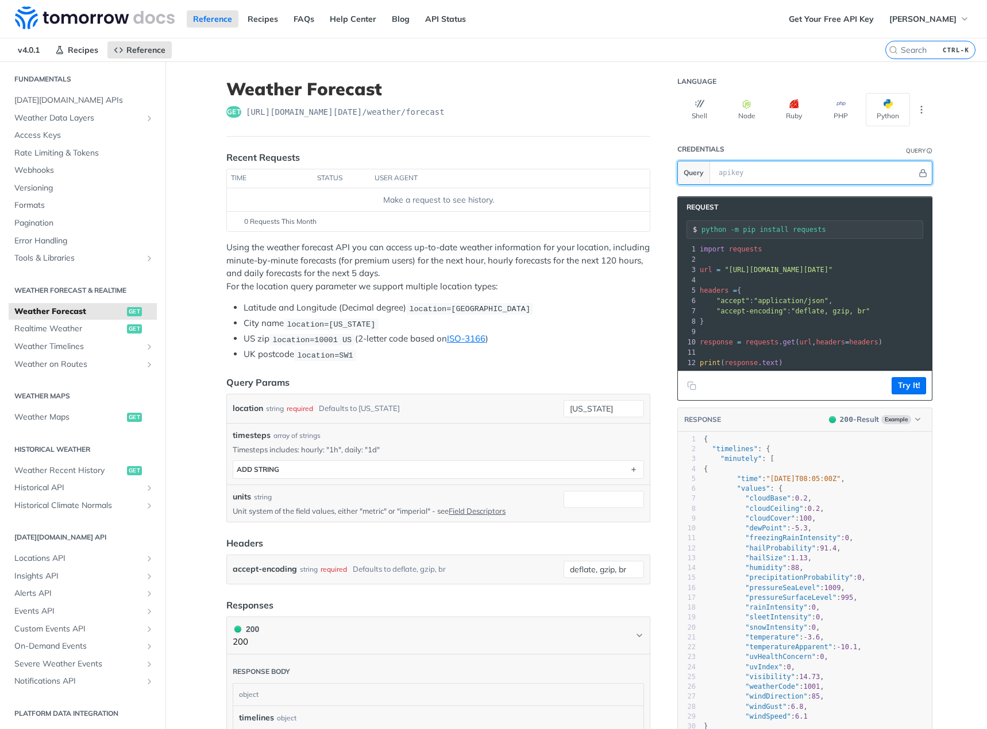
type input "akmxhwkVS4SM4BLDY59zjQb0NVWt0TXF"
click at [737, 159] on header "Credentials Query" at bounding box center [804, 149] width 255 height 23
click at [775, 173] on input "akmxhwkVS4SM4BLDY59zjQb0NVWt0TXF" at bounding box center [815, 172] width 204 height 23
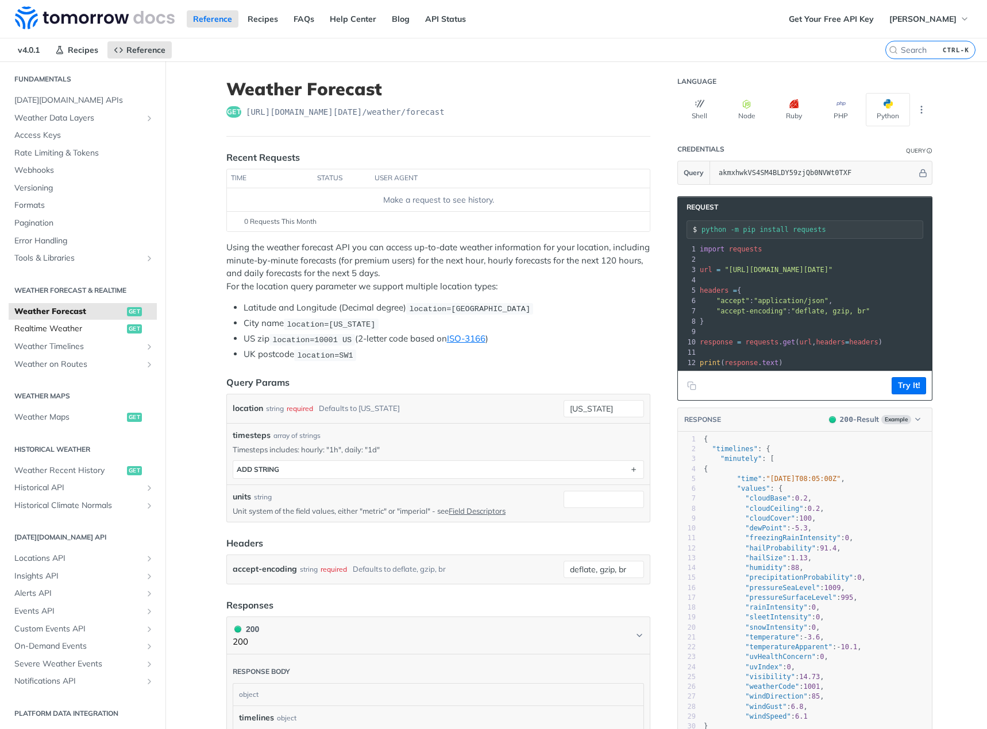
click at [75, 327] on span "Realtime Weather" at bounding box center [69, 328] width 110 height 11
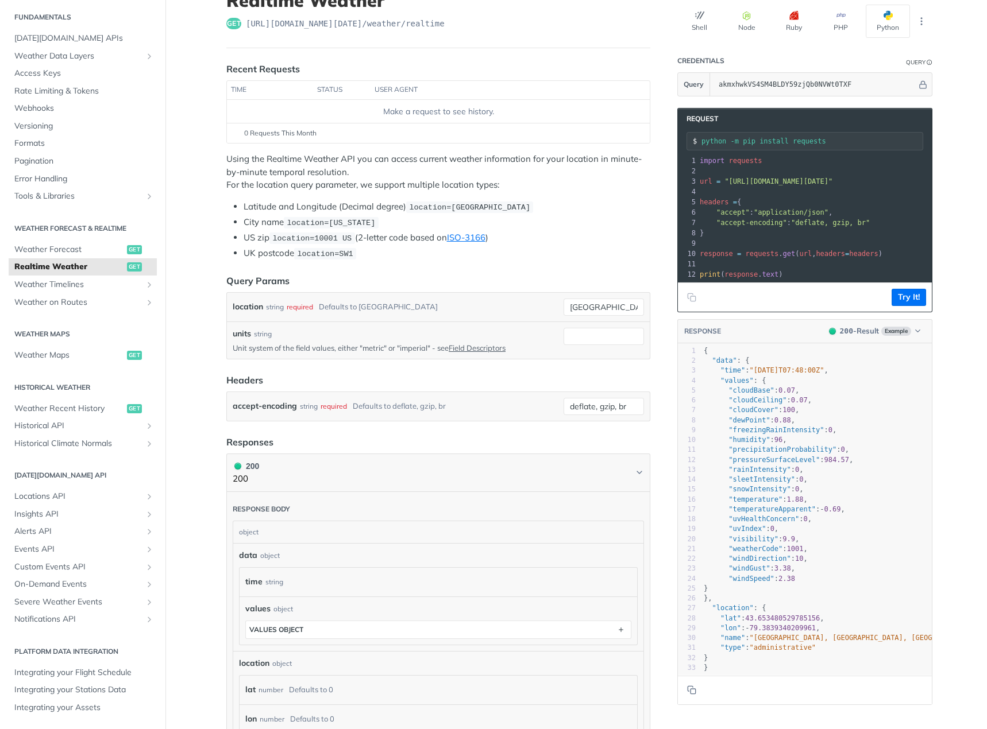
scroll to position [115, 0]
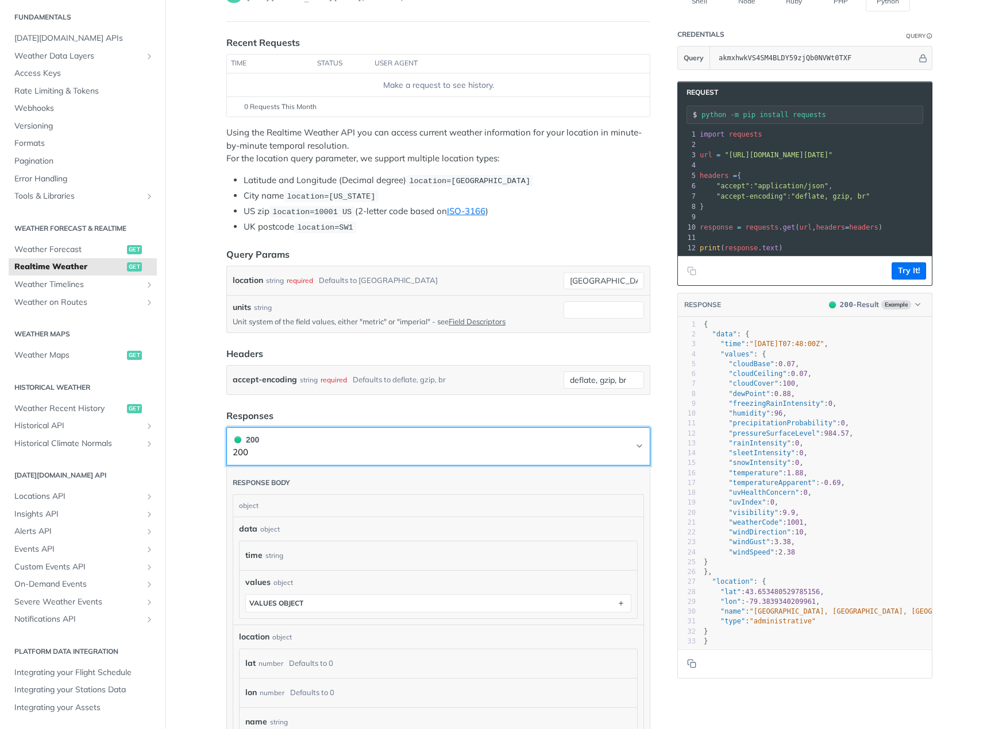
click at [638, 446] on icon "Chevron" at bounding box center [639, 446] width 9 height 9
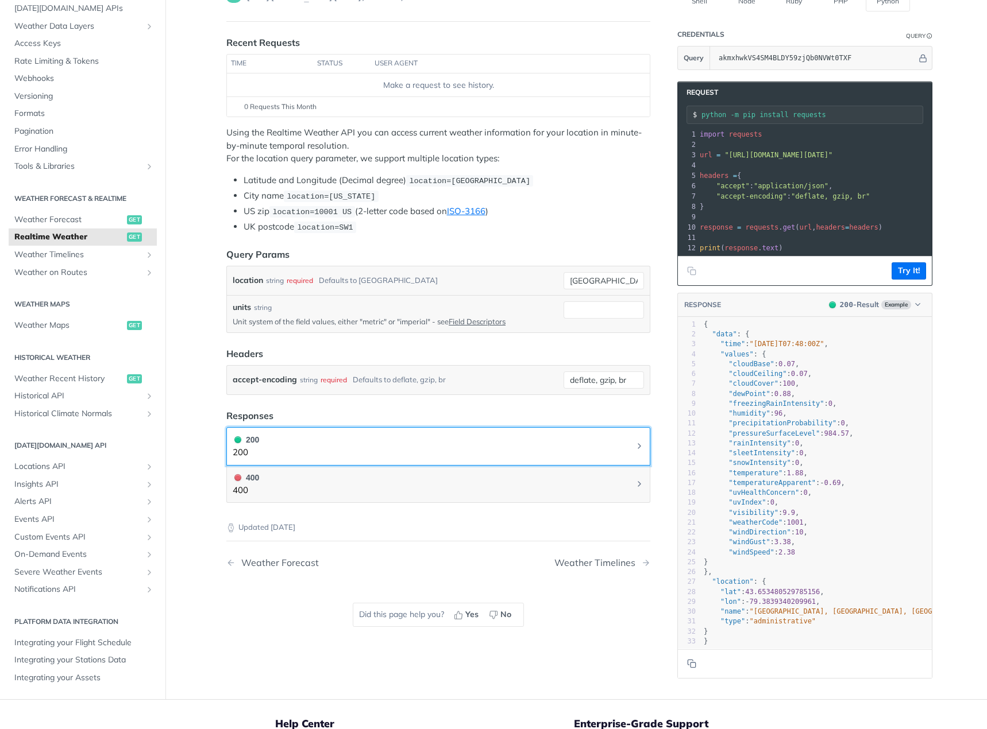
click at [638, 446] on icon "Chevron" at bounding box center [639, 446] width 9 height 9
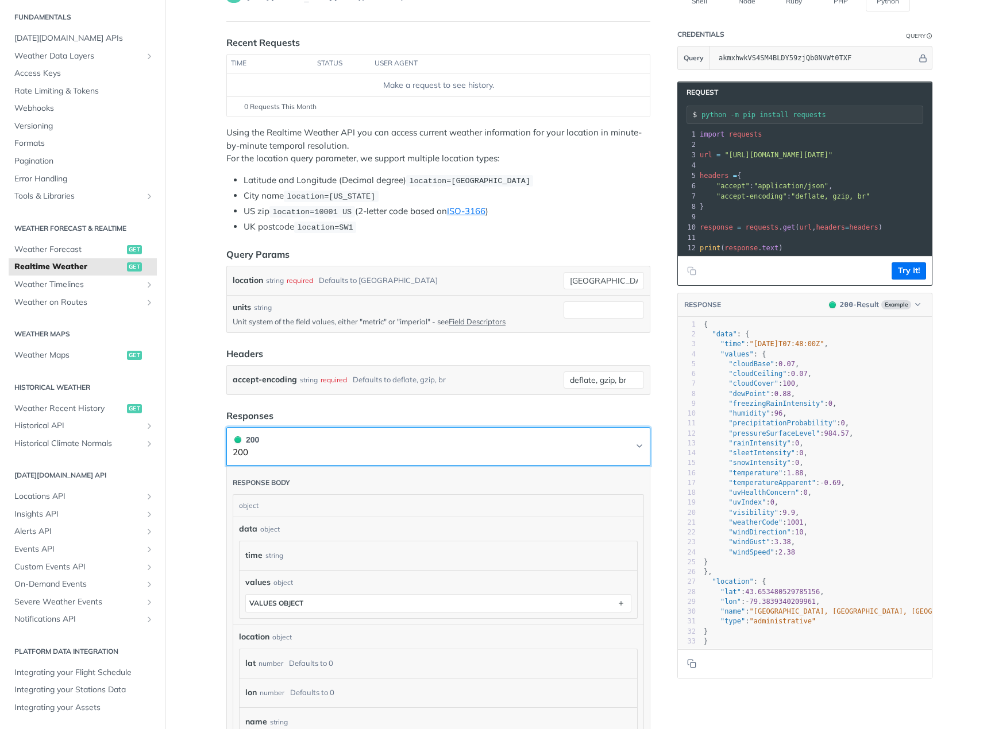
click at [638, 446] on icon "Chevron" at bounding box center [639, 446] width 9 height 9
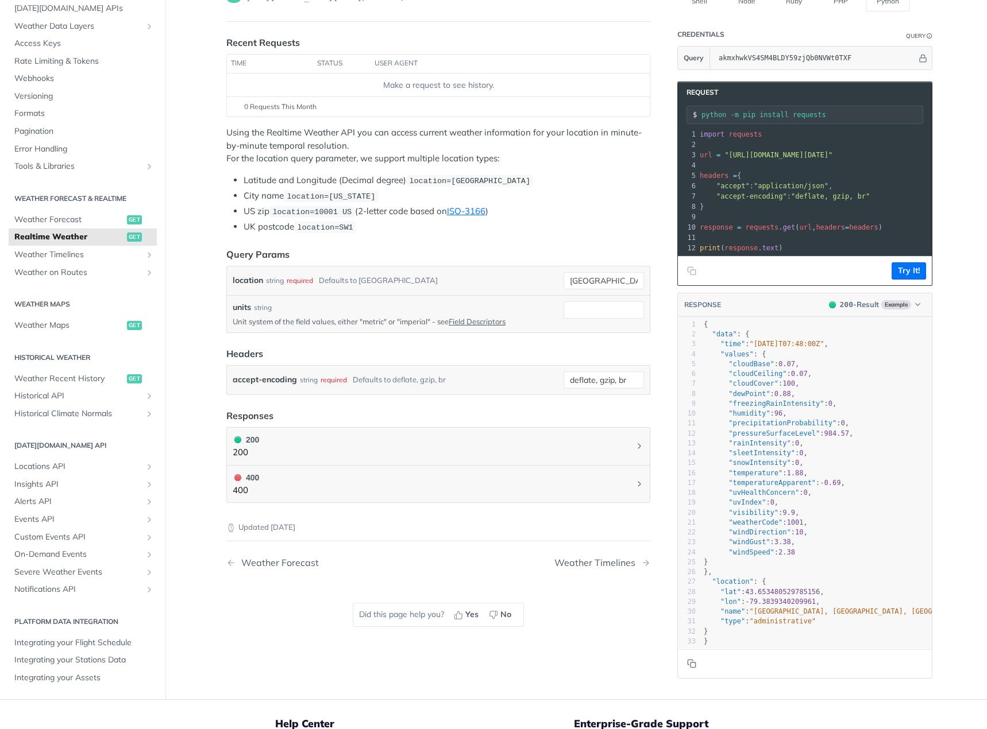
click at [480, 412] on header "Responses" at bounding box center [438, 416] width 424 height 14
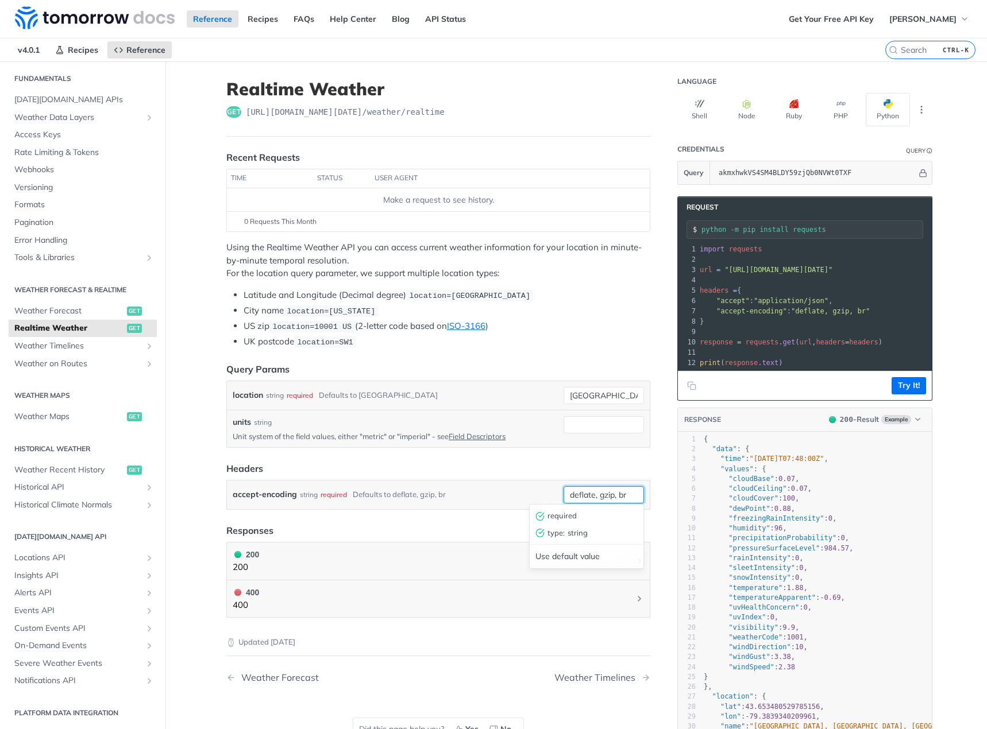
click at [588, 497] on input "deflate, gzip, br" at bounding box center [603, 494] width 80 height 17
click at [521, 493] on div "accept-encoding string required Defaults to deflate, gzip, br" at bounding box center [396, 494] width 326 height 17
drag, startPoint x: 458, startPoint y: 492, endPoint x: 213, endPoint y: 496, distance: 244.7
click at [213, 496] on article "Realtime Weather get https://api.tomorrow.io/v4 /weather/realtime Recent Reques…" at bounding box center [437, 437] width 459 height 753
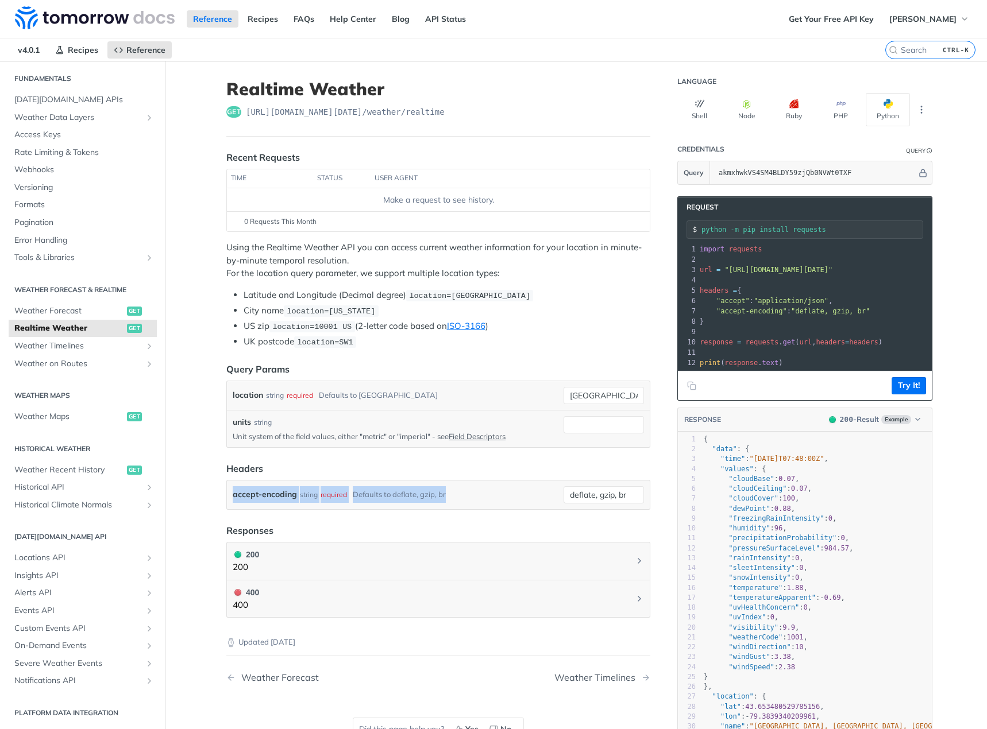
click at [213, 496] on article "Realtime Weather get https://api.tomorrow.io/v4 /weather/realtime Recent Reques…" at bounding box center [437, 437] width 459 height 753
drag, startPoint x: 316, startPoint y: 492, endPoint x: 449, endPoint y: 490, distance: 133.2
click at [449, 490] on article "Realtime Weather get https://api.tomorrow.io/v4 /weather/realtime Recent Reques…" at bounding box center [437, 437] width 459 height 753
click at [449, 490] on div "accept-encoding string required Defaults to deflate, gzip, br" at bounding box center [396, 494] width 326 height 17
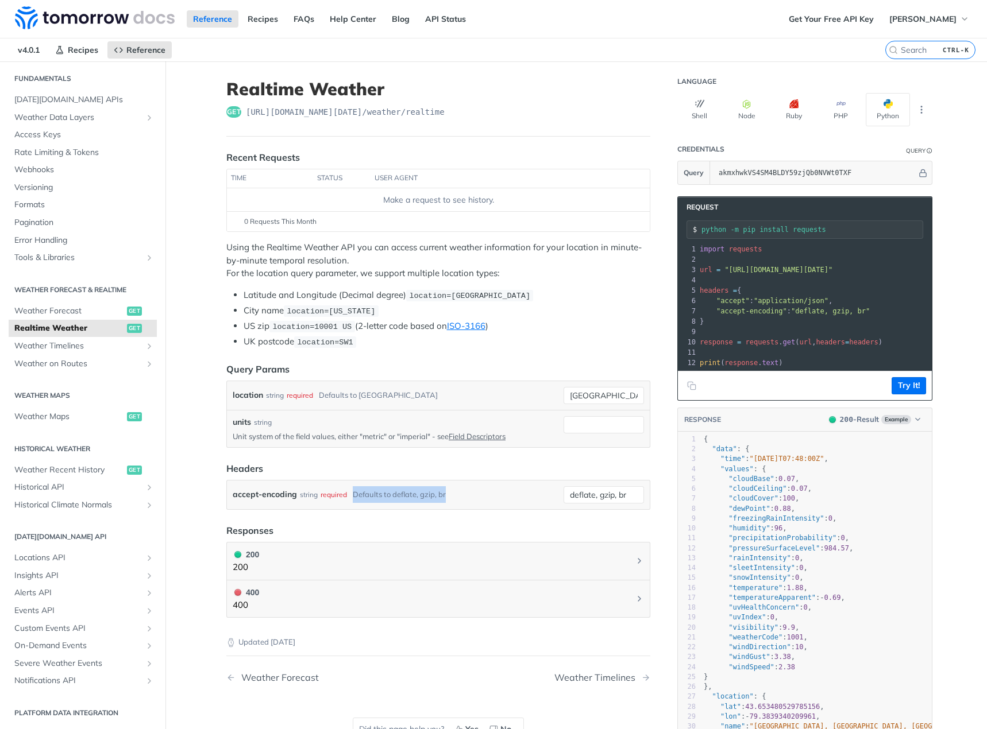
click at [449, 490] on div "accept-encoding string required Defaults to deflate, gzip, br" at bounding box center [396, 494] width 326 height 17
click at [449, 496] on div "accept-encoding string required Defaults to deflate, gzip, br" at bounding box center [396, 494] width 326 height 17
click at [347, 496] on div "accept-encoding string required Defaults to deflate, gzip, br" at bounding box center [396, 494] width 326 height 17
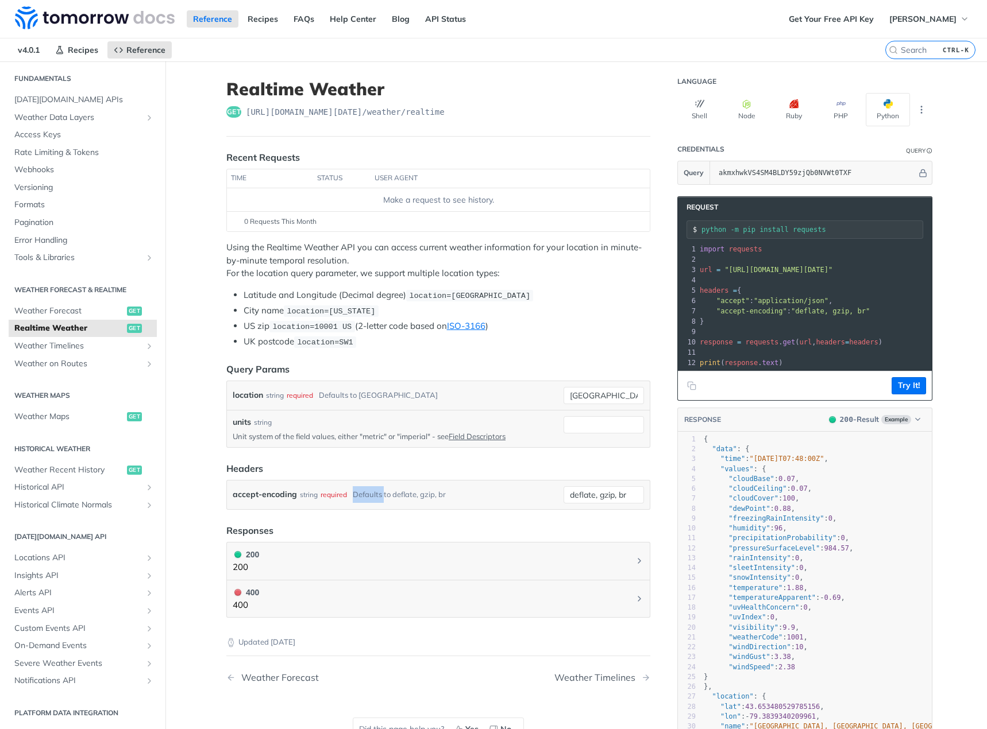
click at [347, 496] on div "accept-encoding string required Defaults to deflate, gzip, br" at bounding box center [396, 494] width 326 height 17
click at [346, 496] on div "accept-encoding string required Defaults to deflate, gzip, br" at bounding box center [396, 494] width 326 height 17
click at [286, 495] on label "accept-encoding" at bounding box center [265, 494] width 64 height 17
click at [563, 495] on input "deflate, gzip, br" at bounding box center [603, 494] width 80 height 17
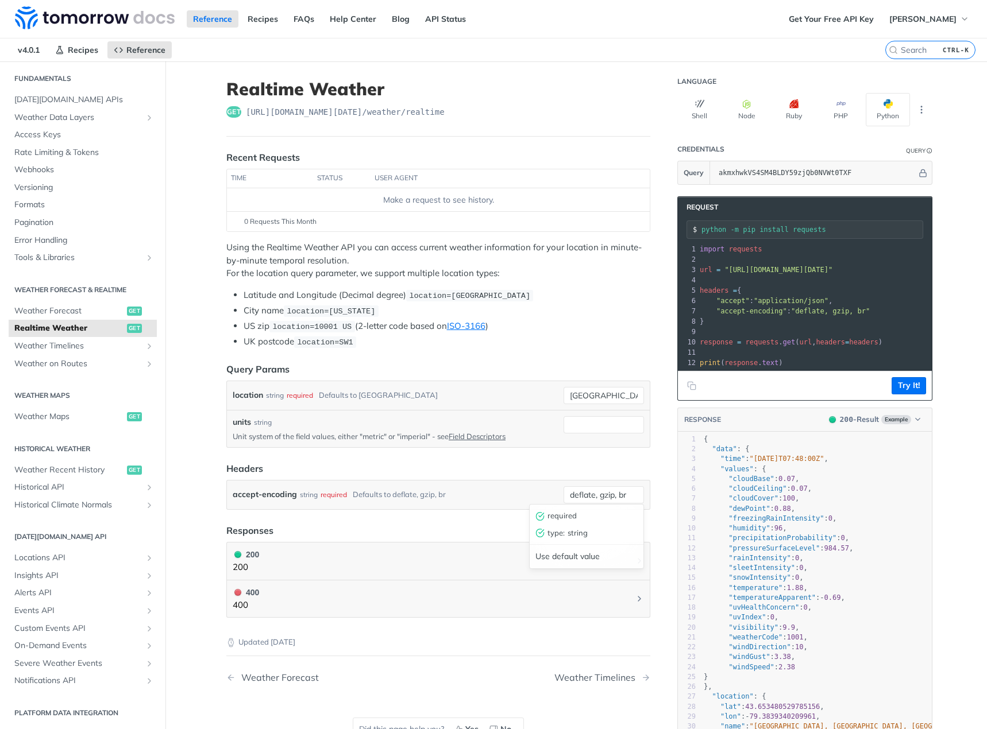
click at [286, 495] on label "accept-encoding" at bounding box center [265, 494] width 64 height 17
click at [563, 495] on input "deflate, gzip, br" at bounding box center [603, 494] width 80 height 17
click at [286, 495] on label "accept-encoding" at bounding box center [265, 494] width 64 height 17
click at [563, 495] on input "deflate, gzip, br" at bounding box center [603, 494] width 80 height 17
click at [308, 489] on div "string" at bounding box center [309, 494] width 18 height 17
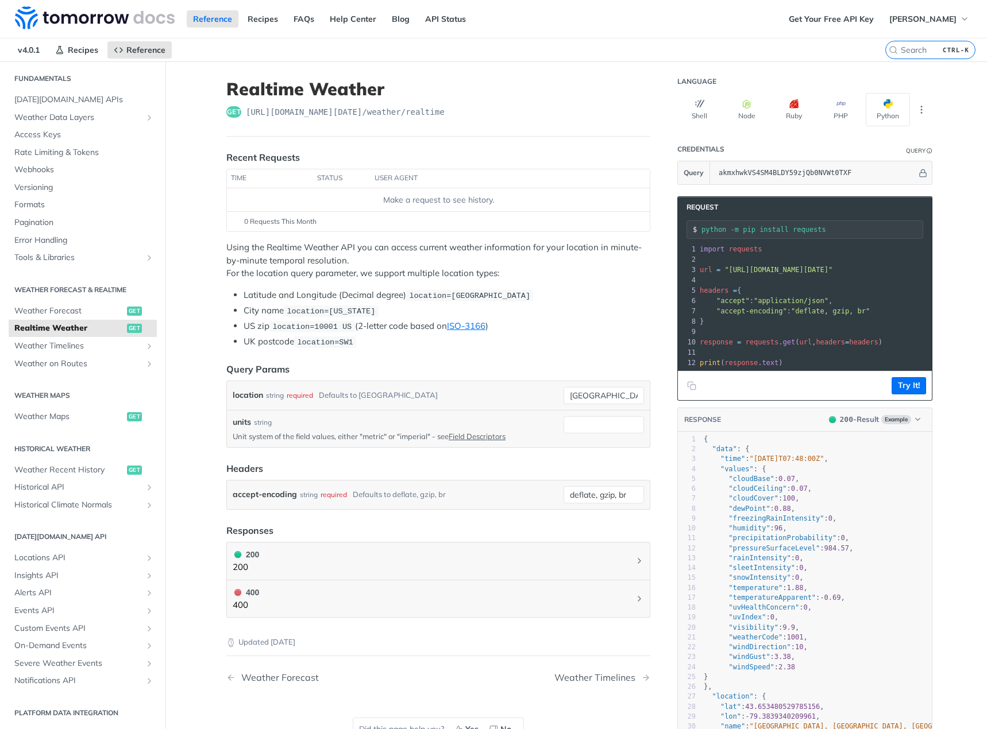
click at [369, 328] on li "US zip location=10001 US (2-letter code based on ISO-3166 )" at bounding box center [446, 326] width 407 height 13
click at [383, 365] on header "Query Params" at bounding box center [438, 369] width 424 height 14
click at [80, 488] on span "Historical API" at bounding box center [77, 487] width 127 height 11
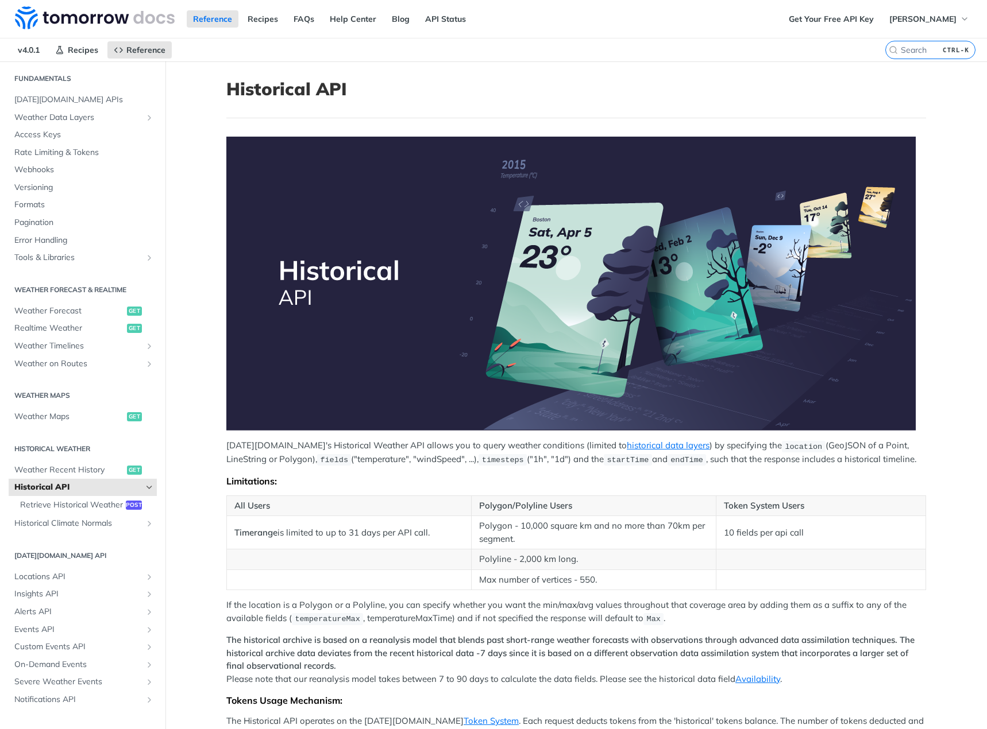
click at [576, 535] on td "Polygon - 10,000 square km and no more than 70km per segment." at bounding box center [593, 532] width 245 height 33
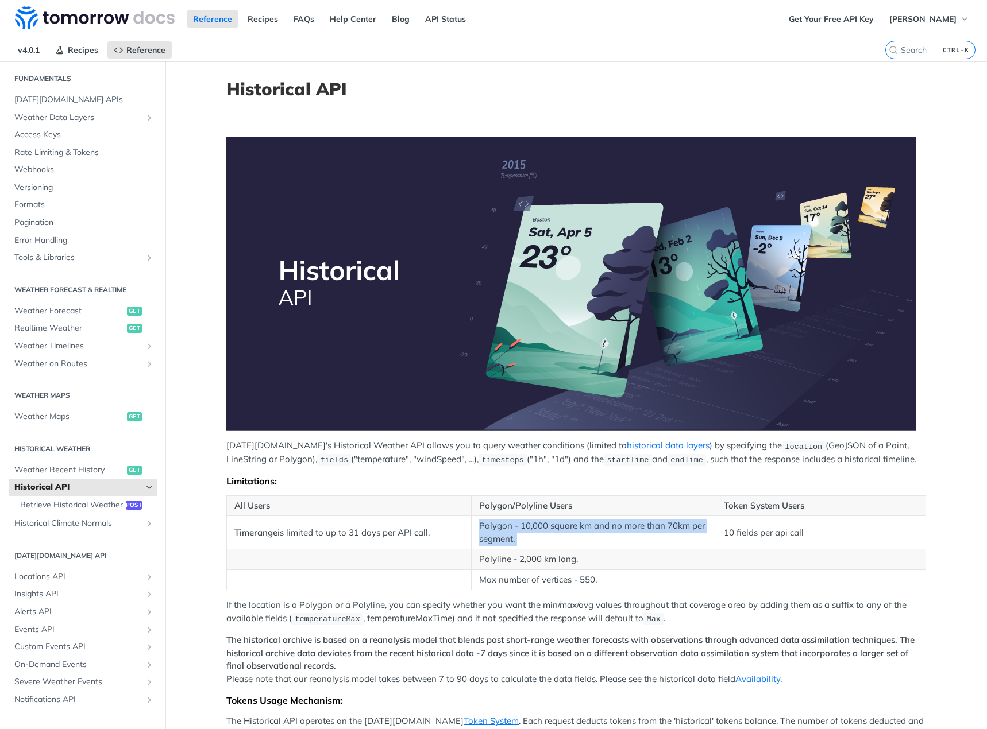
click at [576, 535] on td "Polygon - 10,000 square km and no more than 70km per segment." at bounding box center [593, 532] width 245 height 33
click at [576, 543] on td "Polygon - 10,000 square km and no more than 70km per segment." at bounding box center [593, 532] width 245 height 33
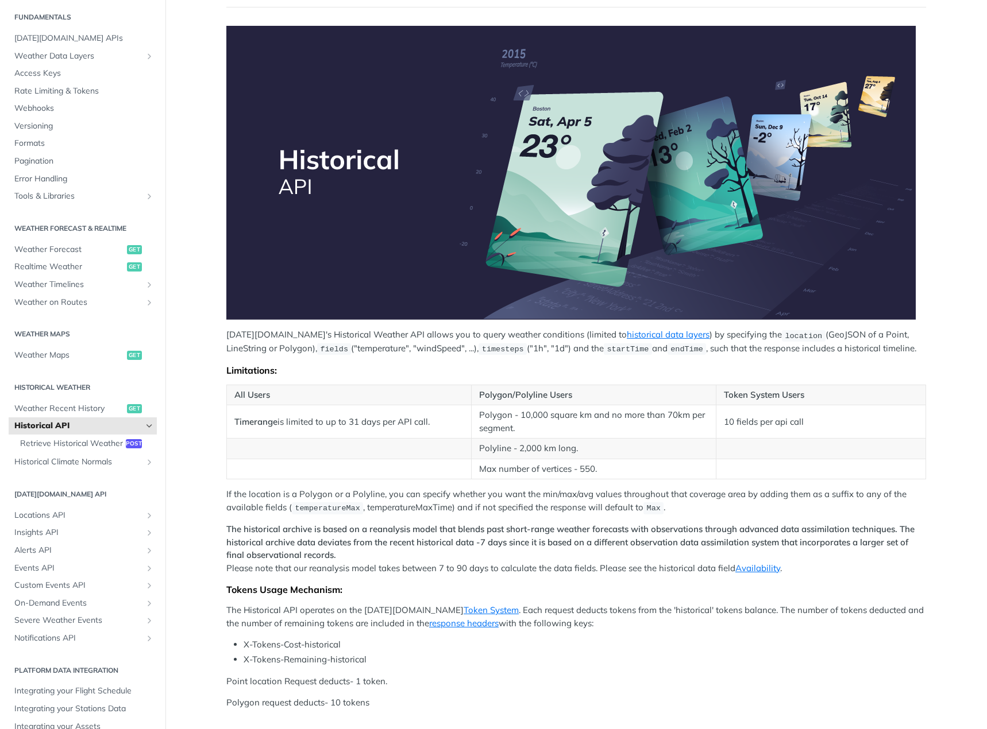
scroll to position [115, 0]
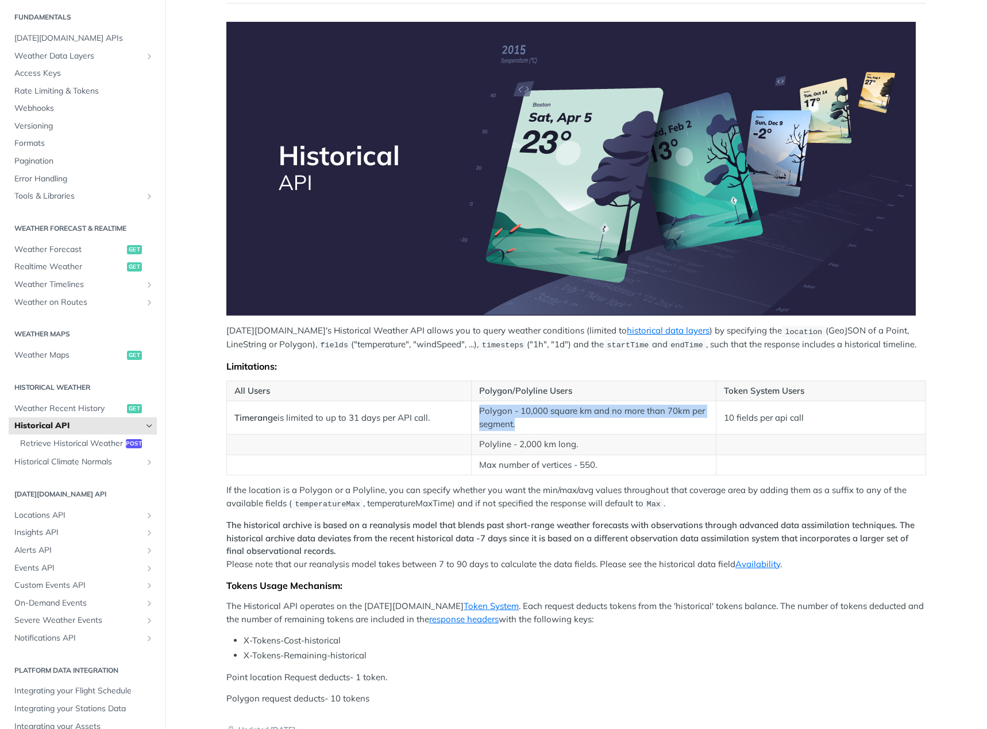
drag, startPoint x: 548, startPoint y: 430, endPoint x: 468, endPoint y: 413, distance: 82.1
click at [471, 413] on td "Polygon - 10,000 square km and no more than 70km per segment." at bounding box center [593, 417] width 245 height 33
drag, startPoint x: 470, startPoint y: 407, endPoint x: 570, endPoint y: 427, distance: 102.5
click at [570, 427] on td "Polygon - 10,000 square km and no more than 70km per segment." at bounding box center [593, 417] width 245 height 33
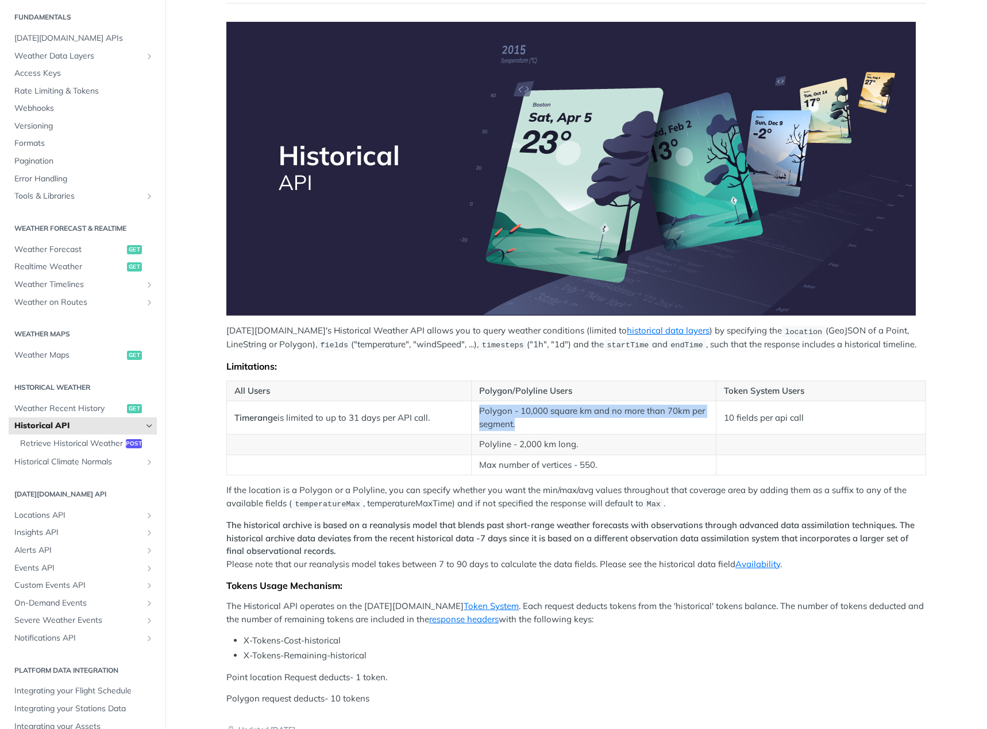
click at [570, 427] on td "Polygon - 10,000 square km and no more than 70km per segment." at bounding box center [593, 417] width 245 height 33
click at [602, 427] on td "Polygon - 10,000 square km and no more than 70km per segment." at bounding box center [593, 417] width 245 height 33
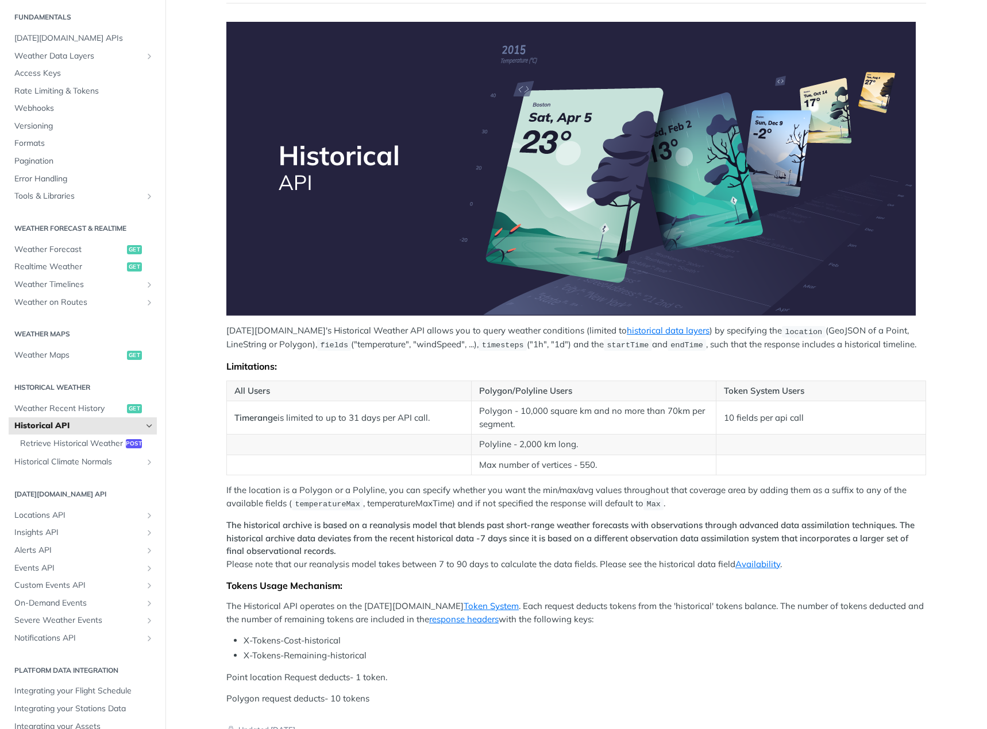
click at [601, 420] on td "Polygon - 10,000 square km and no more than 70km per segment." at bounding box center [593, 417] width 245 height 33
click at [260, 408] on td "Timerange is limited to up to 31 days per API call." at bounding box center [349, 417] width 245 height 33
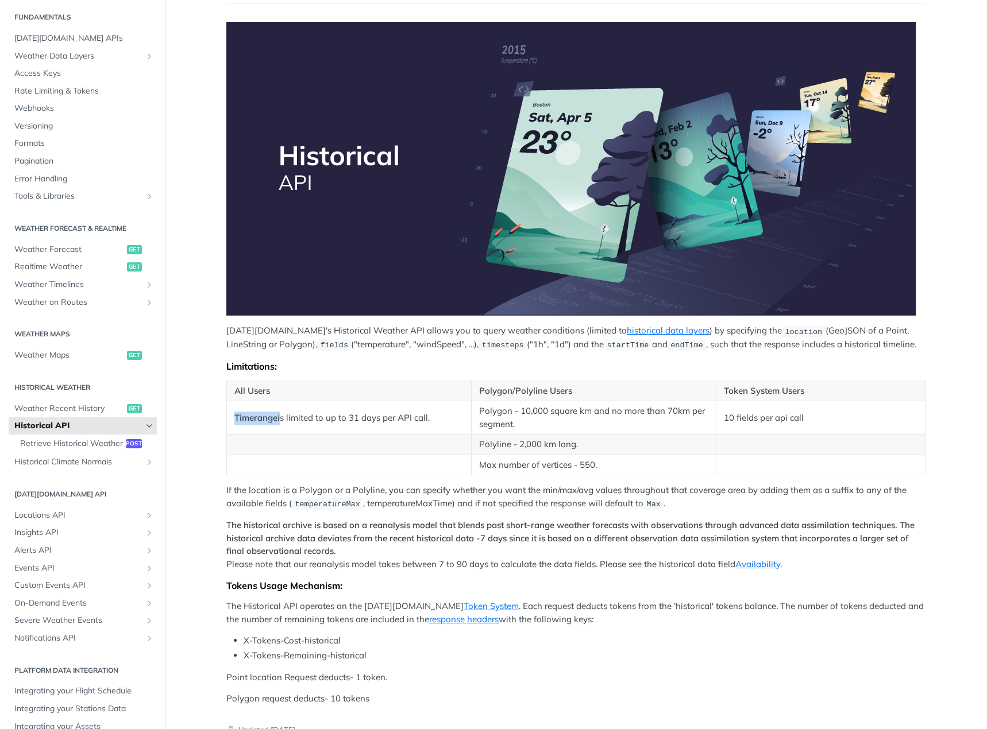
click at [260, 408] on td "Timerange is limited to up to 31 days per API call." at bounding box center [349, 417] width 245 height 33
click at [270, 438] on td at bounding box center [349, 445] width 245 height 21
click at [281, 418] on td "Timerange is limited to up to 31 days per API call." at bounding box center [349, 417] width 245 height 33
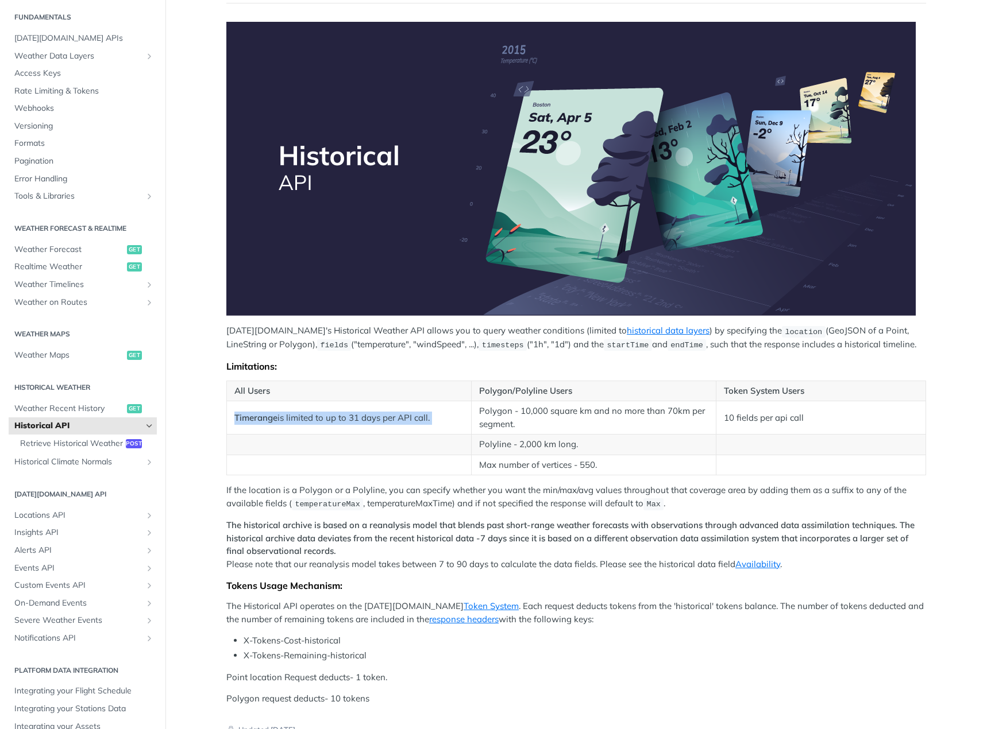
click at [281, 418] on td "Timerange is limited to up to 31 days per API call." at bounding box center [349, 417] width 245 height 33
click at [281, 426] on td "Timerange is limited to up to 31 days per API call." at bounding box center [349, 417] width 245 height 33
click at [622, 381] on th "Polygon/Polyline Users" at bounding box center [593, 391] width 245 height 21
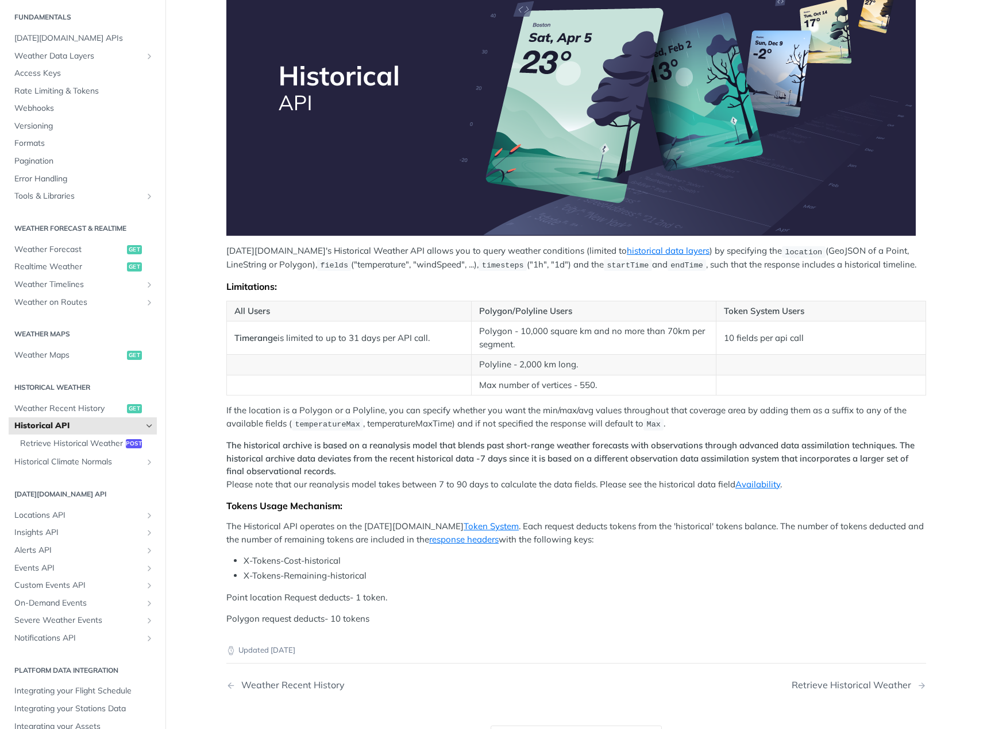
scroll to position [459, 0]
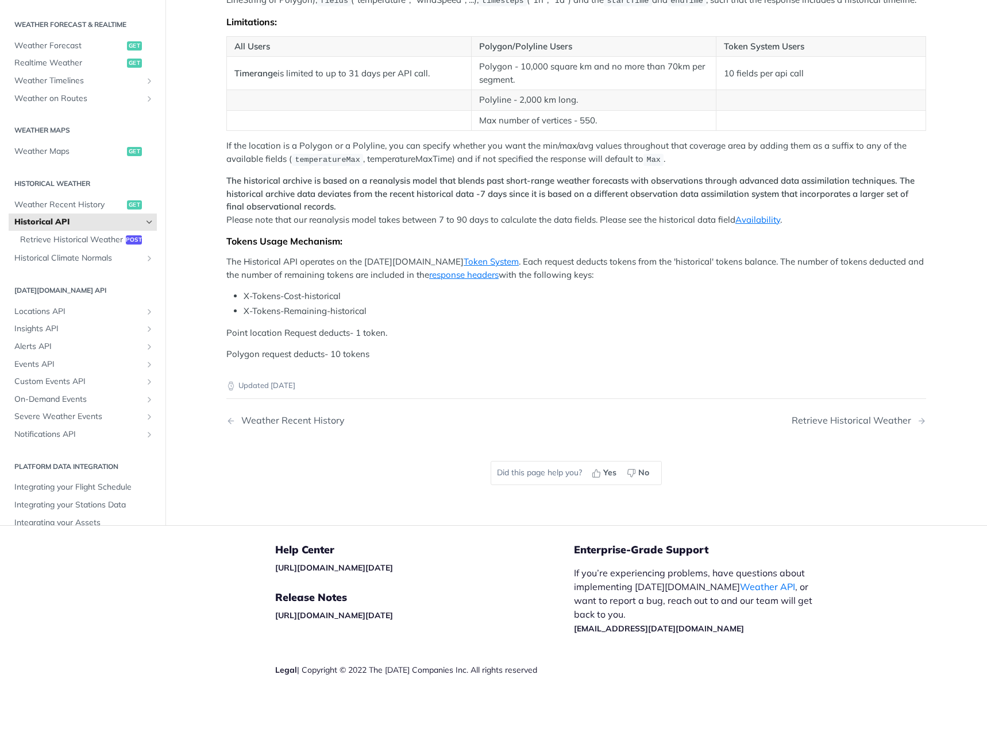
click at [326, 266] on p "The Historical API operates on the Tomorrow.io Token System . Each request dedu…" at bounding box center [575, 269] width 699 height 26
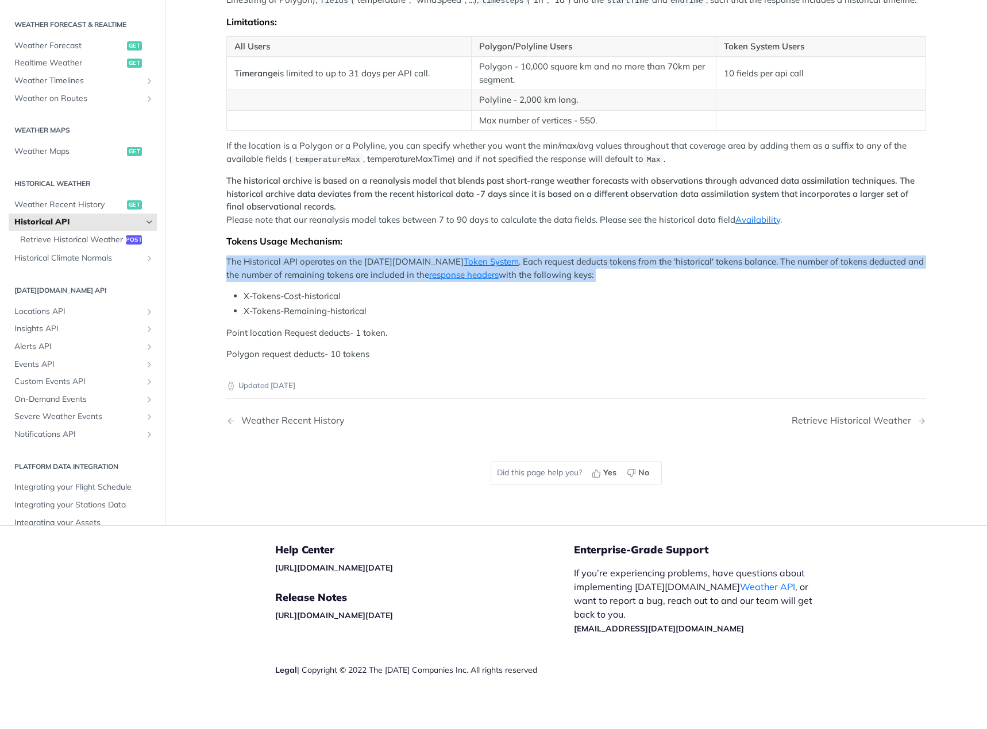
click at [326, 266] on p "The Historical API operates on the Tomorrow.io Token System . Each request dedu…" at bounding box center [575, 269] width 699 height 26
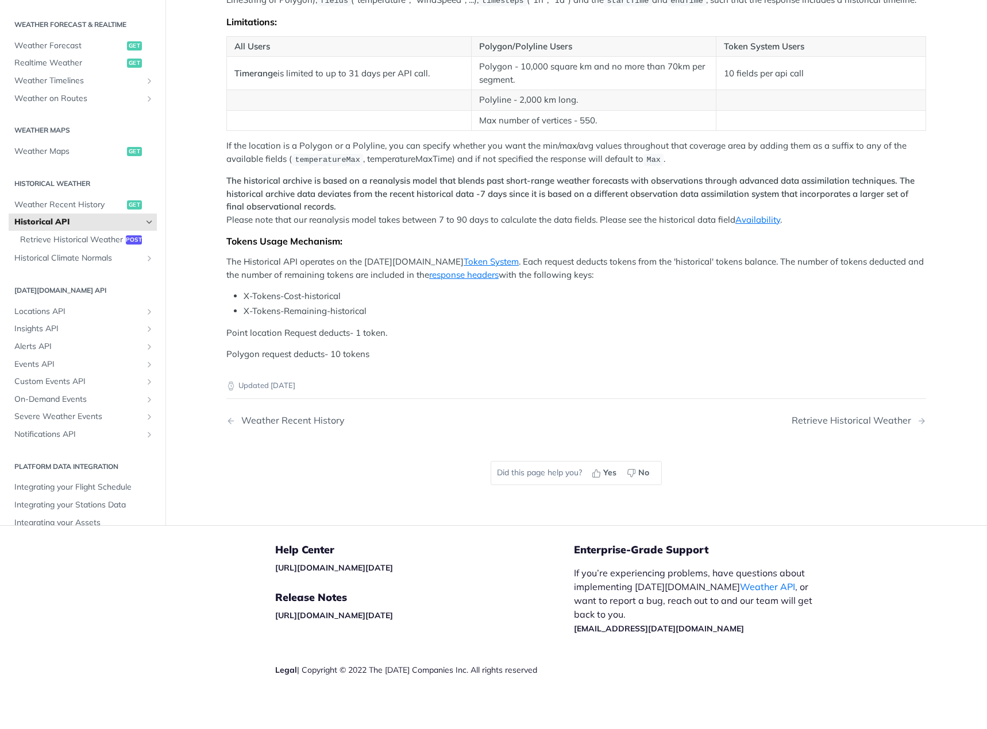
click at [319, 290] on li "X-Tokens-Cost-historical" at bounding box center [584, 296] width 682 height 13
drag, startPoint x: 463, startPoint y: 263, endPoint x: 477, endPoint y: 268, distance: 15.3
click at [477, 268] on p "The Historical API operates on the Tomorrow.io Token System . Each request dedu…" at bounding box center [575, 269] width 699 height 26
click at [519, 274] on p "The Historical API operates on the Tomorrow.io Token System . Each request dedu…" at bounding box center [575, 269] width 699 height 26
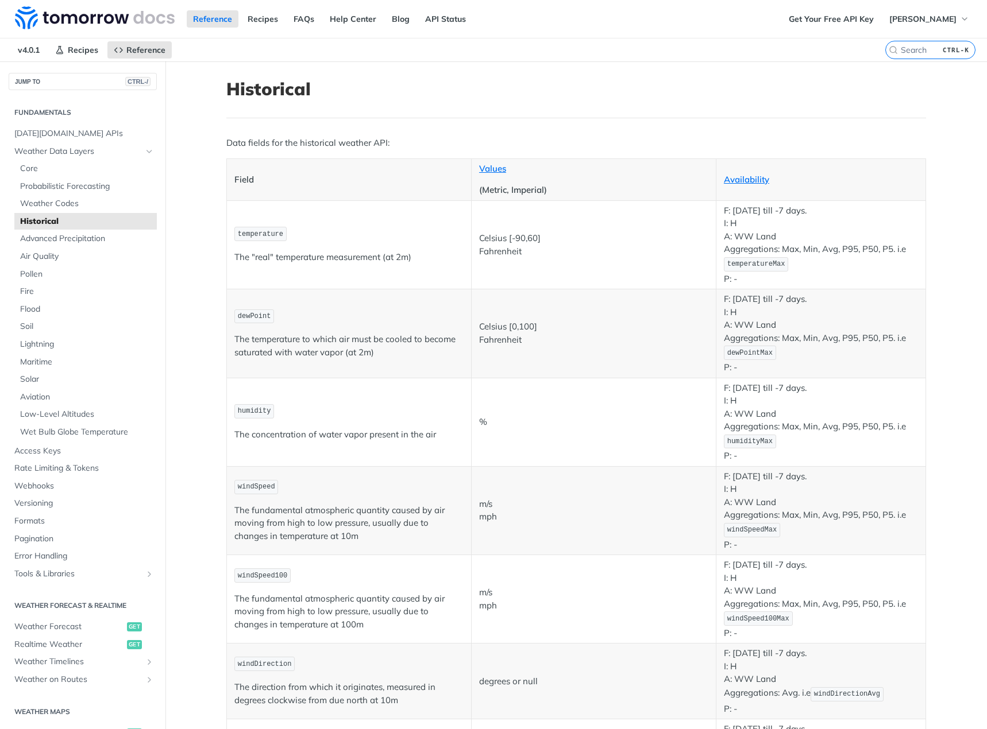
click at [388, 348] on p "The temperature to which air must be cooled to become saturated with water vapo…" at bounding box center [348, 346] width 229 height 26
click at [431, 359] on p "The temperature to which air must be cooled to become saturated with water vapo…" at bounding box center [348, 346] width 229 height 26
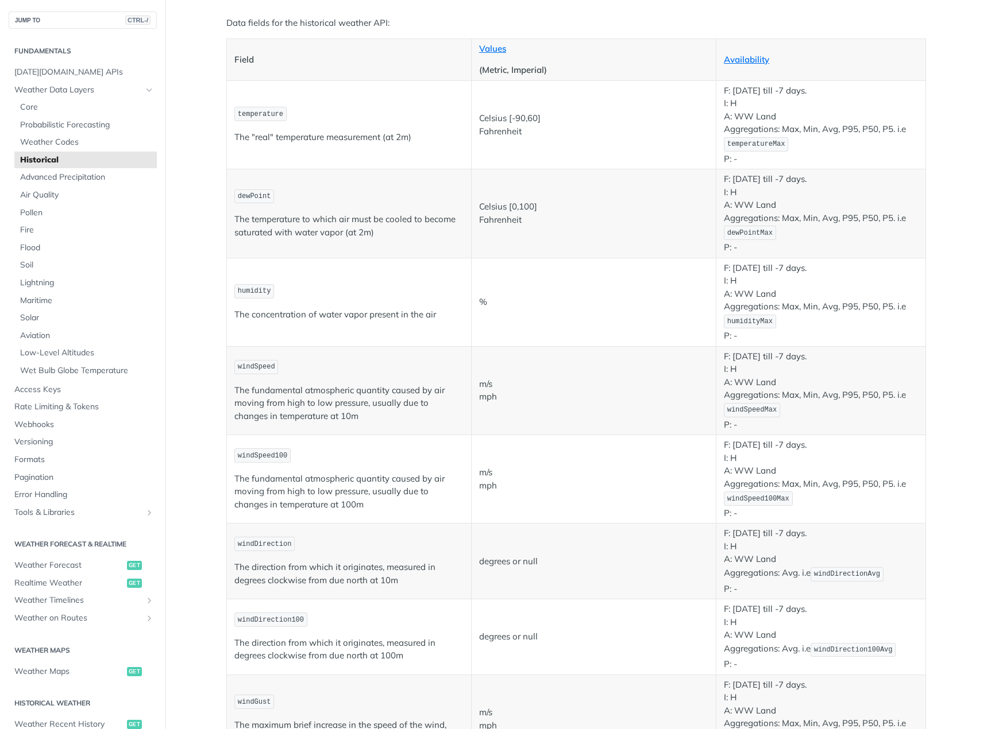
scroll to position [114, 0]
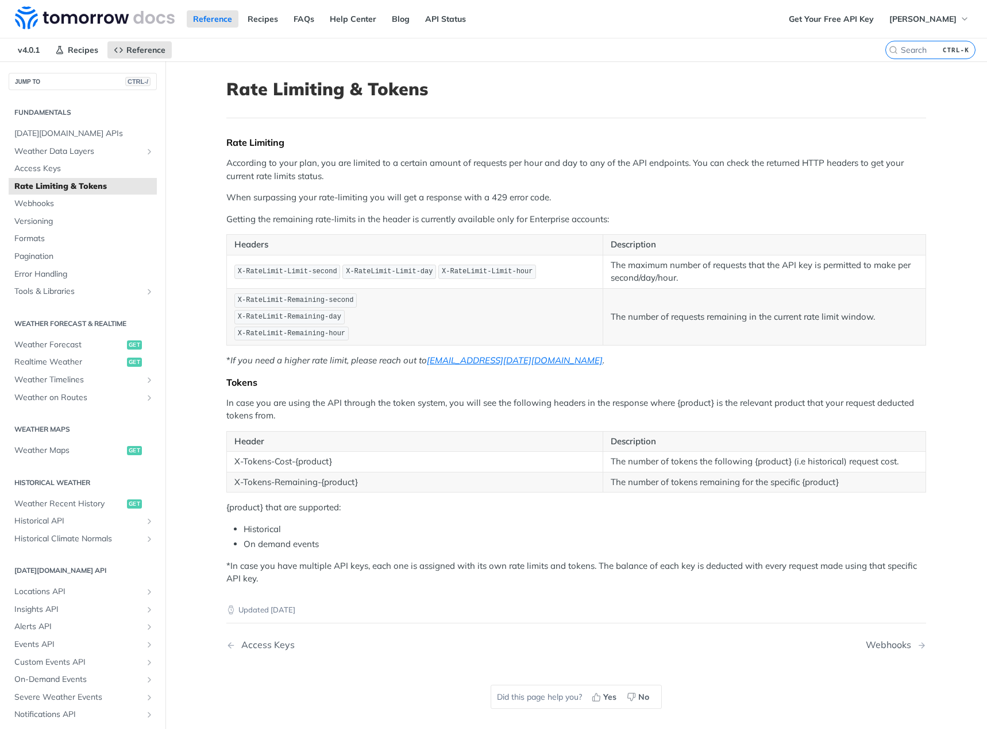
click at [716, 86] on h1 "Rate Limiting & Tokens" at bounding box center [575, 89] width 699 height 21
